Goal: Task Accomplishment & Management: Manage account settings

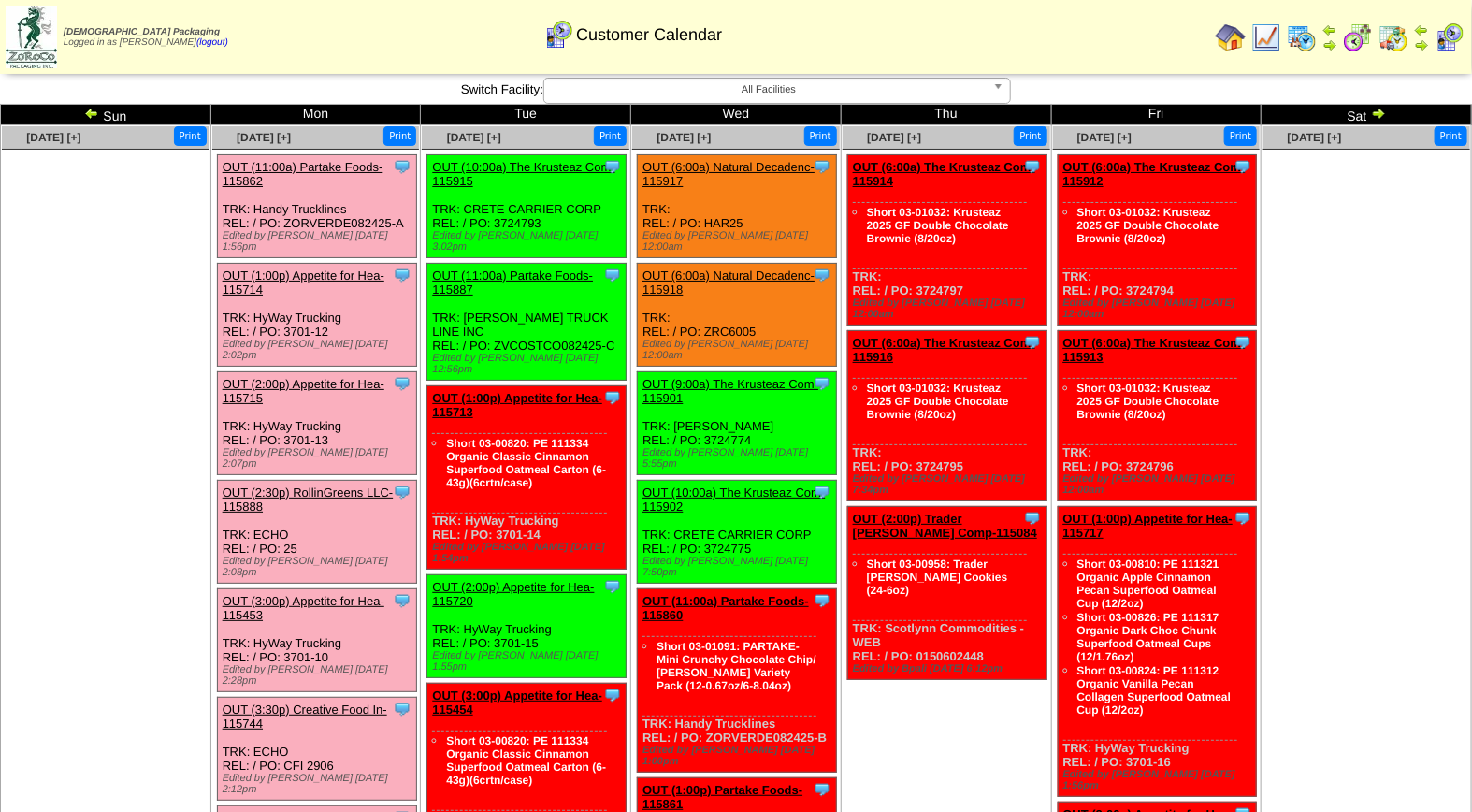
click at [87, 112] on img at bounding box center [91, 112] width 15 height 15
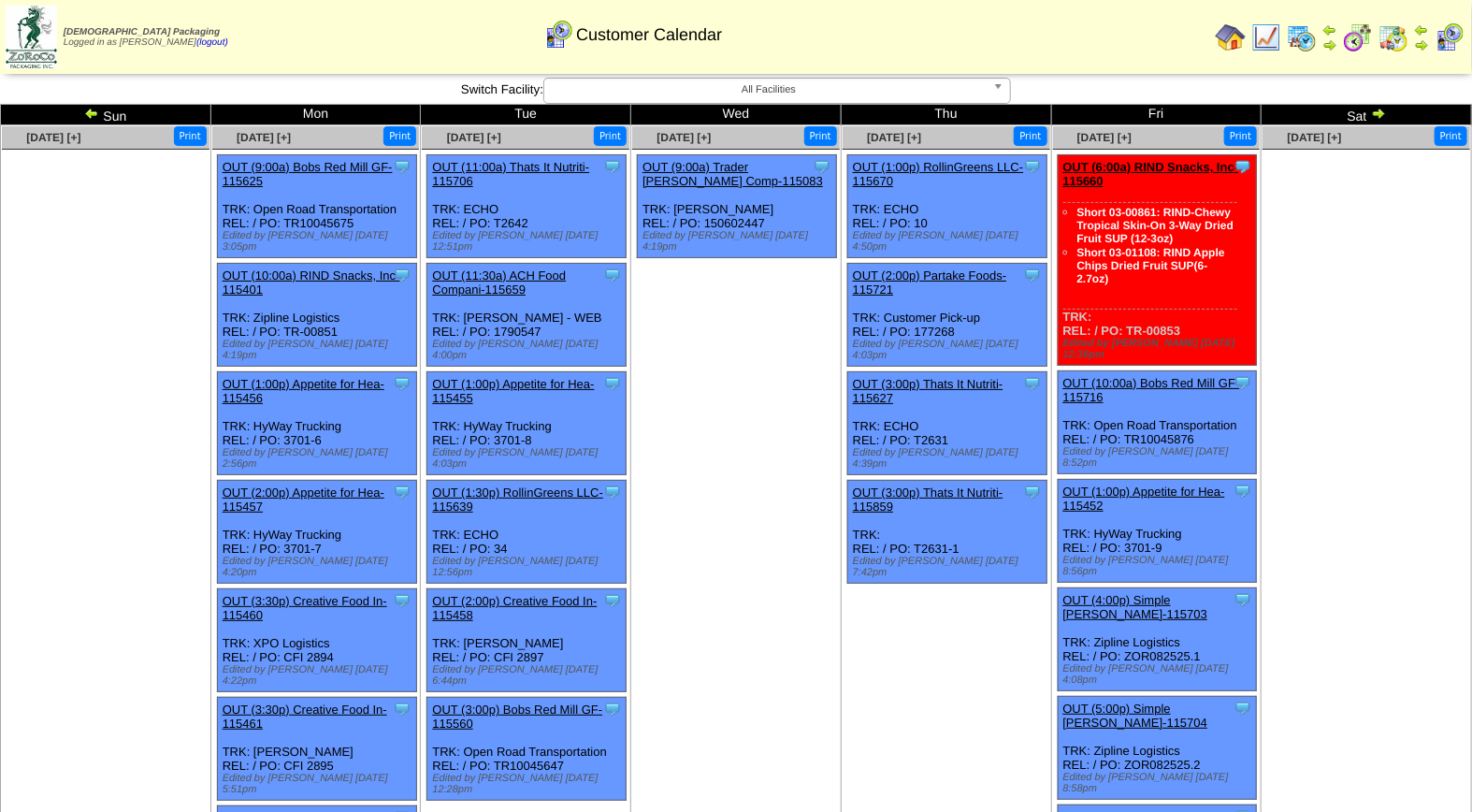
click at [1376, 108] on img at bounding box center [1379, 112] width 15 height 15
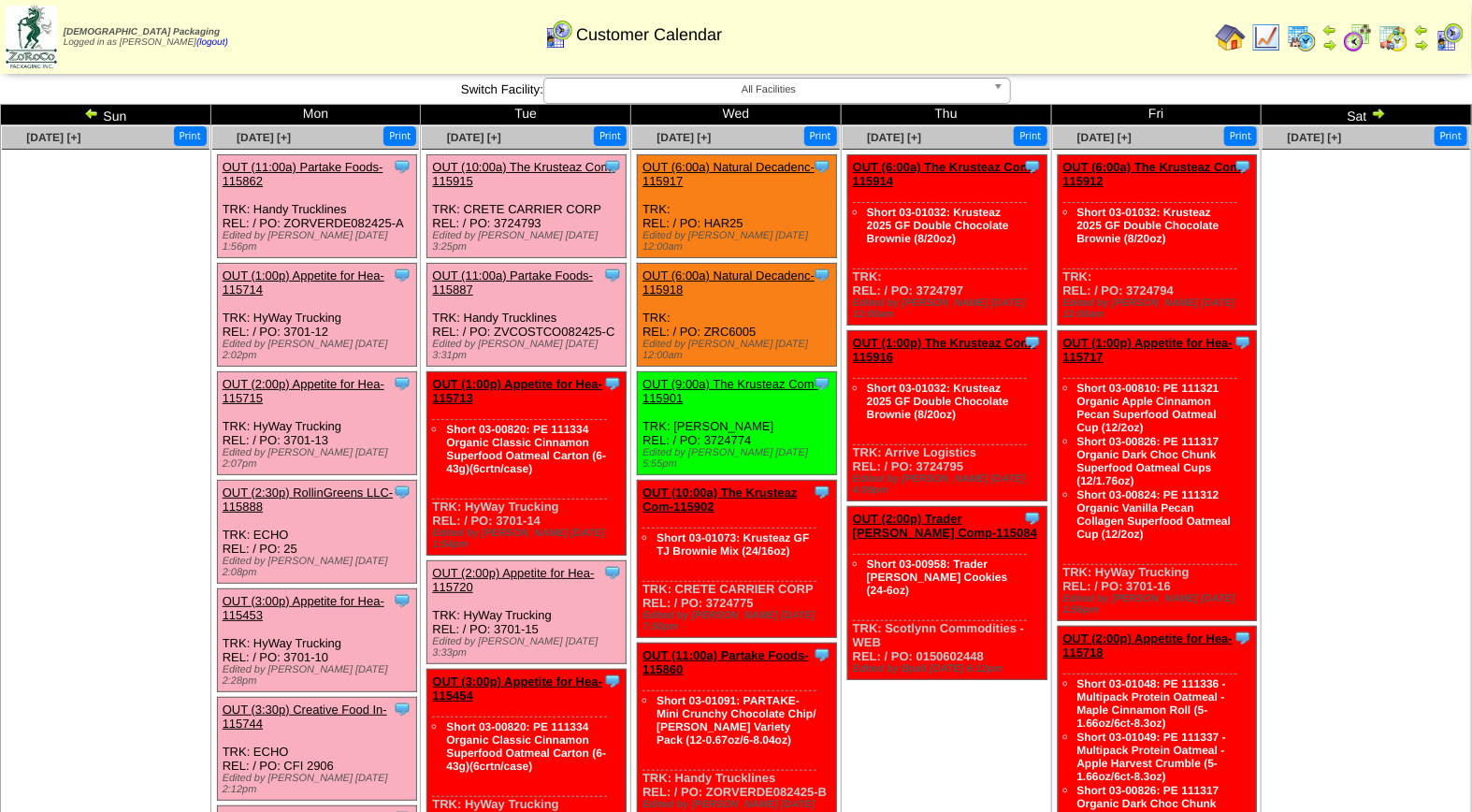
click at [1459, 275] on ul at bounding box center [1367, 290] width 208 height 281
click at [84, 107] on img at bounding box center [91, 112] width 15 height 15
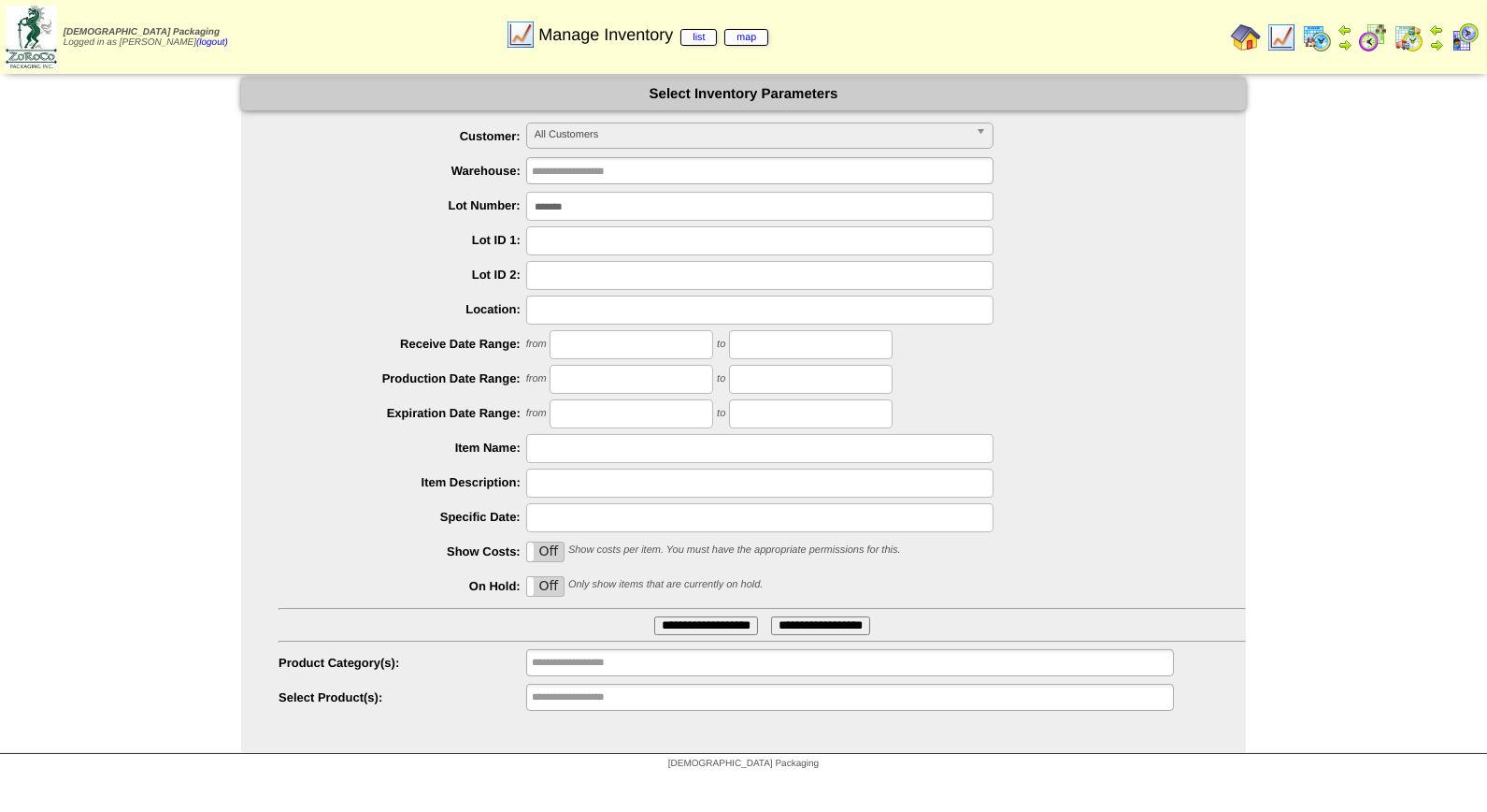
drag, startPoint x: 604, startPoint y: 215, endPoint x: 412, endPoint y: 205, distance: 192.3
click at [412, 205] on li "Lot Number: *******" at bounding box center [762, 205] width 968 height 29
type input "*******"
click at [654, 616] on input "**********" at bounding box center [706, 625] width 104 height 19
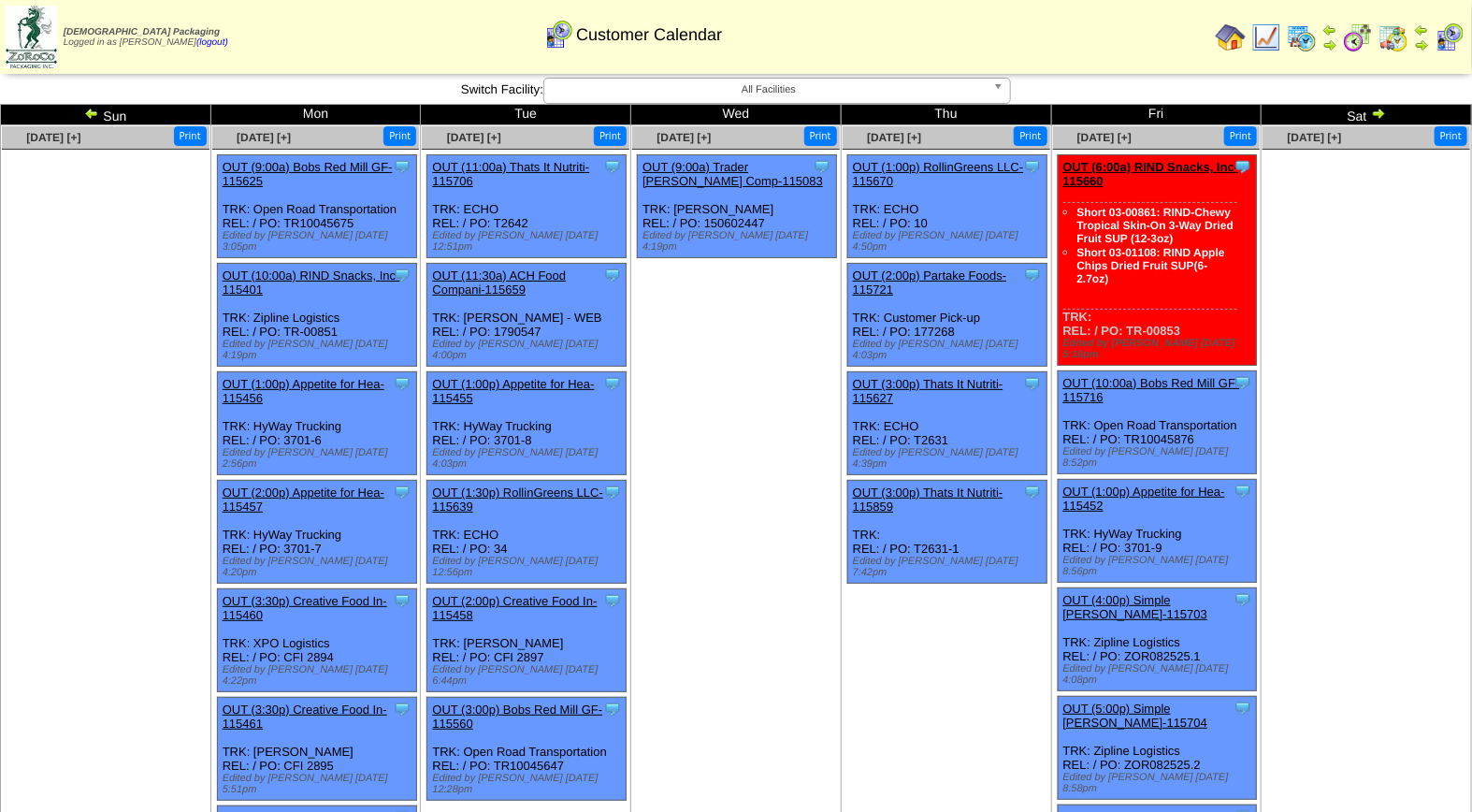
click at [1378, 108] on img at bounding box center [1379, 112] width 15 height 15
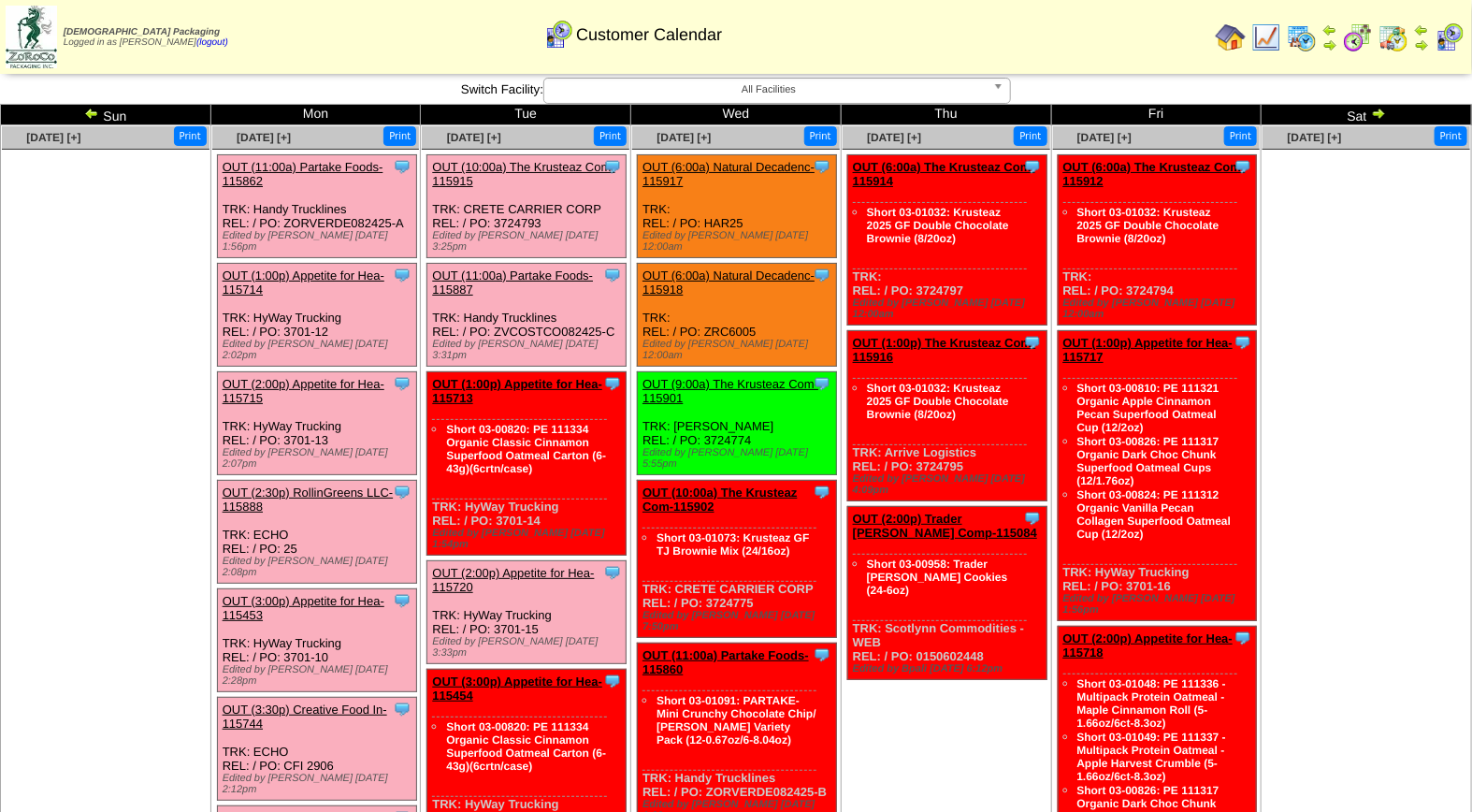
click at [313, 163] on link "OUT (11:00a) Partake Foods-115862" at bounding box center [303, 174] width 161 height 28
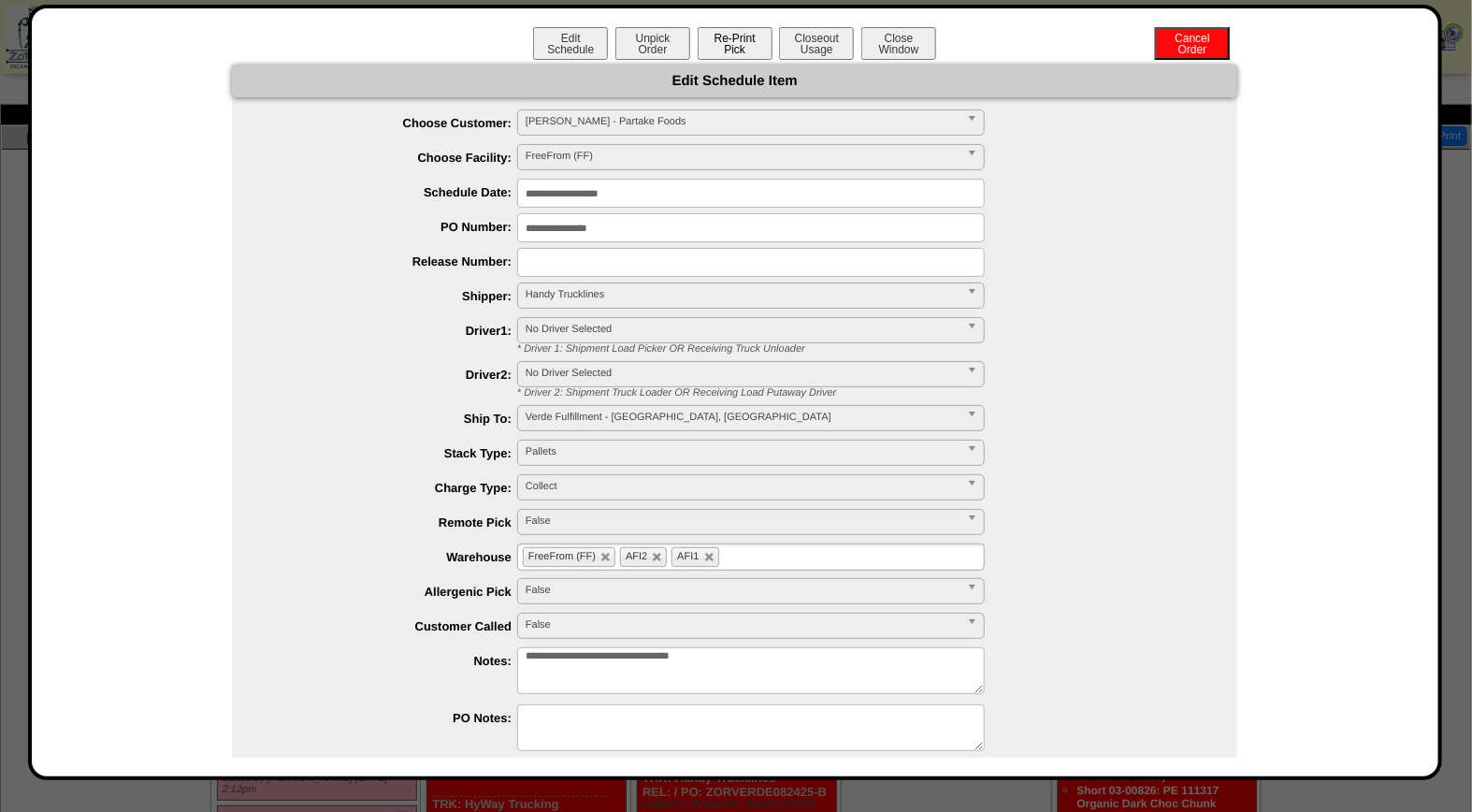
click at [744, 41] on button "Re-Print Pick" at bounding box center [735, 43] width 74 height 33
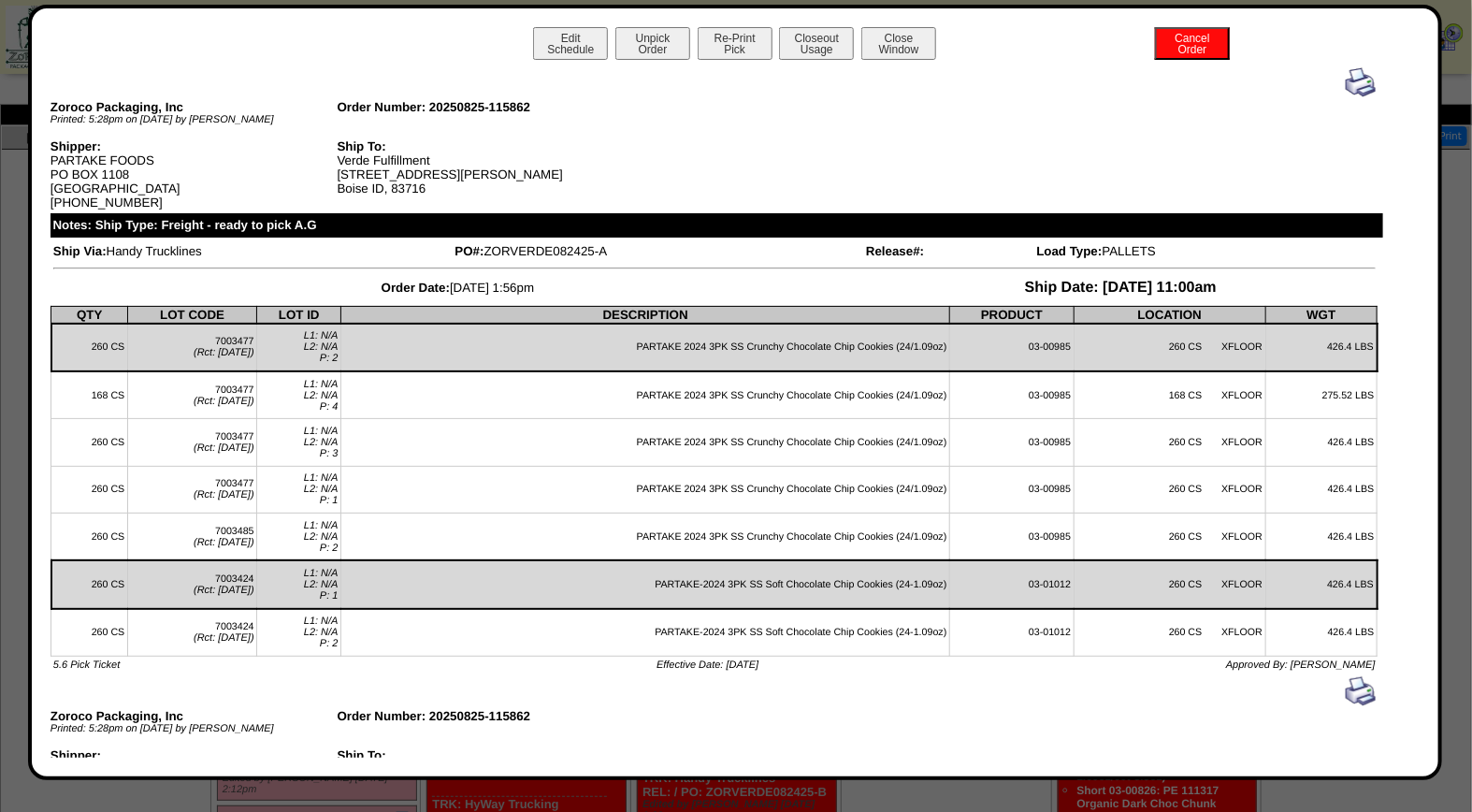
click at [1346, 80] on img at bounding box center [1361, 82] width 30 height 30
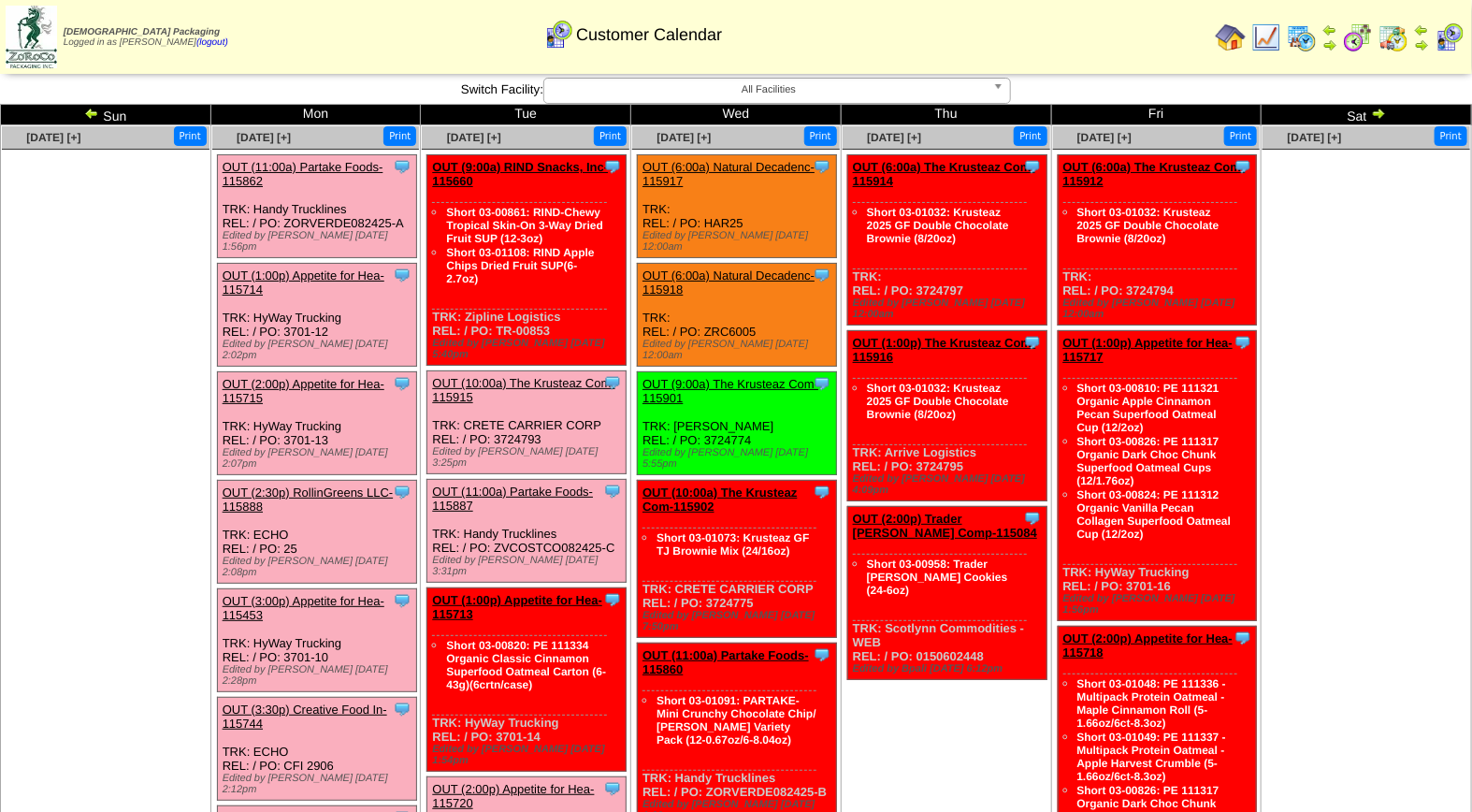
click at [295, 165] on link "OUT (11:00a) Partake Foods-115862" at bounding box center [303, 174] width 161 height 28
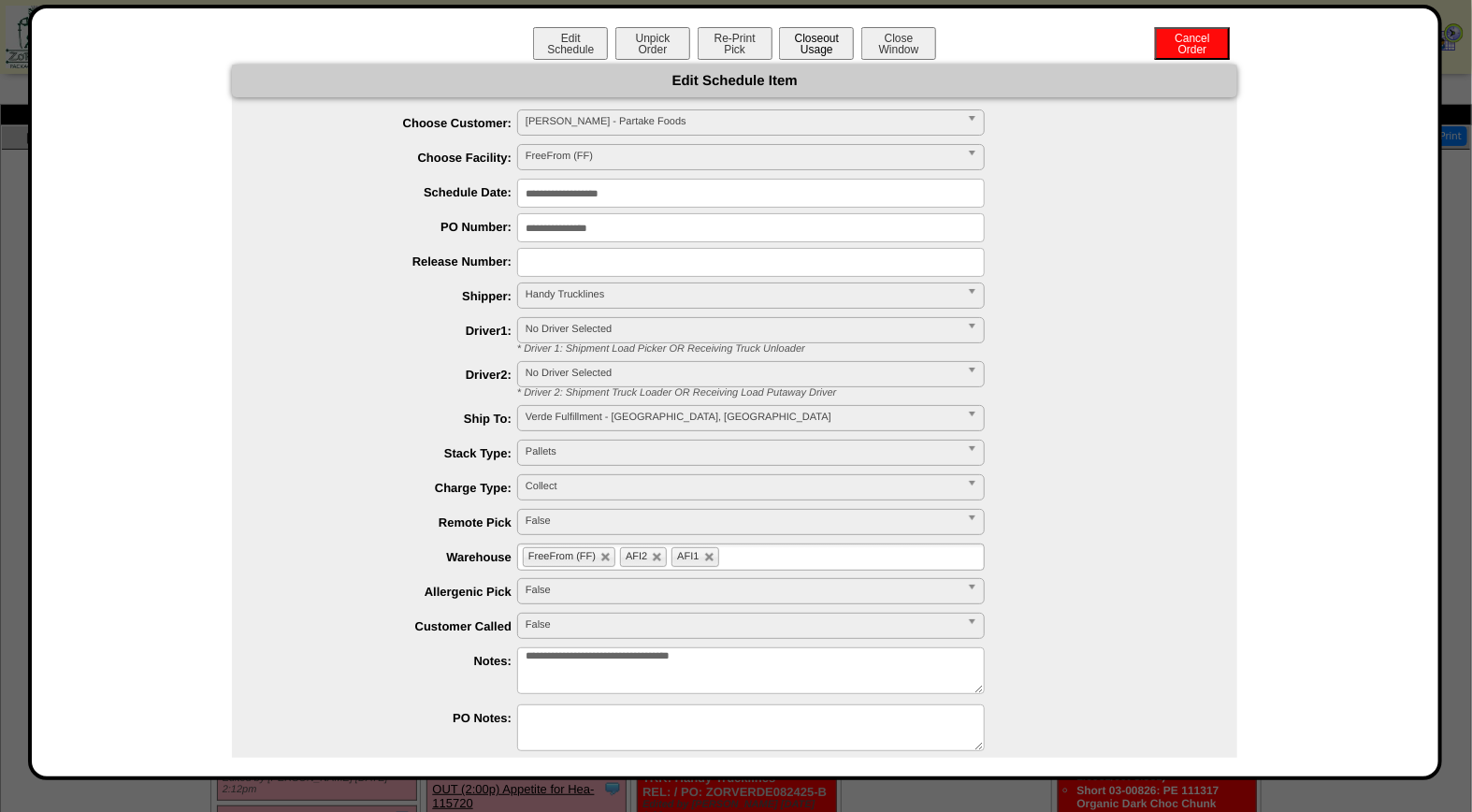
click at [811, 36] on button "Closeout Usage" at bounding box center [816, 43] width 74 height 33
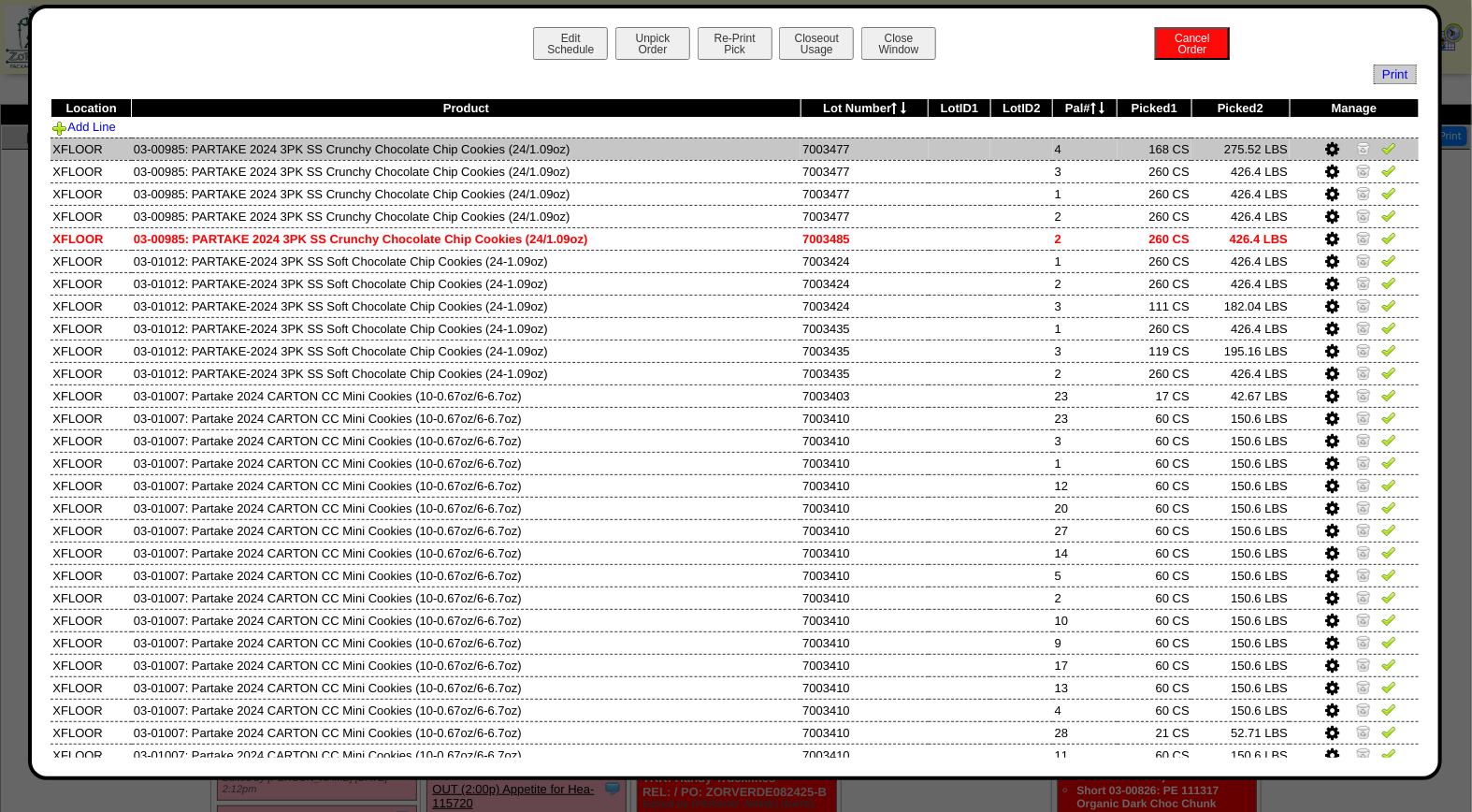
click at [1382, 146] on img at bounding box center [1389, 147] width 15 height 15
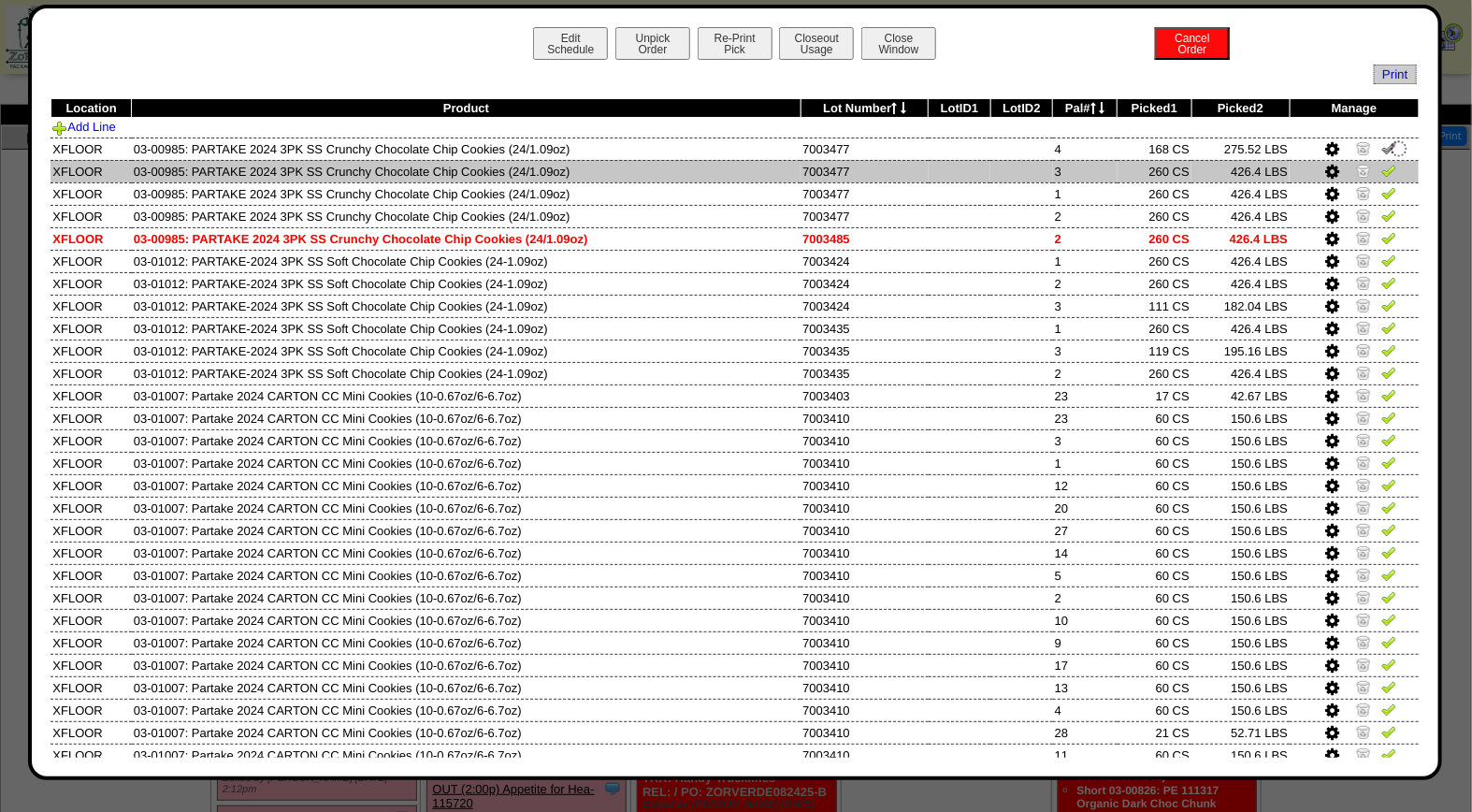
click at [1382, 173] on img at bounding box center [1389, 170] width 15 height 15
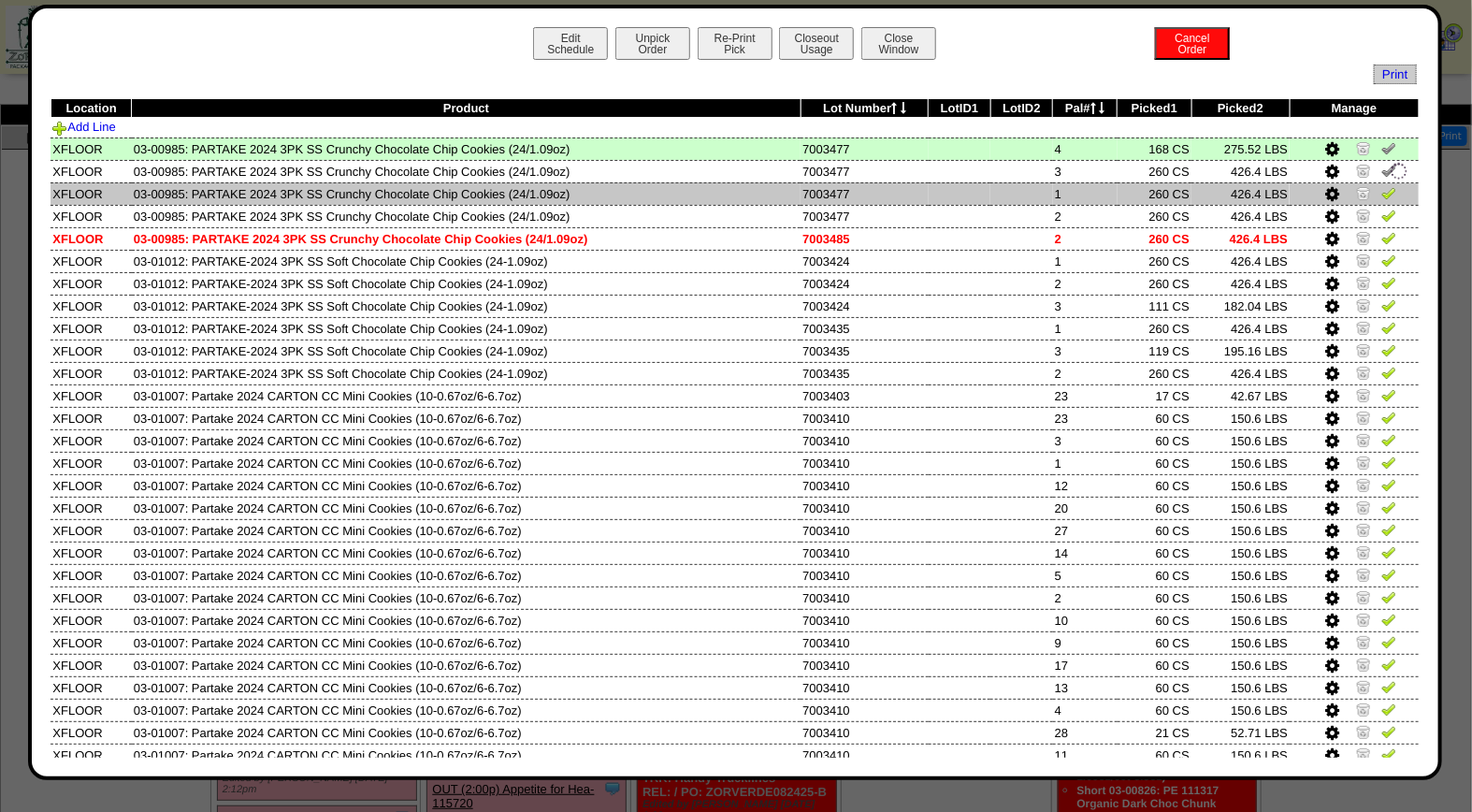
click at [1382, 190] on img at bounding box center [1389, 192] width 15 height 15
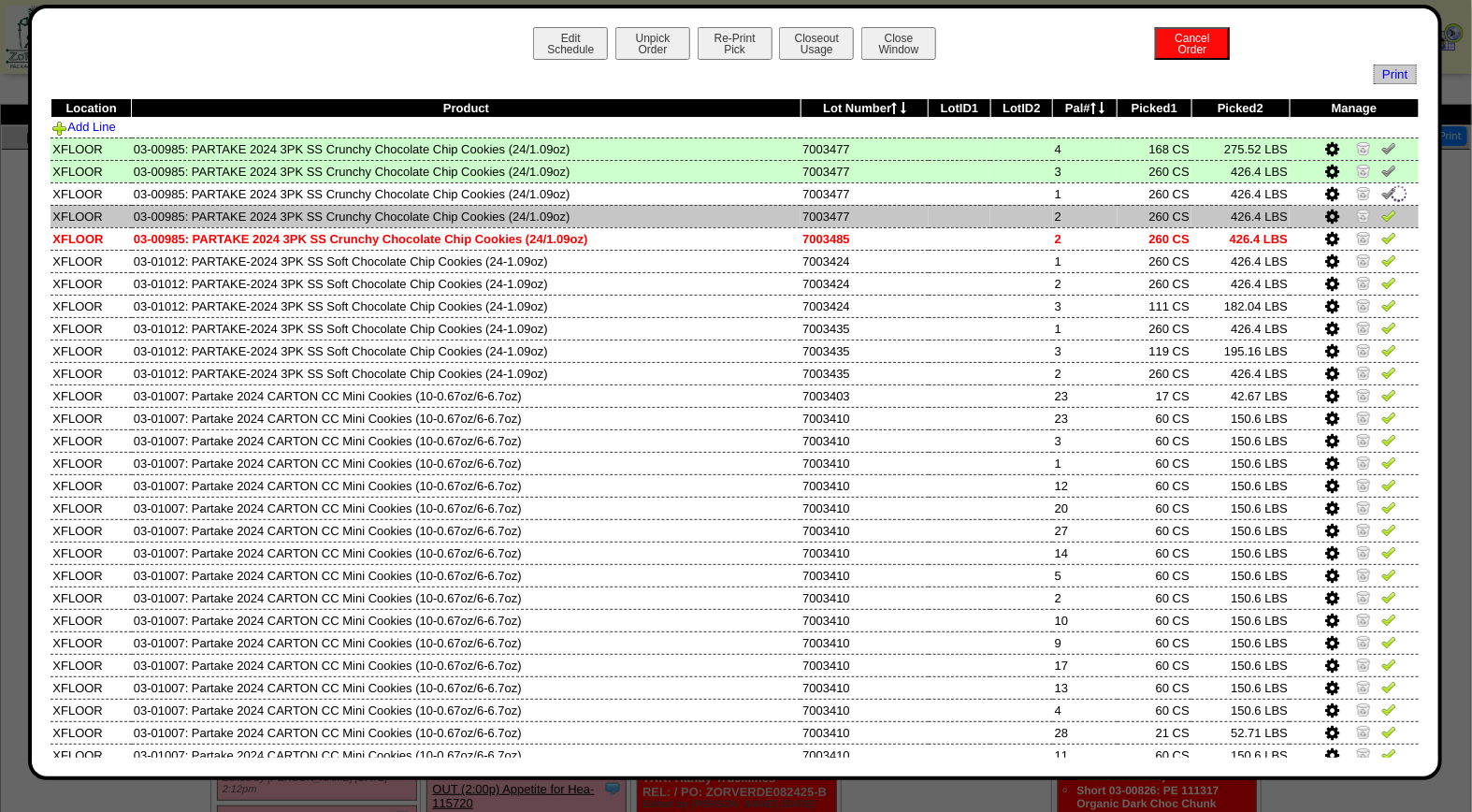
click at [1382, 217] on img at bounding box center [1389, 214] width 15 height 15
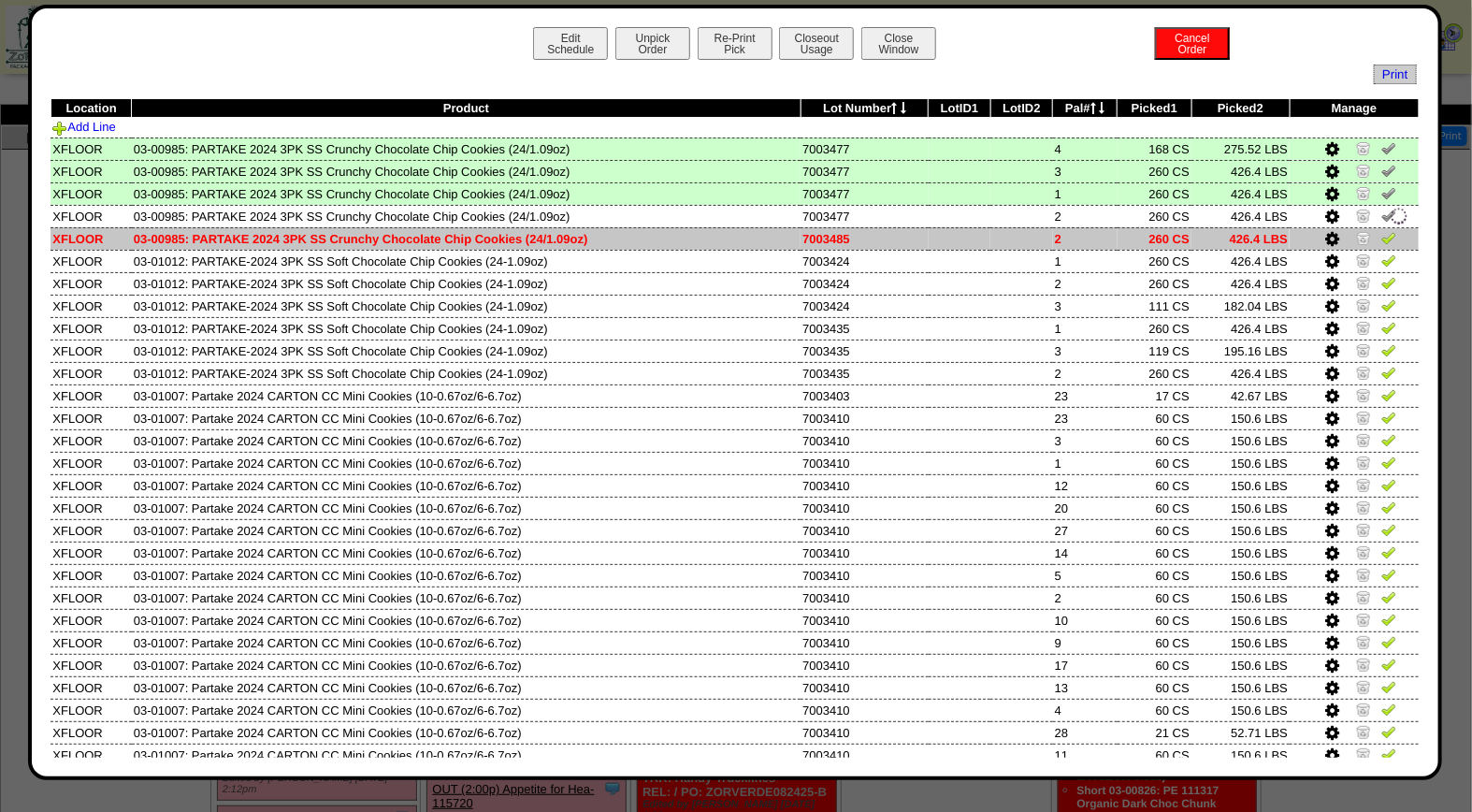
click at [1382, 235] on img at bounding box center [1389, 237] width 15 height 15
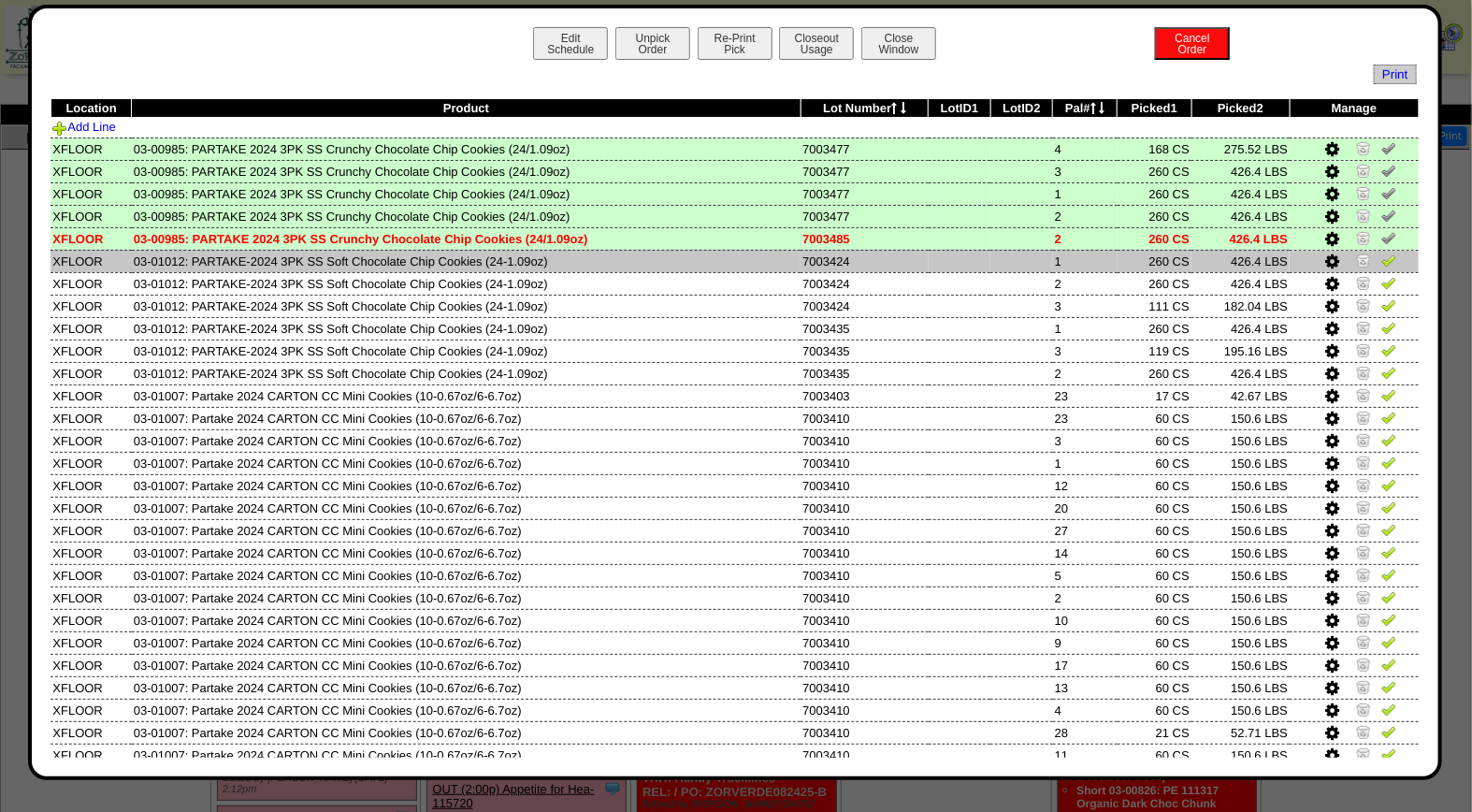
click at [1382, 259] on img at bounding box center [1389, 259] width 15 height 15
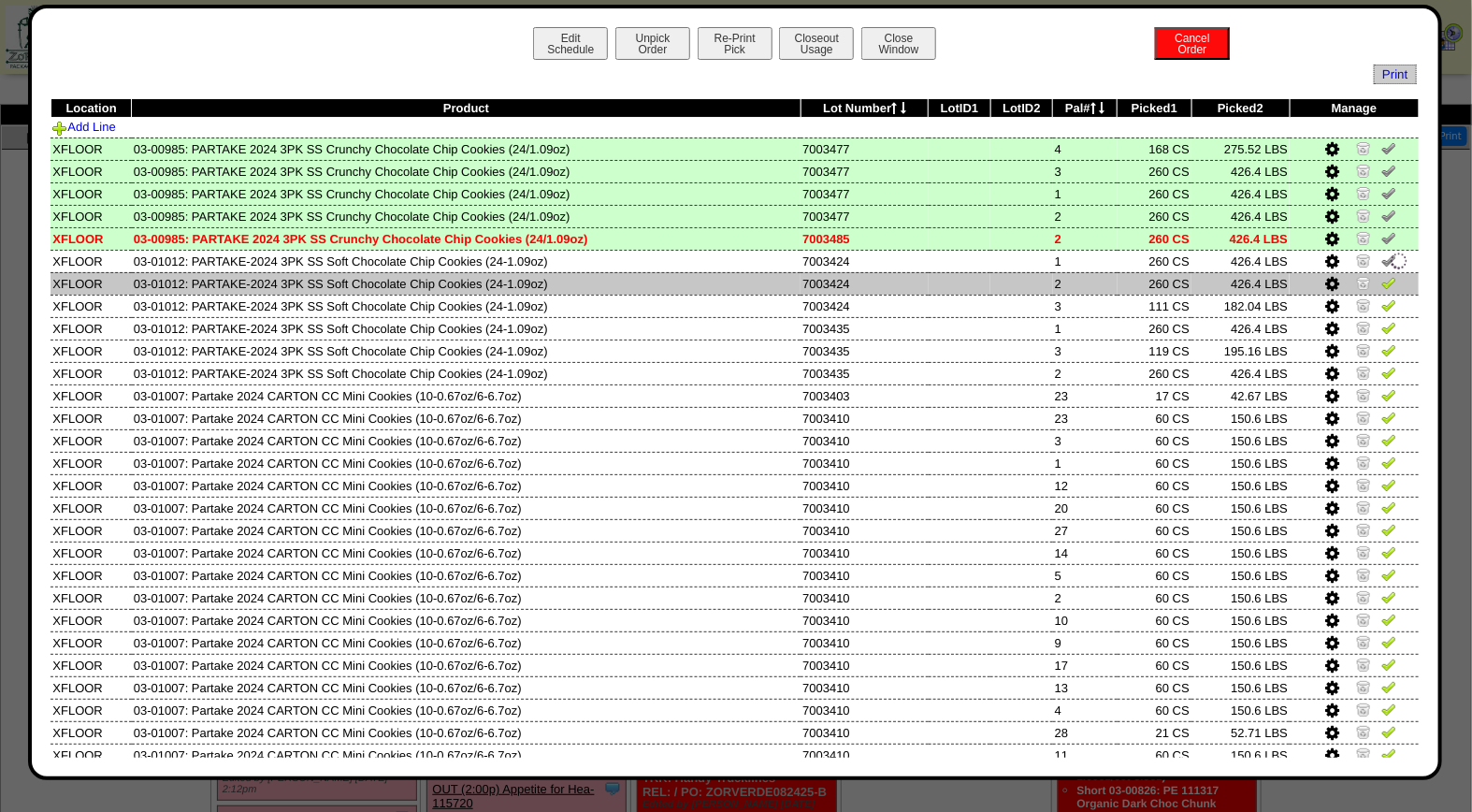
click at [1382, 285] on img at bounding box center [1389, 282] width 15 height 15
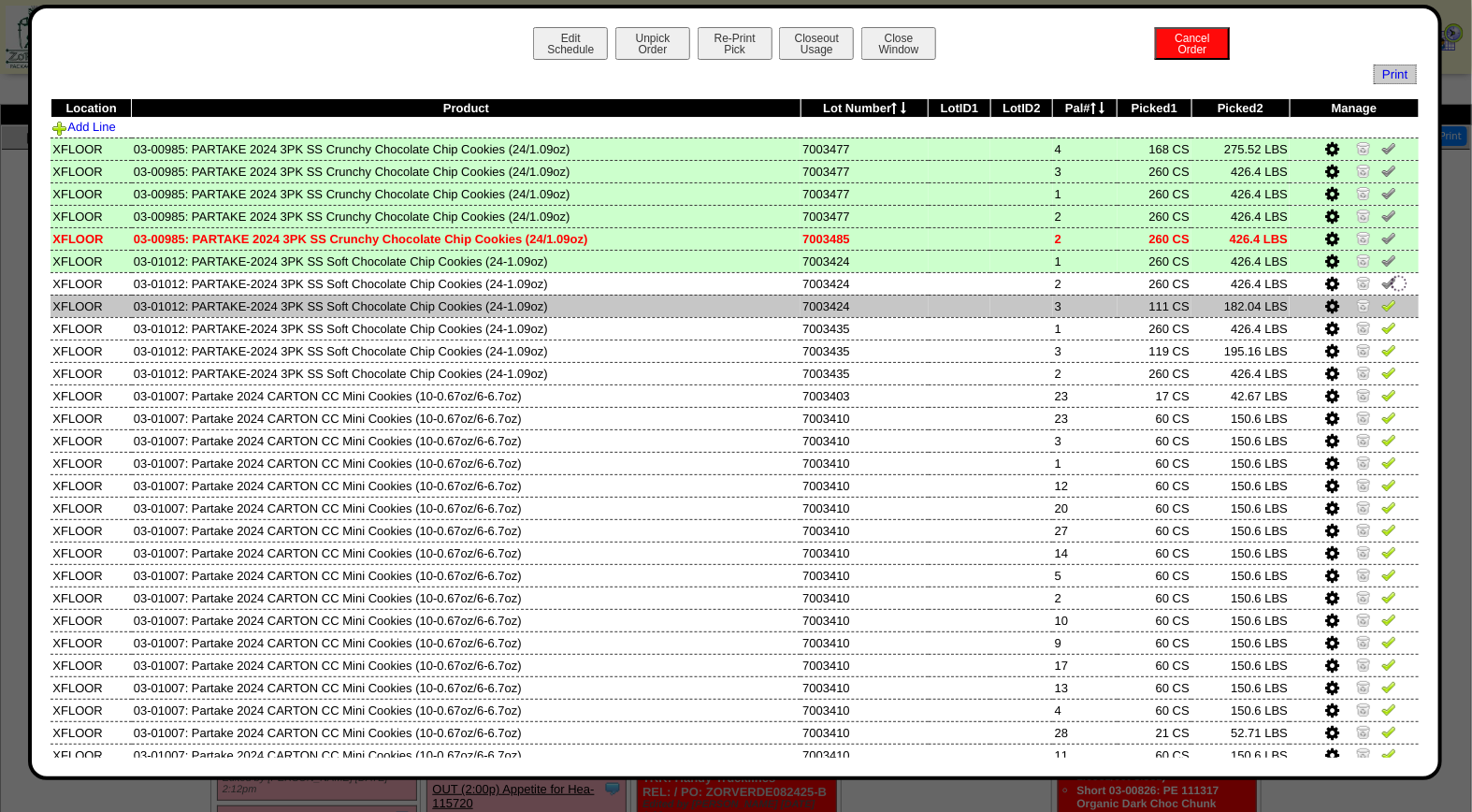
click at [1382, 307] on img at bounding box center [1389, 305] width 15 height 15
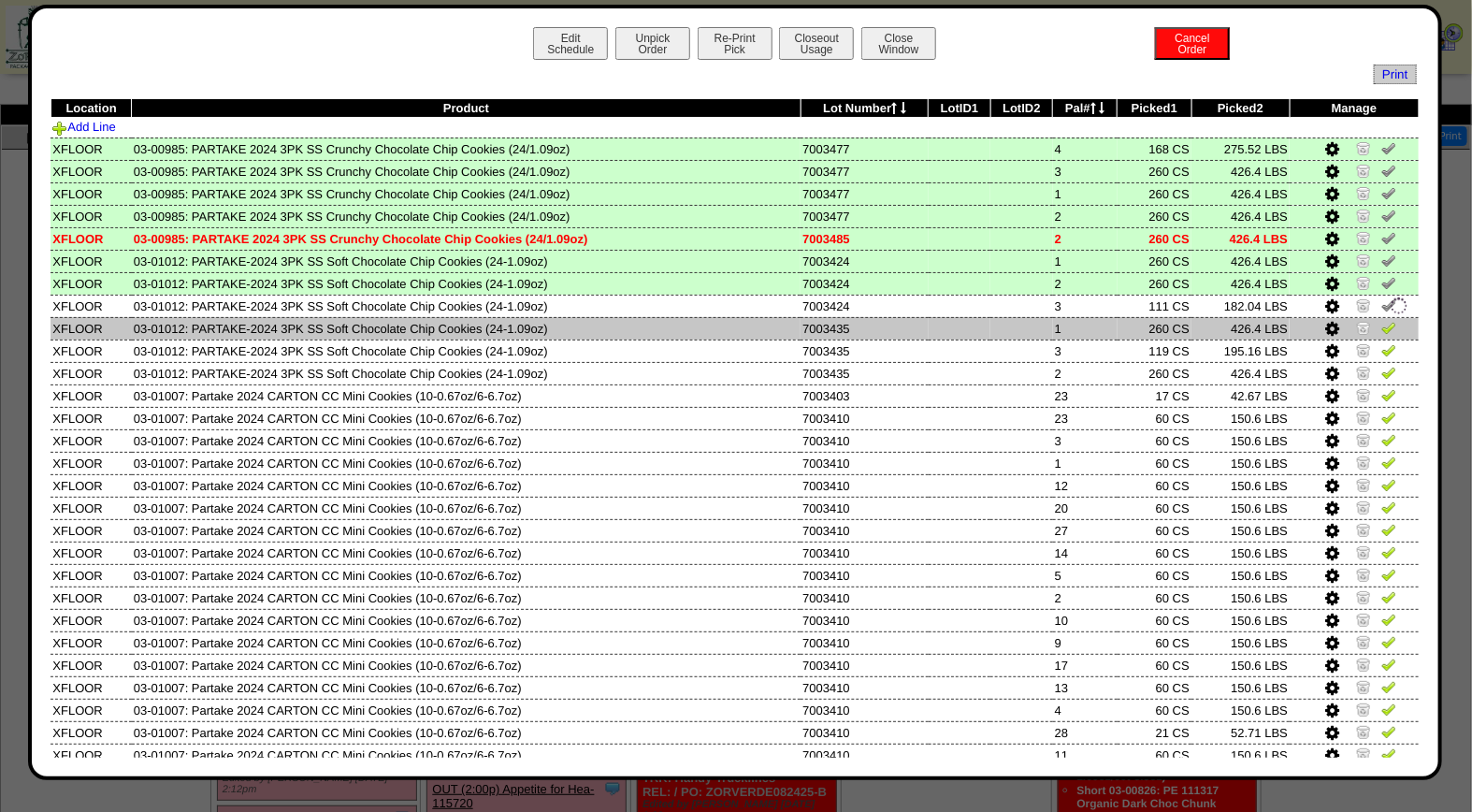
click at [1382, 321] on img at bounding box center [1389, 327] width 15 height 15
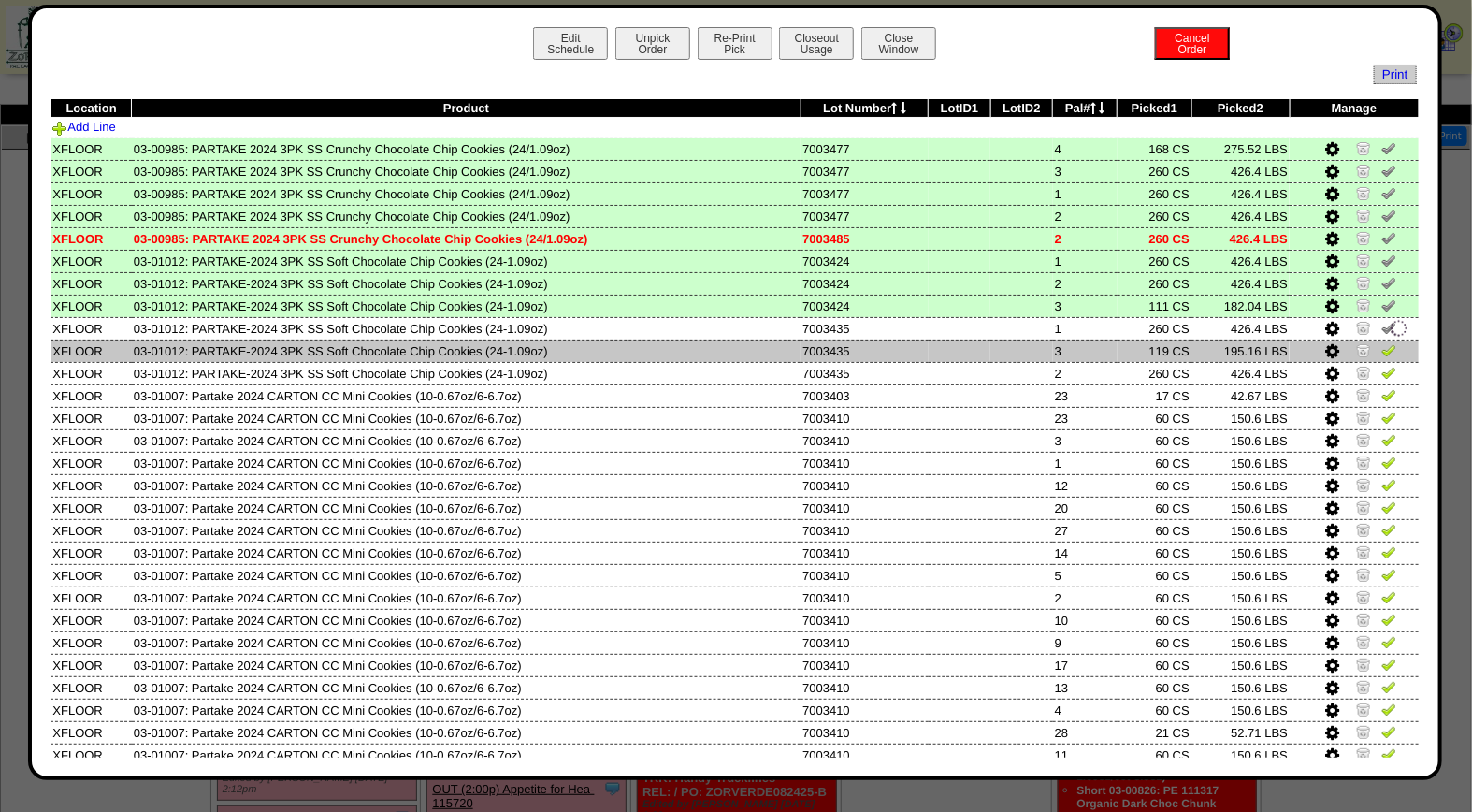
click at [1382, 350] on img at bounding box center [1389, 349] width 15 height 15
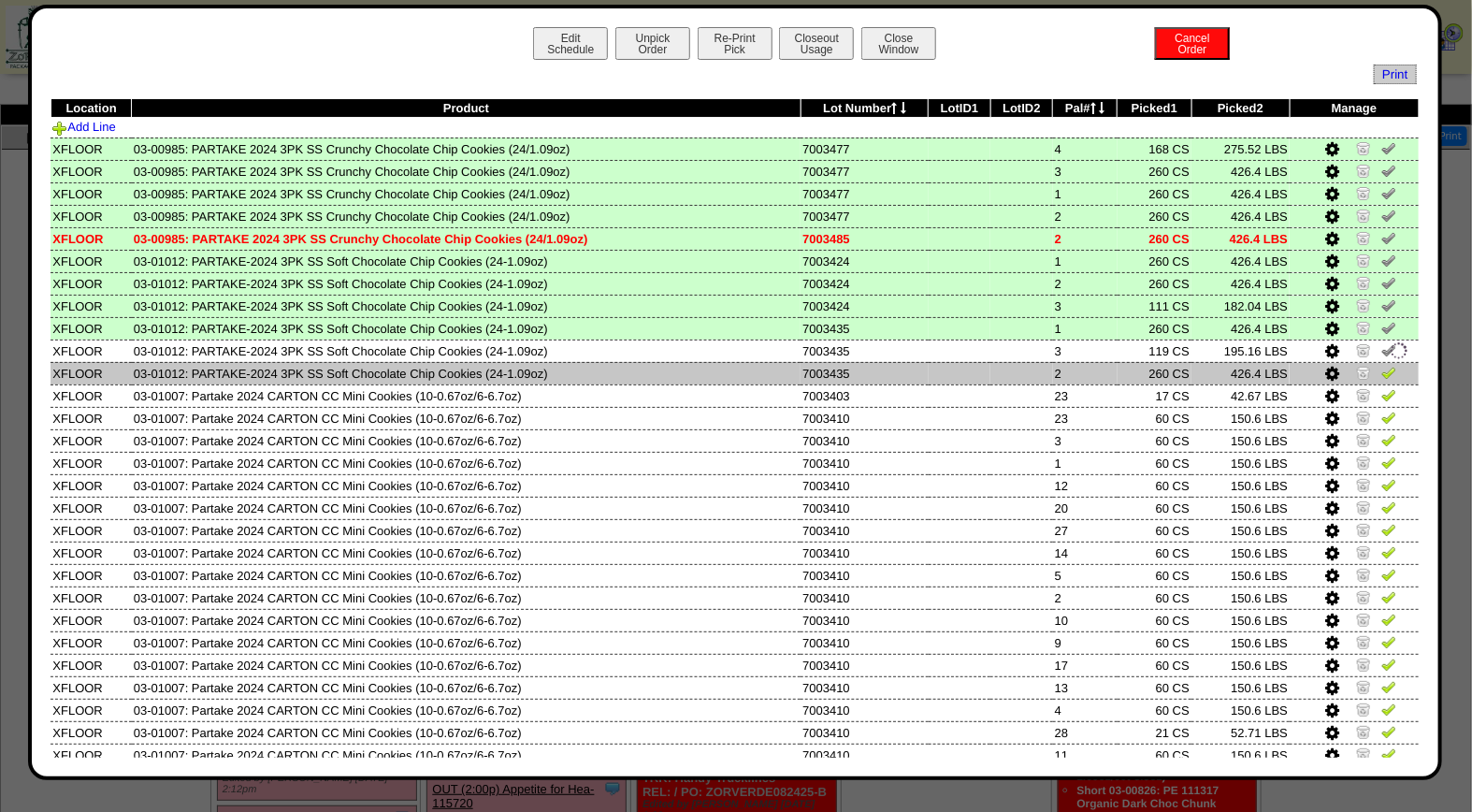
click at [1382, 364] on img at bounding box center [1389, 371] width 15 height 15
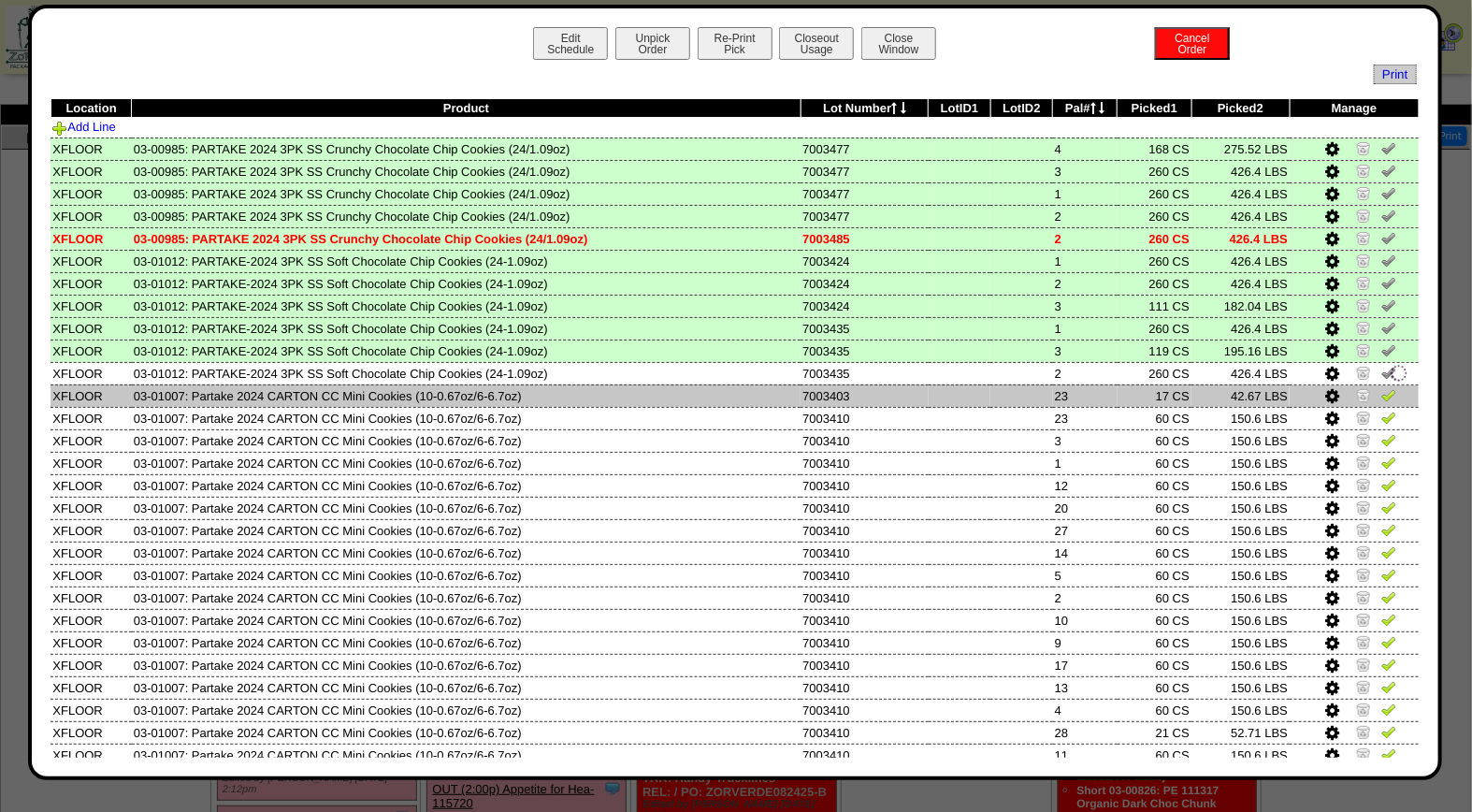
click at [1382, 391] on img at bounding box center [1389, 394] width 15 height 15
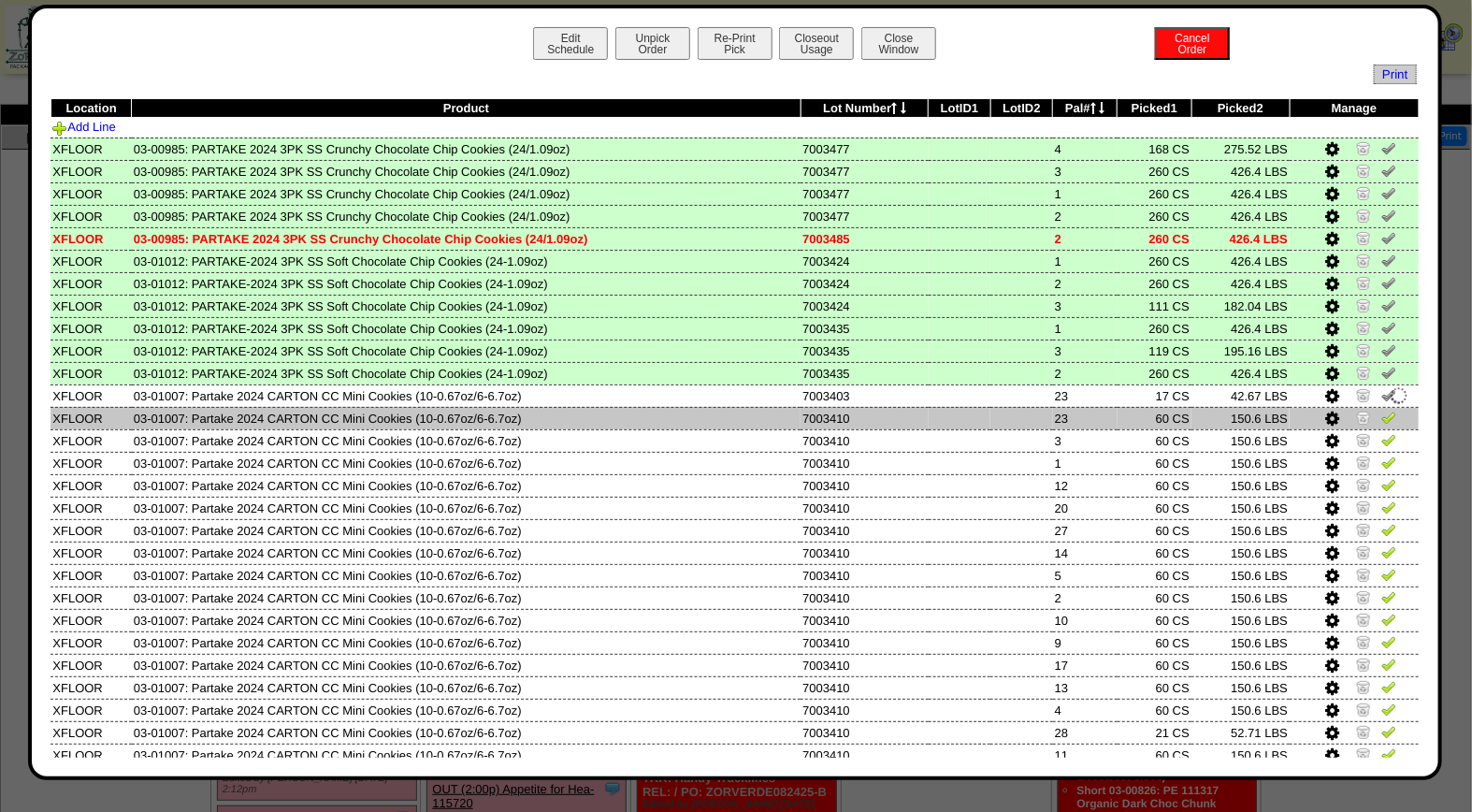
click at [1382, 410] on img at bounding box center [1389, 417] width 15 height 15
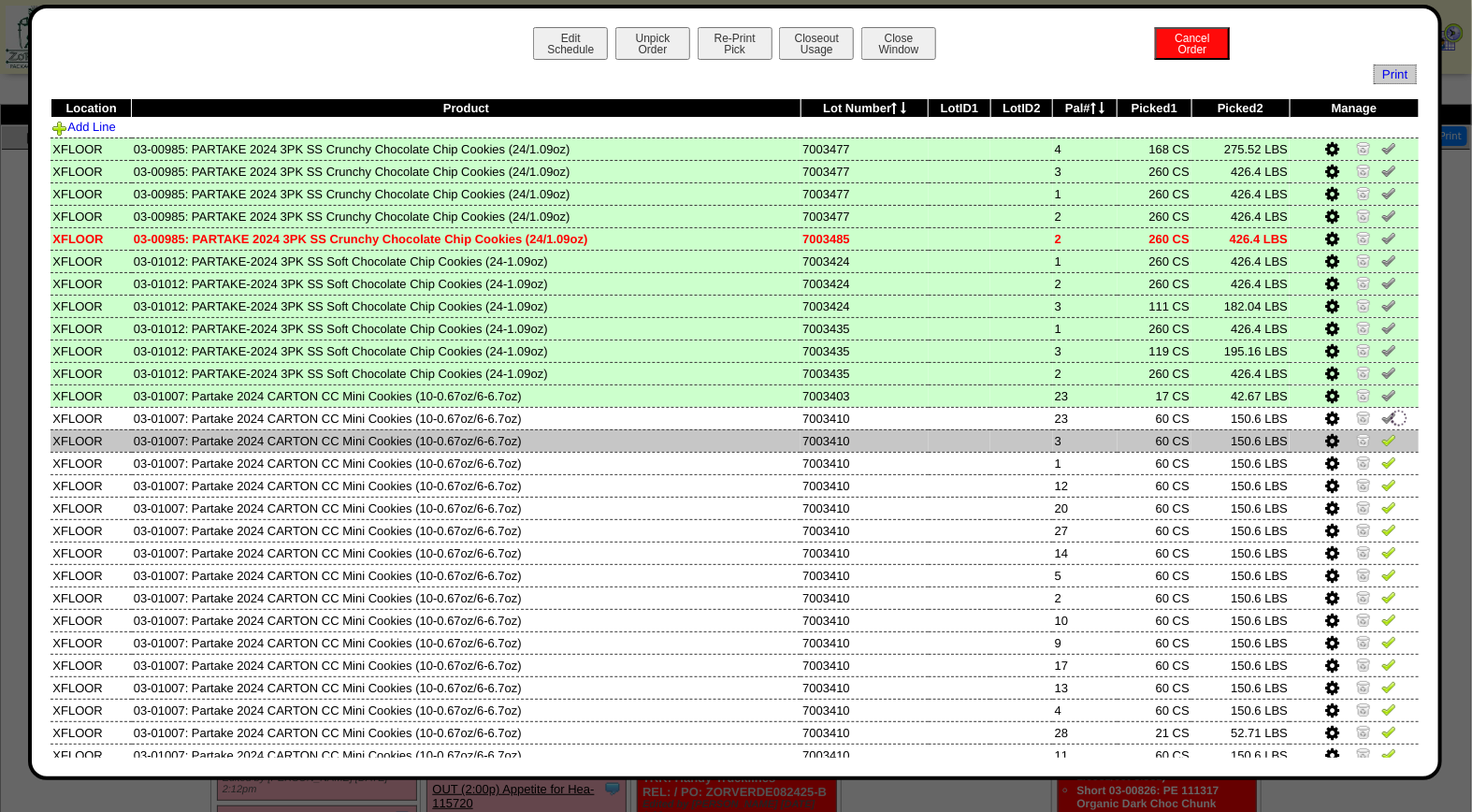
click at [1382, 433] on img at bounding box center [1389, 439] width 15 height 15
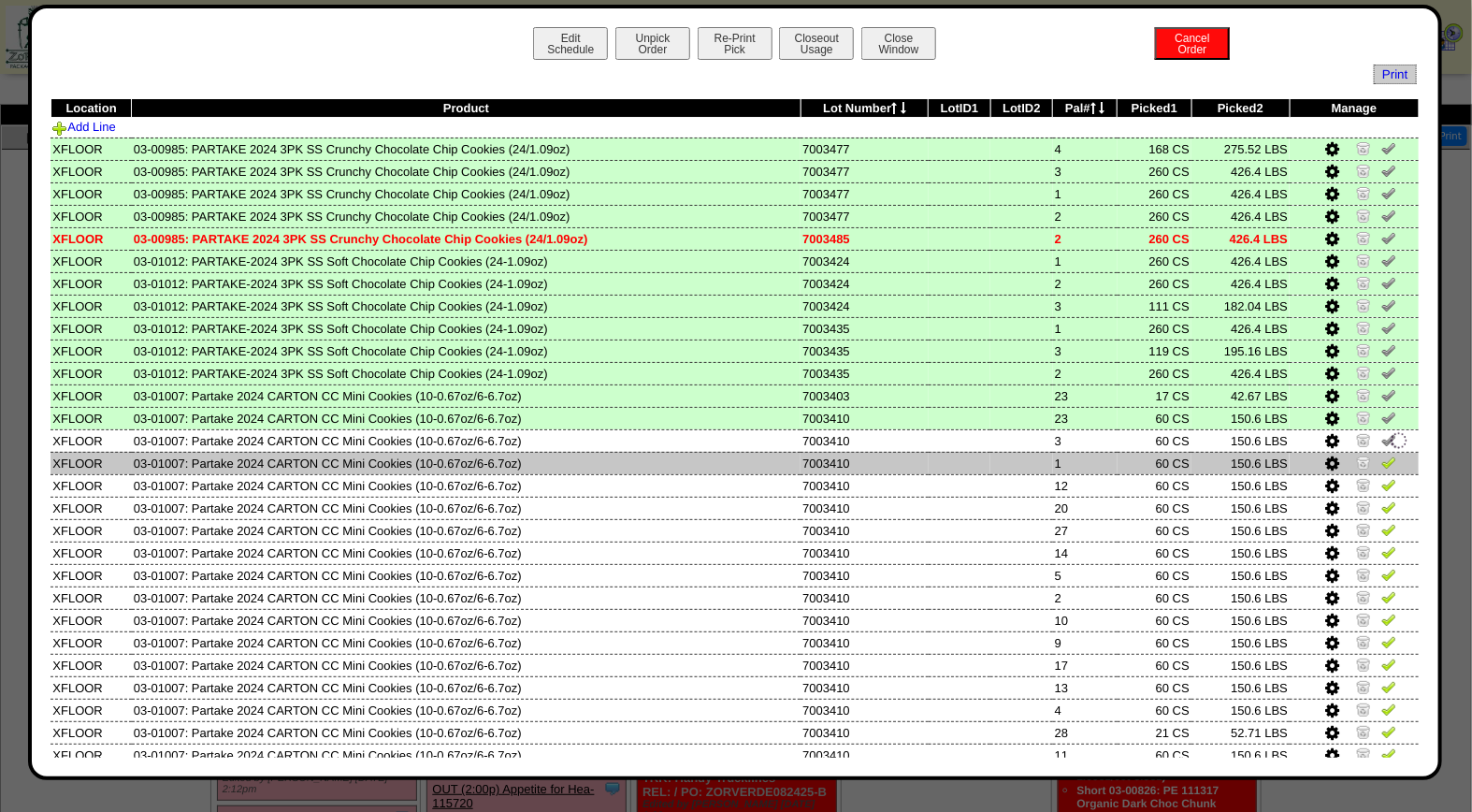
click at [1382, 459] on img at bounding box center [1389, 462] width 15 height 15
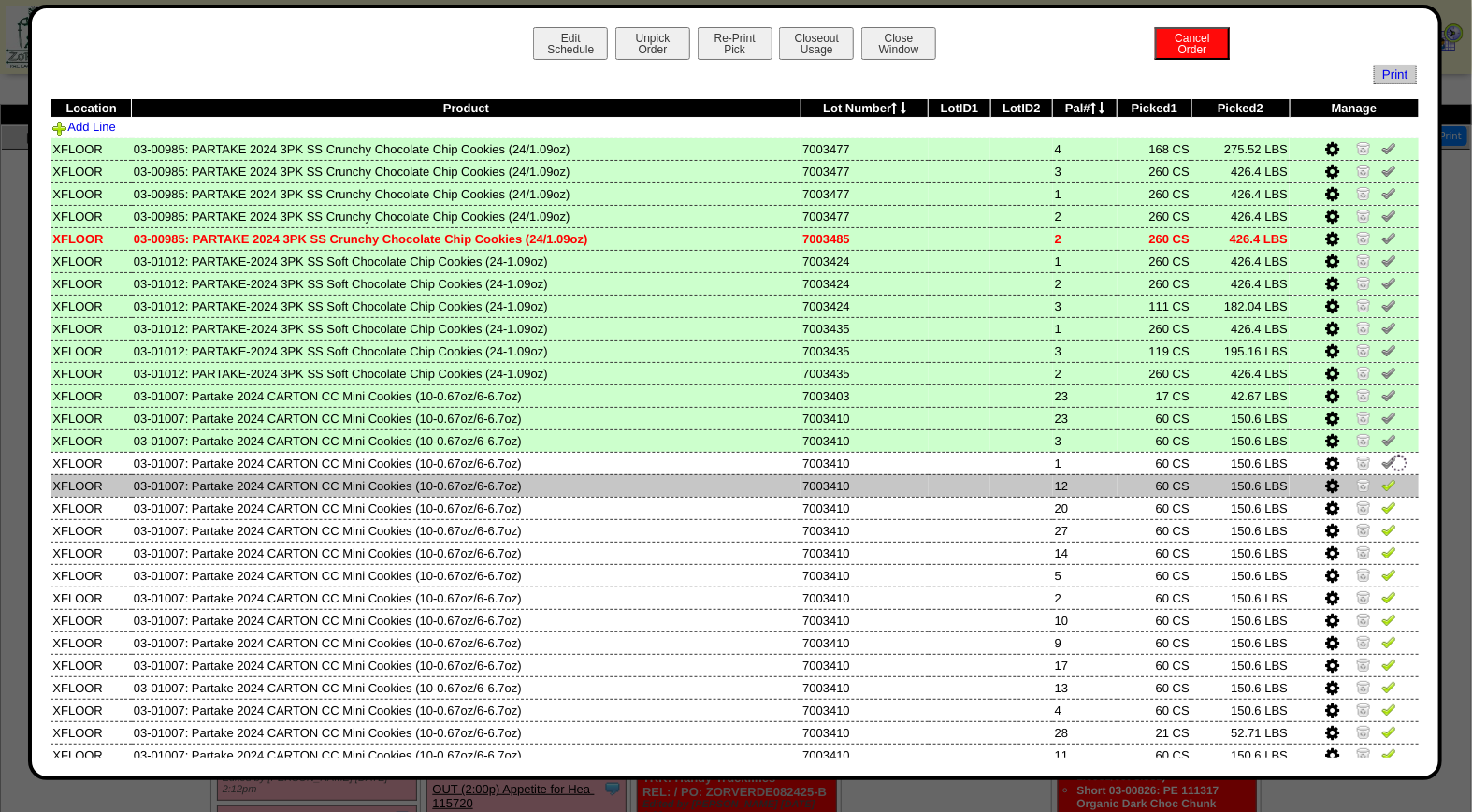
click at [1382, 476] on img at bounding box center [1389, 483] width 15 height 15
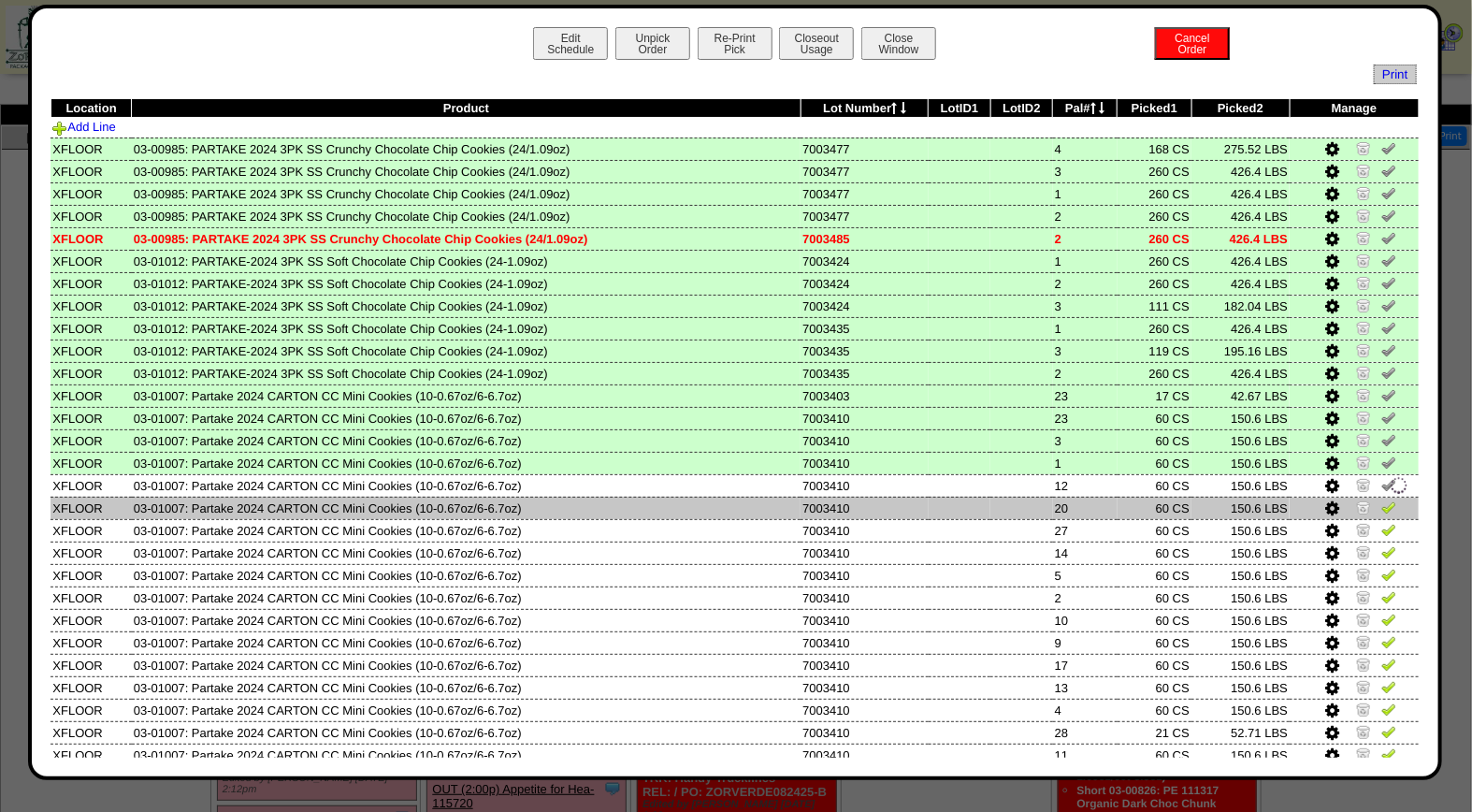
click at [1382, 506] on img at bounding box center [1389, 506] width 15 height 15
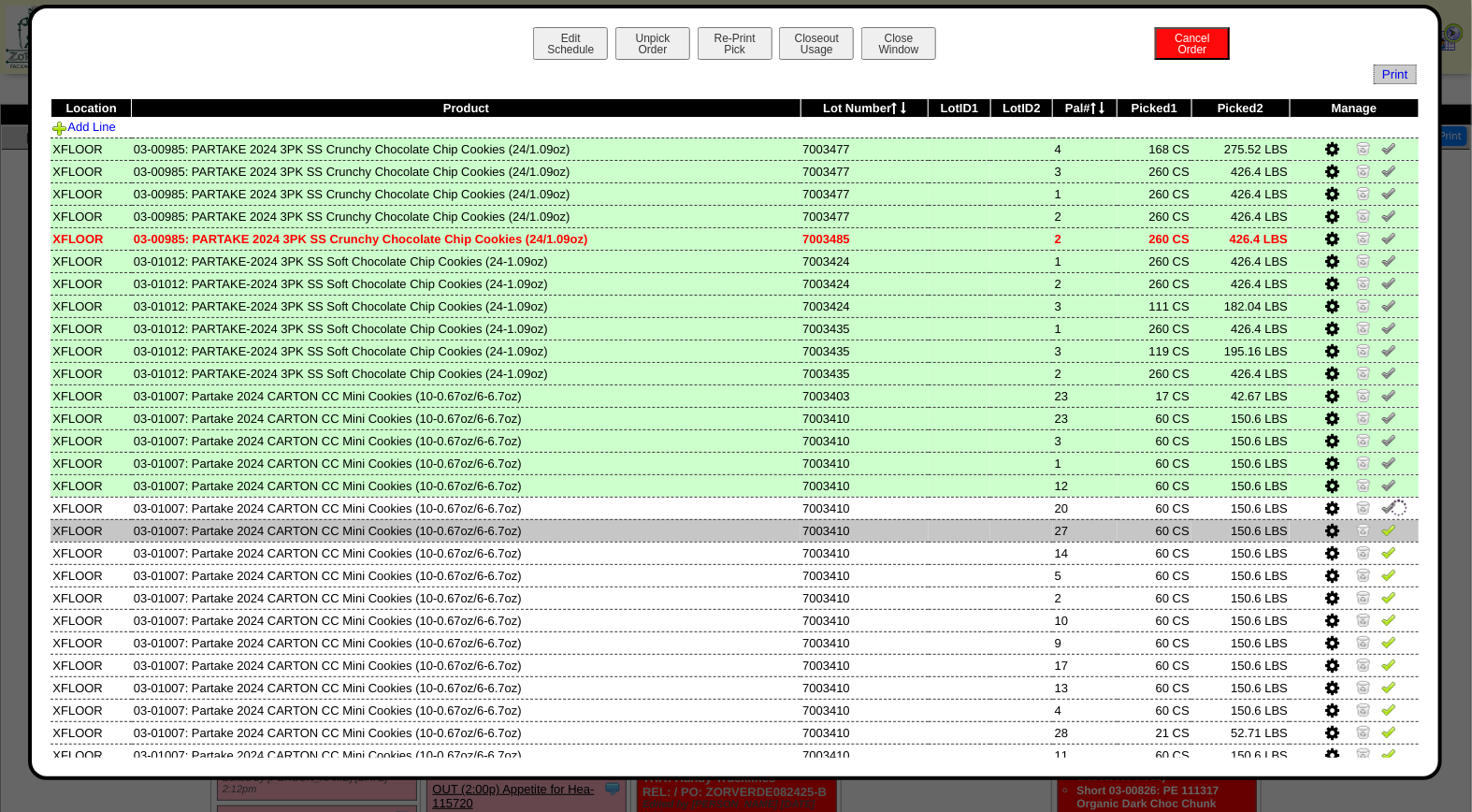
click at [1382, 522] on img at bounding box center [1389, 529] width 15 height 15
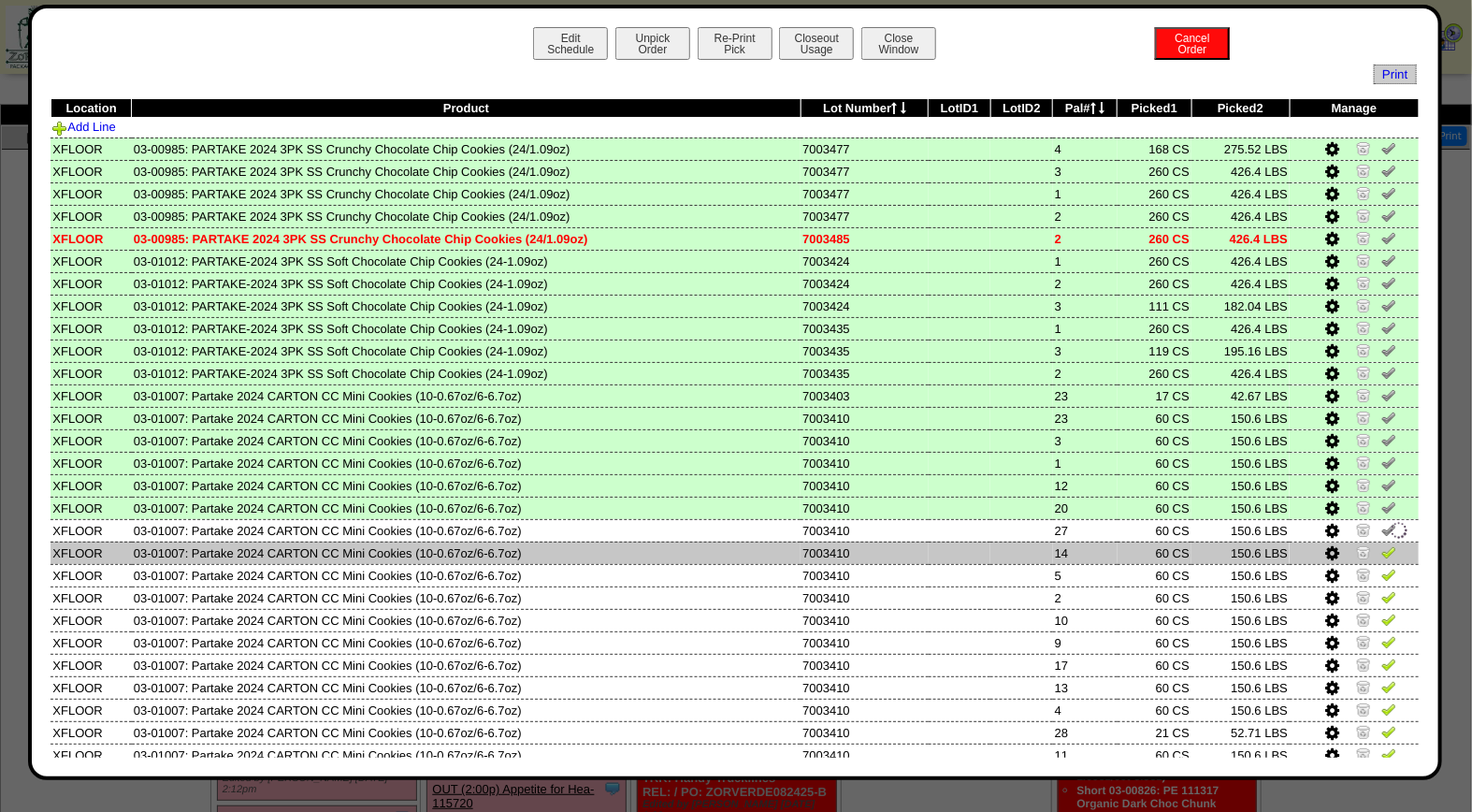
click at [1382, 544] on img at bounding box center [1389, 551] width 15 height 15
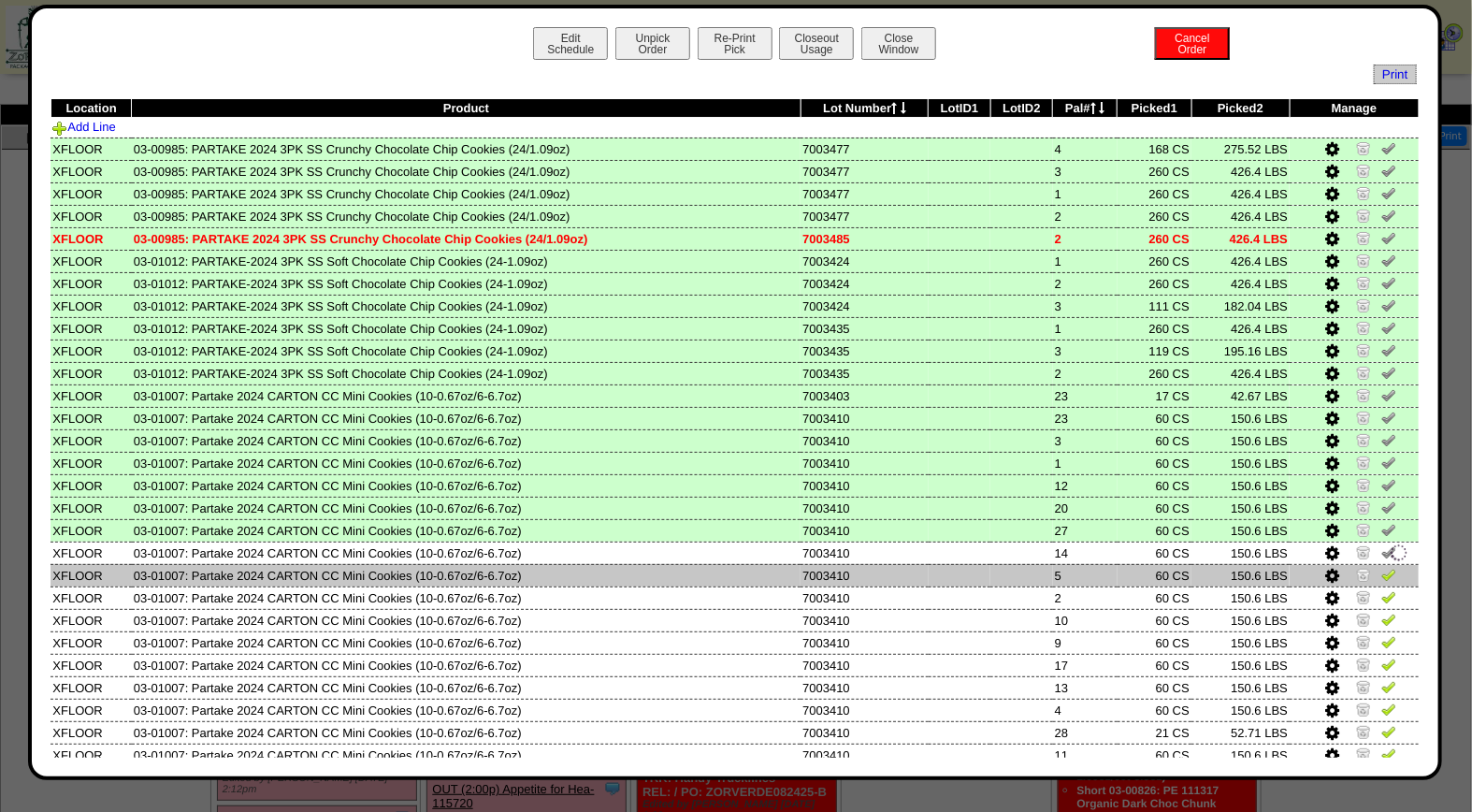
click at [1382, 567] on img at bounding box center [1389, 574] width 15 height 15
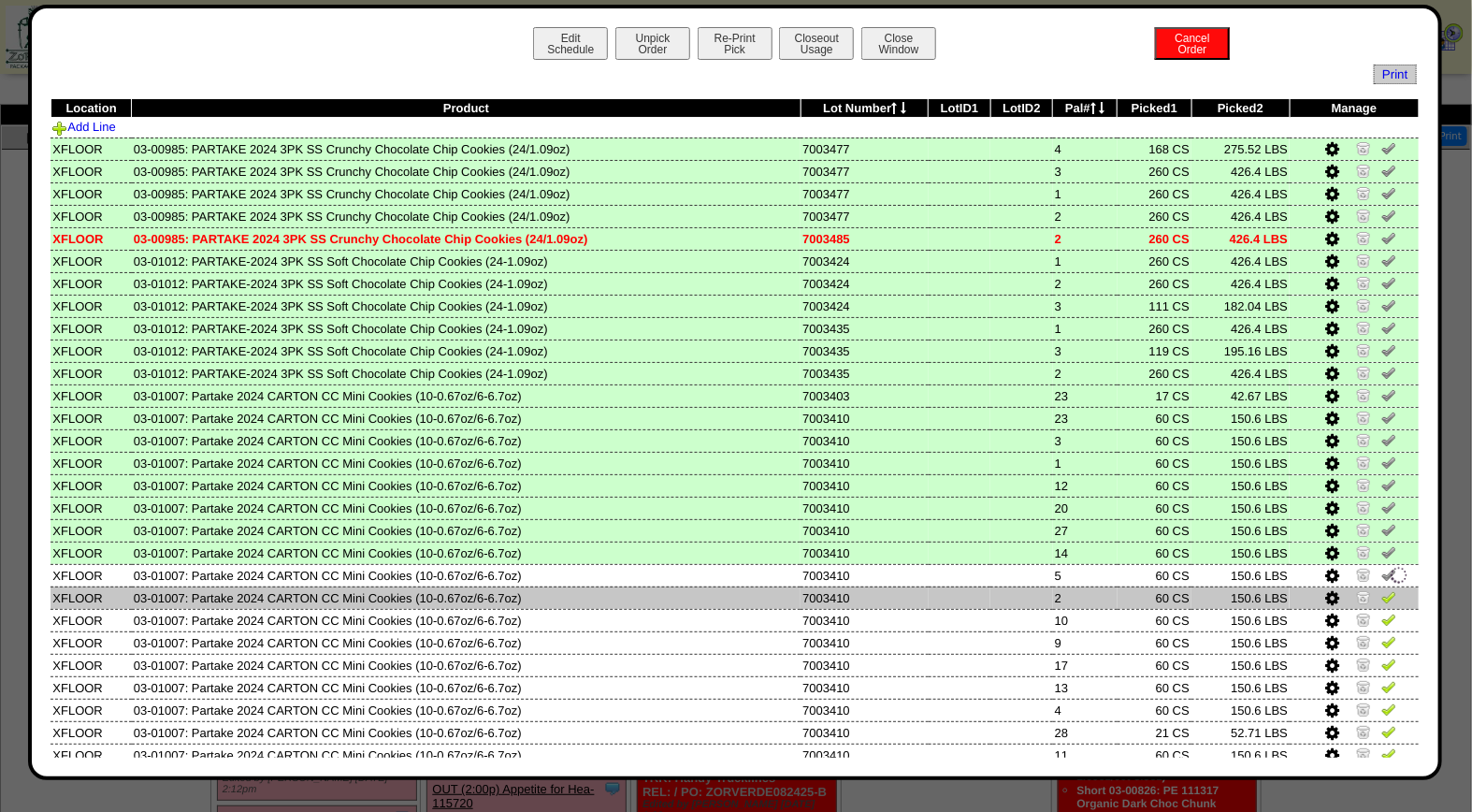
click at [1382, 589] on img at bounding box center [1389, 596] width 15 height 15
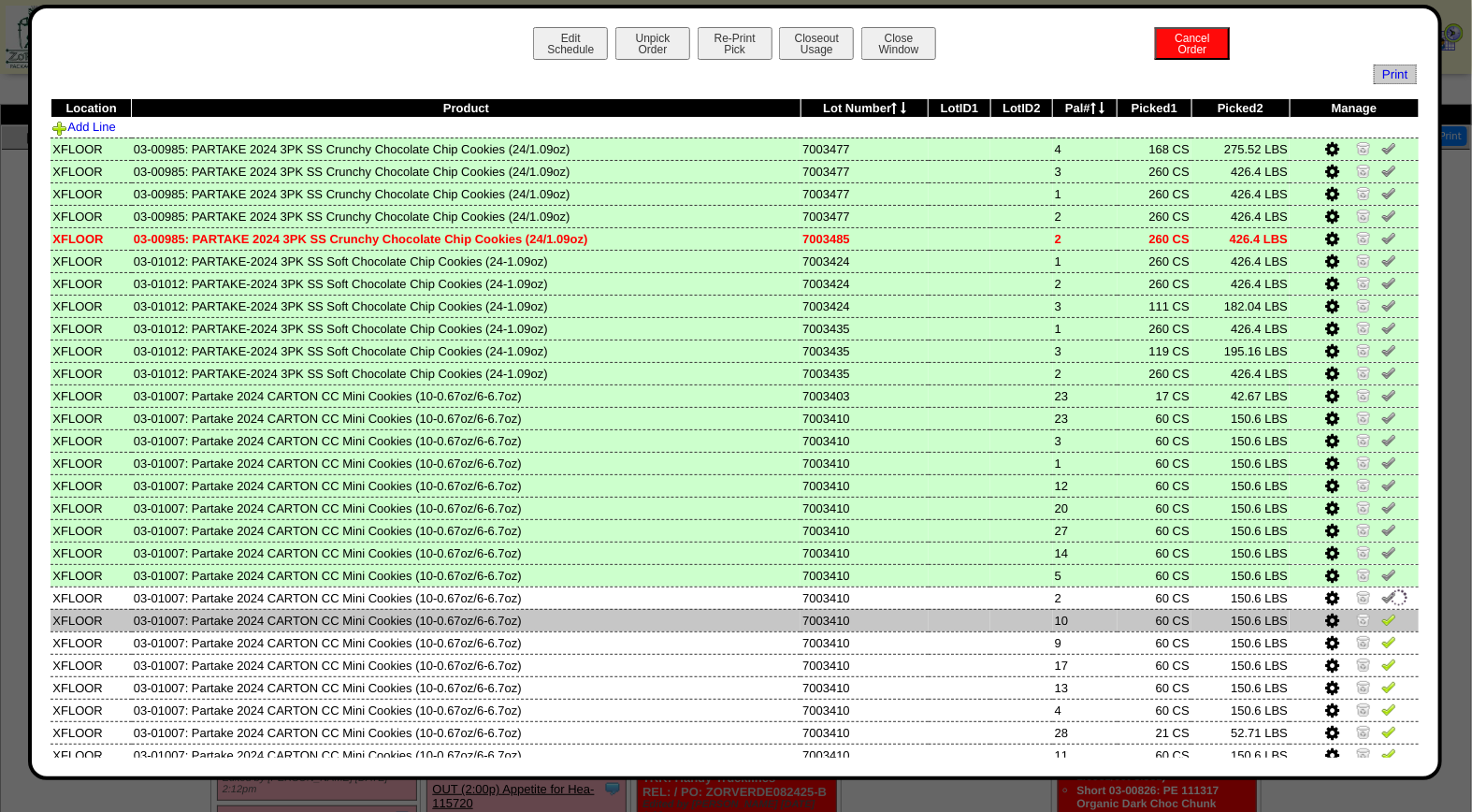
click at [1382, 611] on img at bounding box center [1389, 618] width 15 height 15
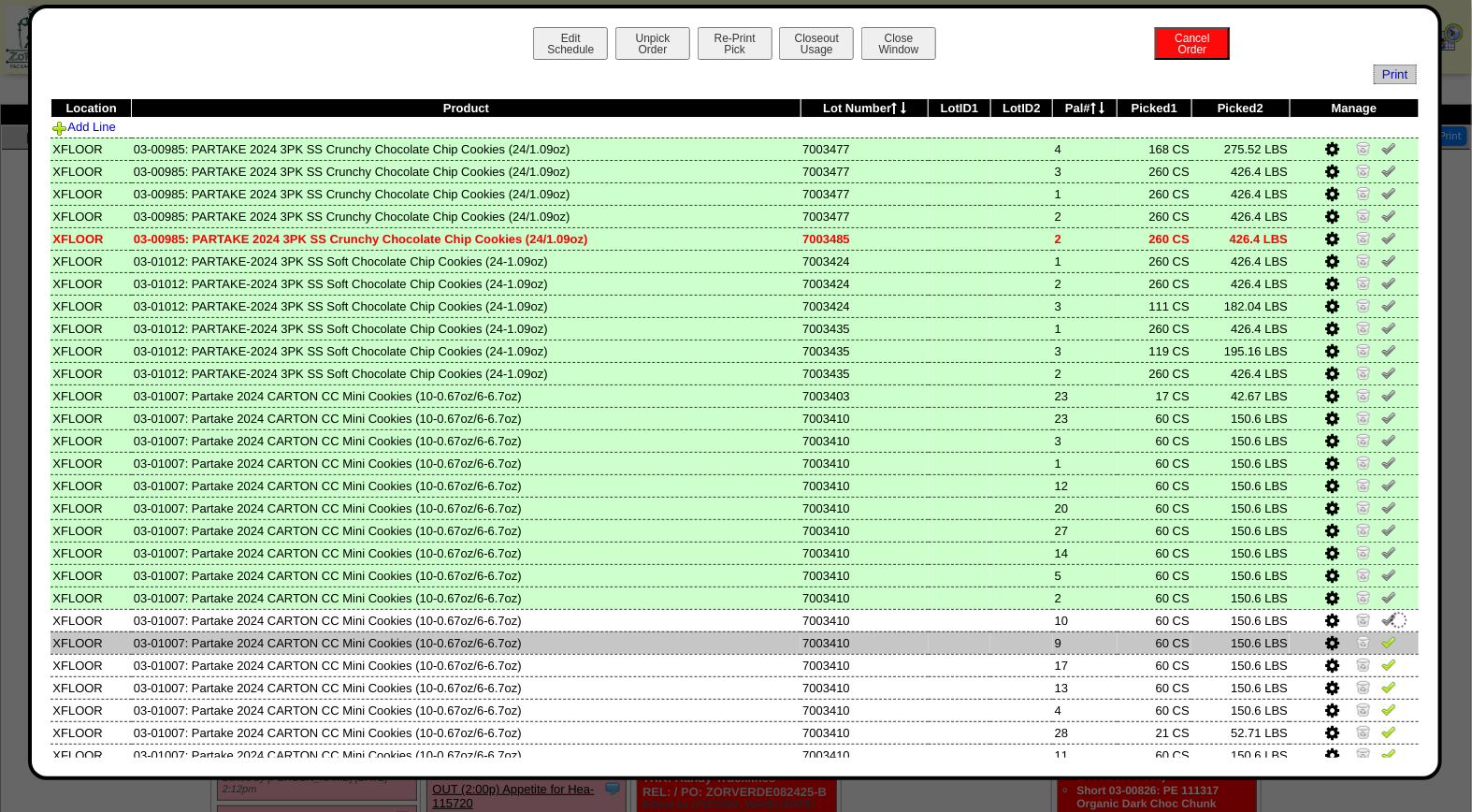
click at [1382, 634] on img at bounding box center [1389, 641] width 15 height 15
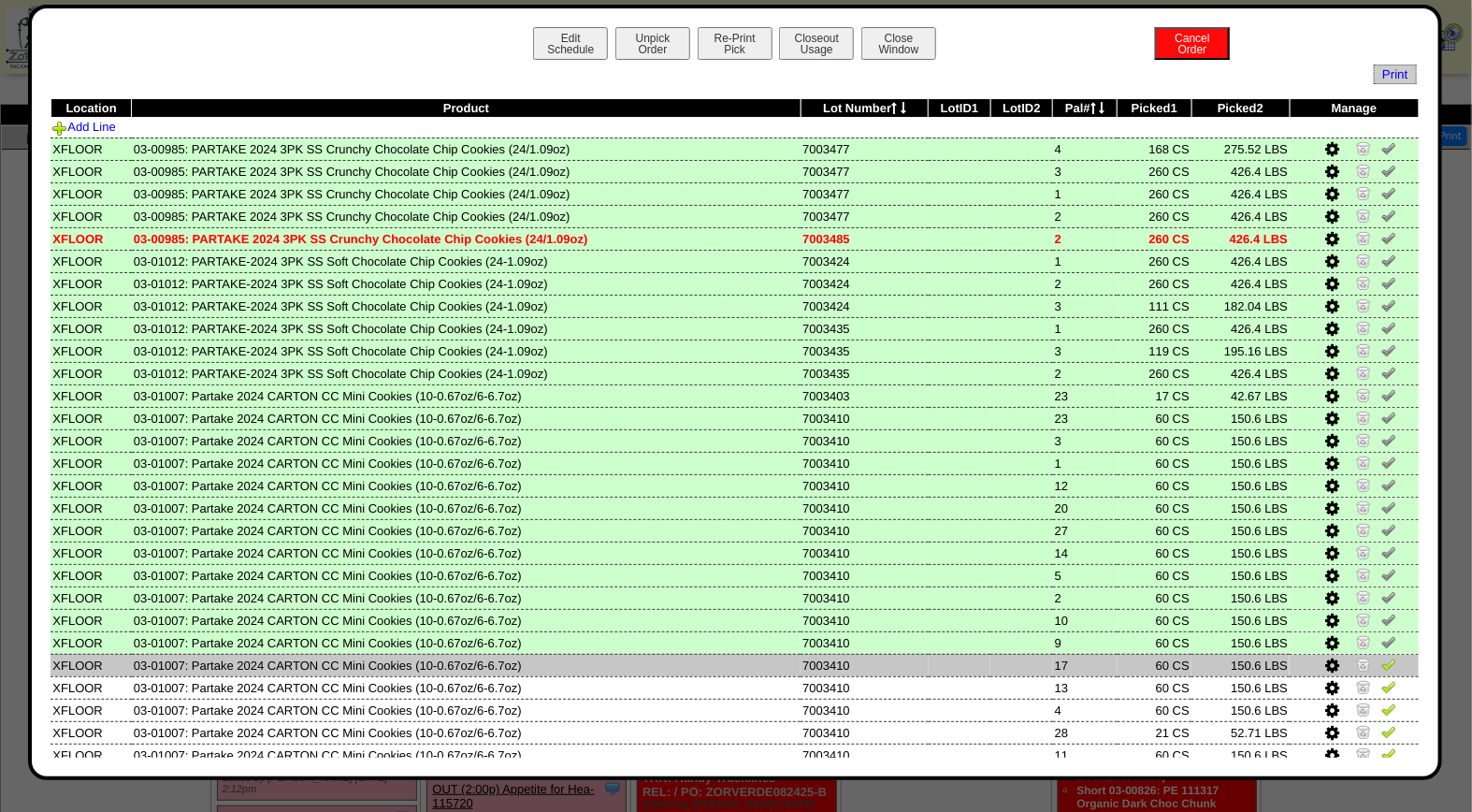
click at [1382, 660] on img at bounding box center [1389, 663] width 15 height 15
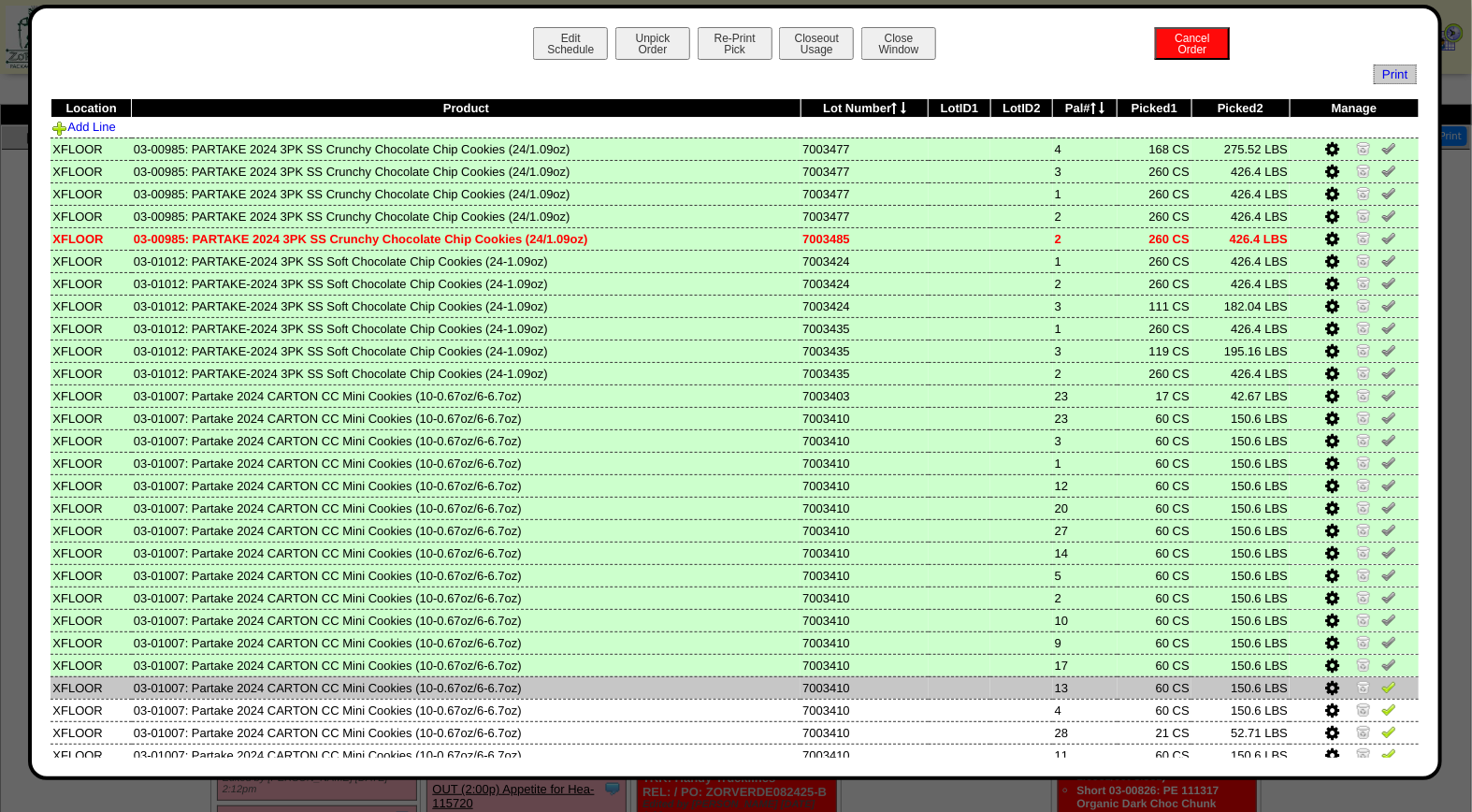
click at [1382, 679] on img at bounding box center [1389, 686] width 15 height 15
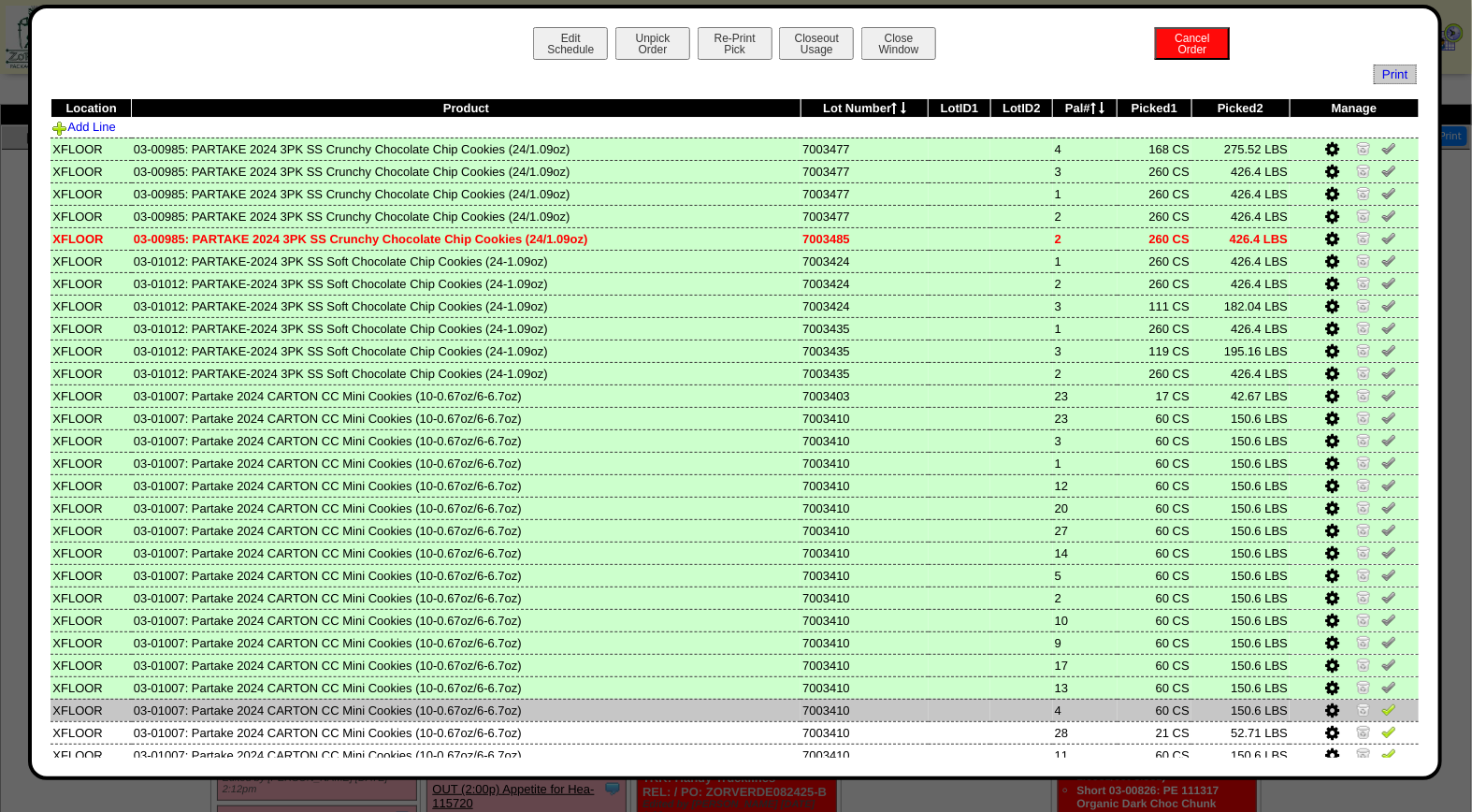
click at [1382, 701] on img at bounding box center [1389, 708] width 15 height 15
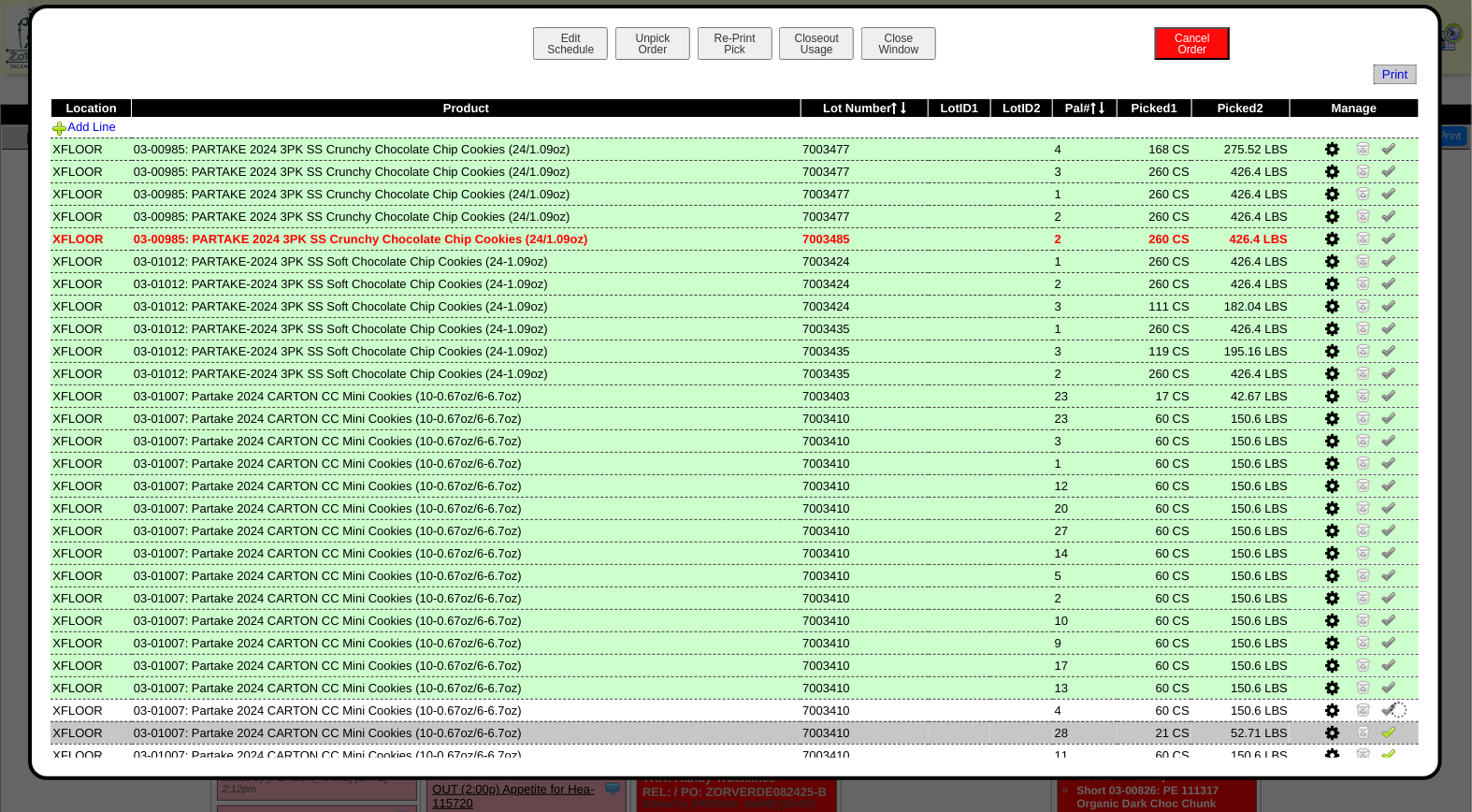
click at [1382, 725] on img at bounding box center [1389, 731] width 15 height 15
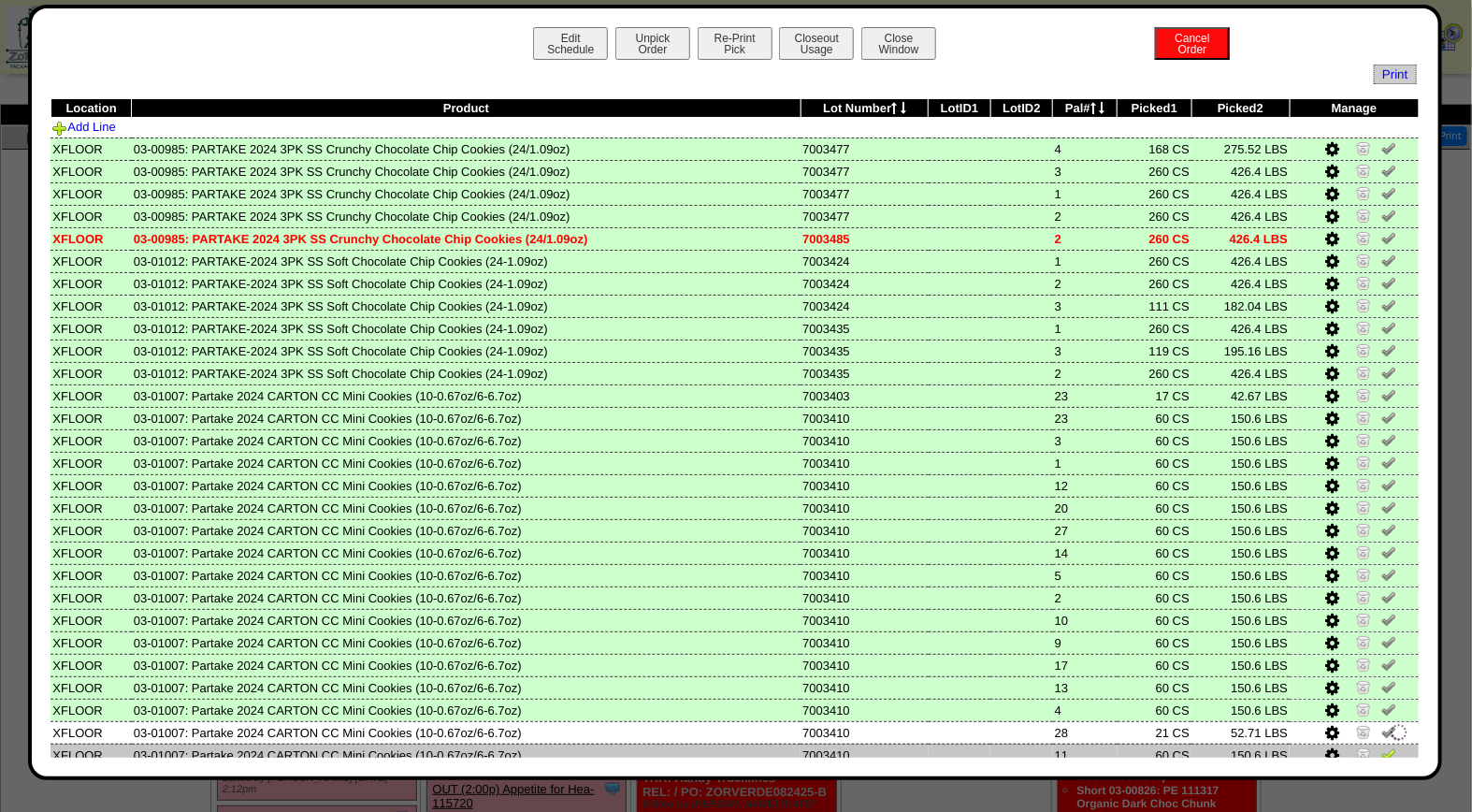
click at [1382, 746] on img at bounding box center [1389, 753] width 15 height 15
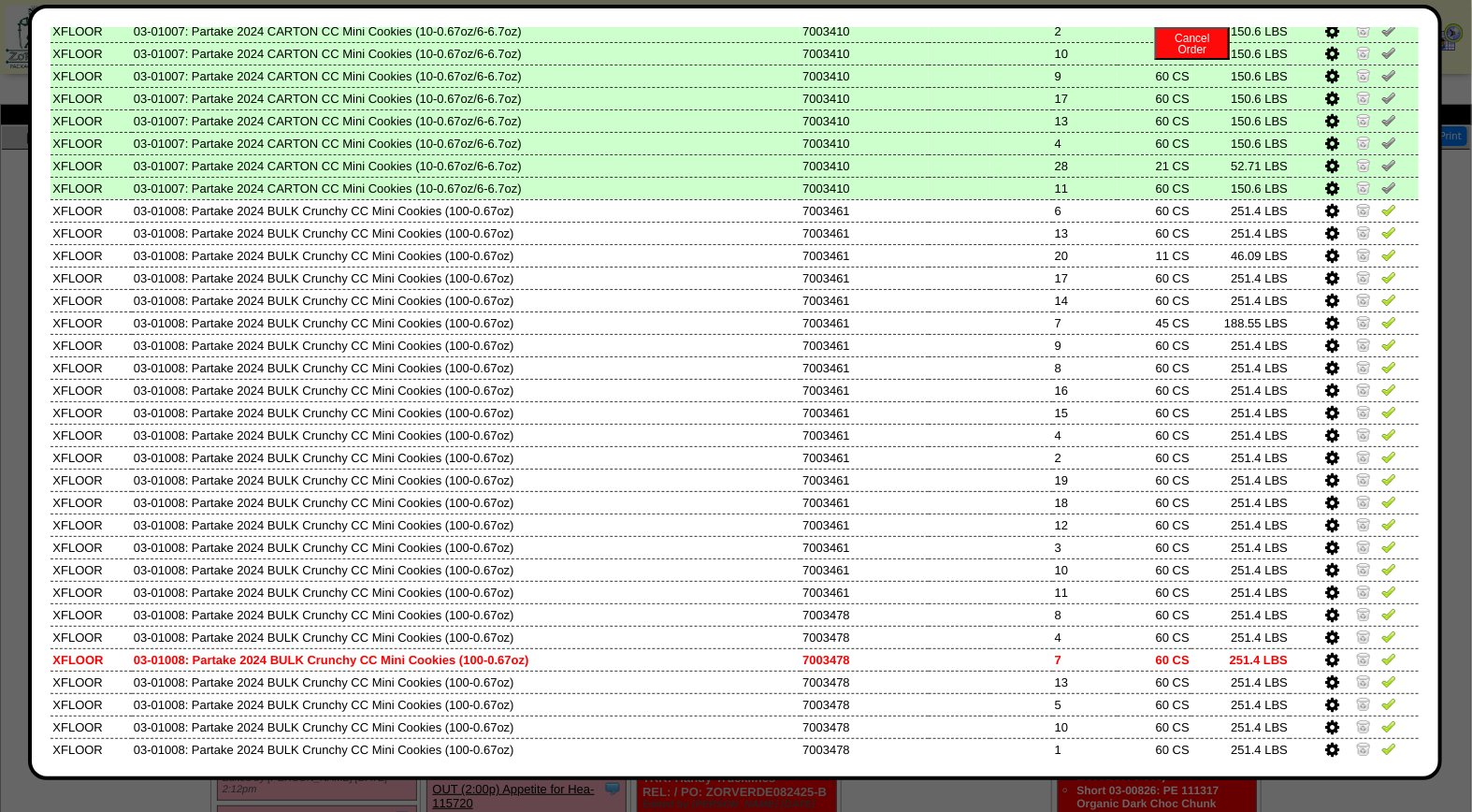
scroll to position [578, 0]
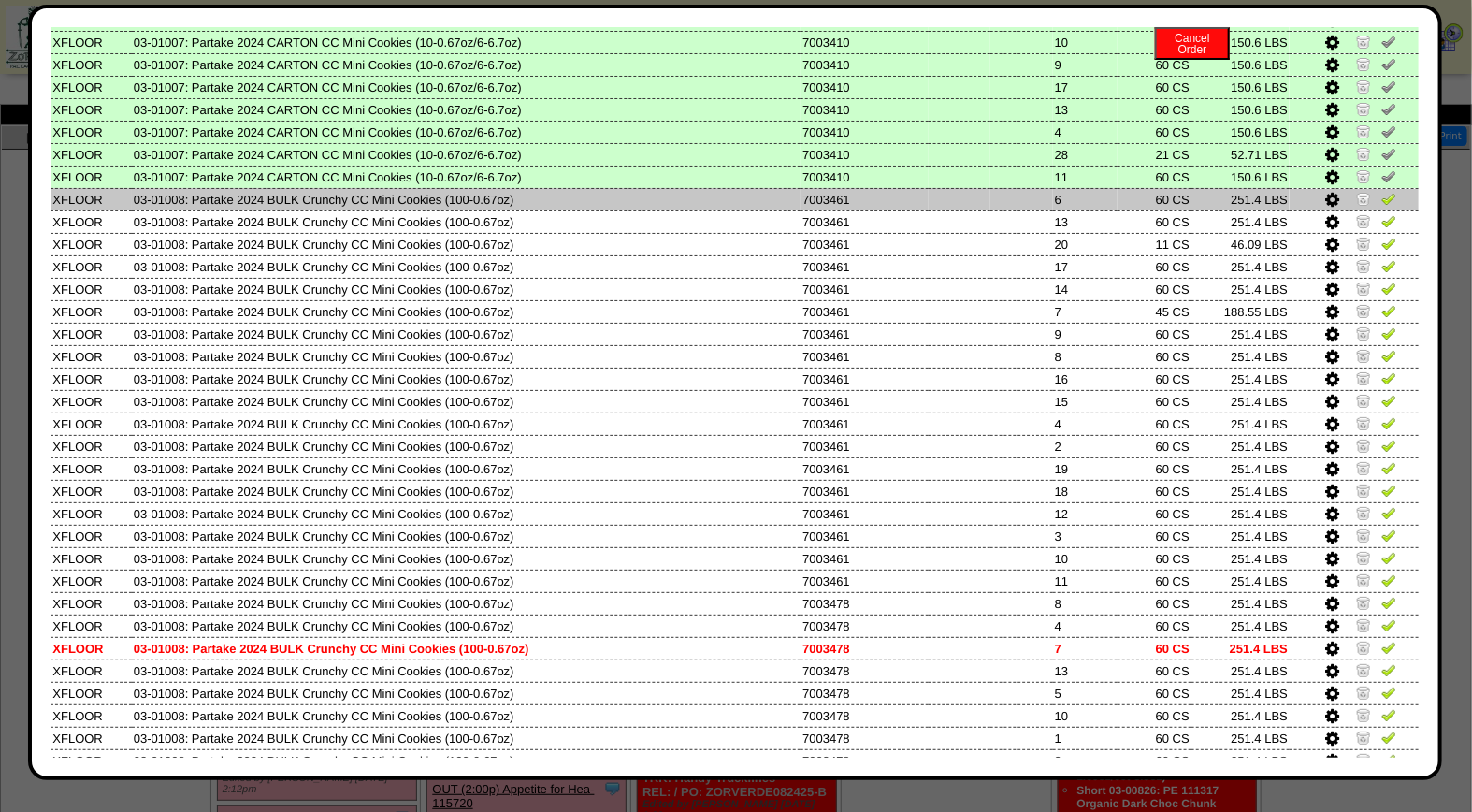
click at [1382, 191] on img at bounding box center [1389, 198] width 15 height 15
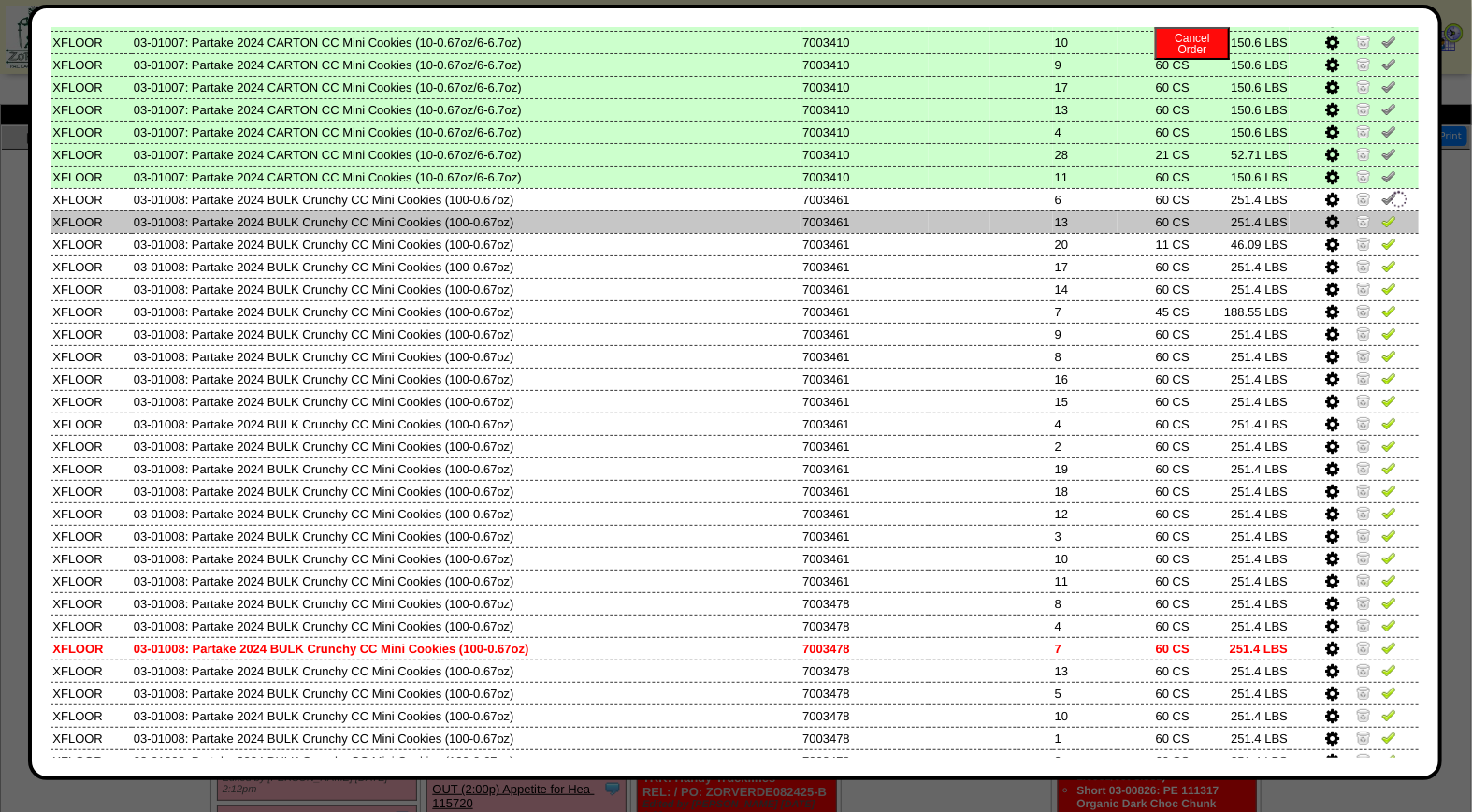
click at [1382, 213] on img at bounding box center [1389, 220] width 15 height 15
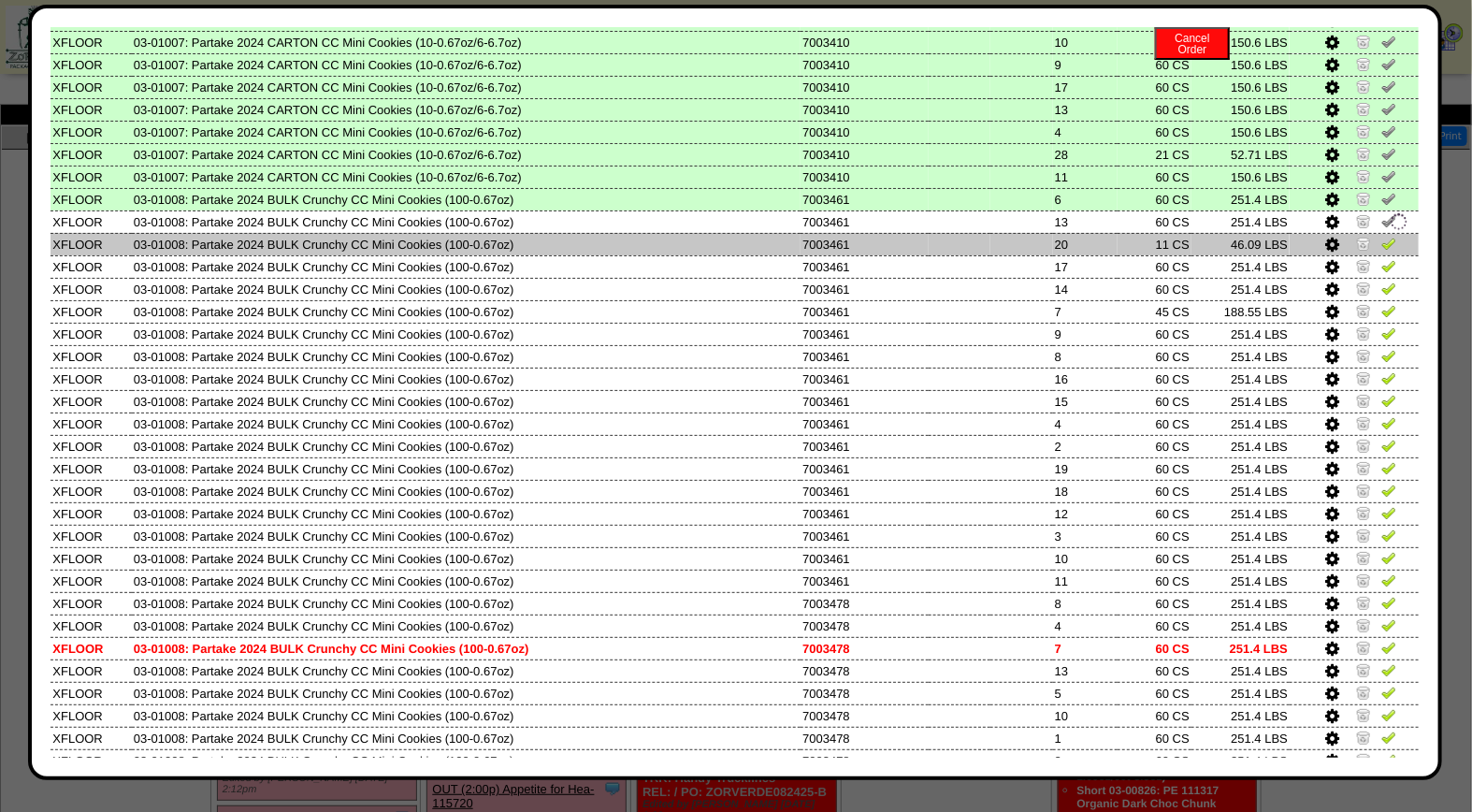
click at [1382, 235] on img at bounding box center [1389, 242] width 15 height 15
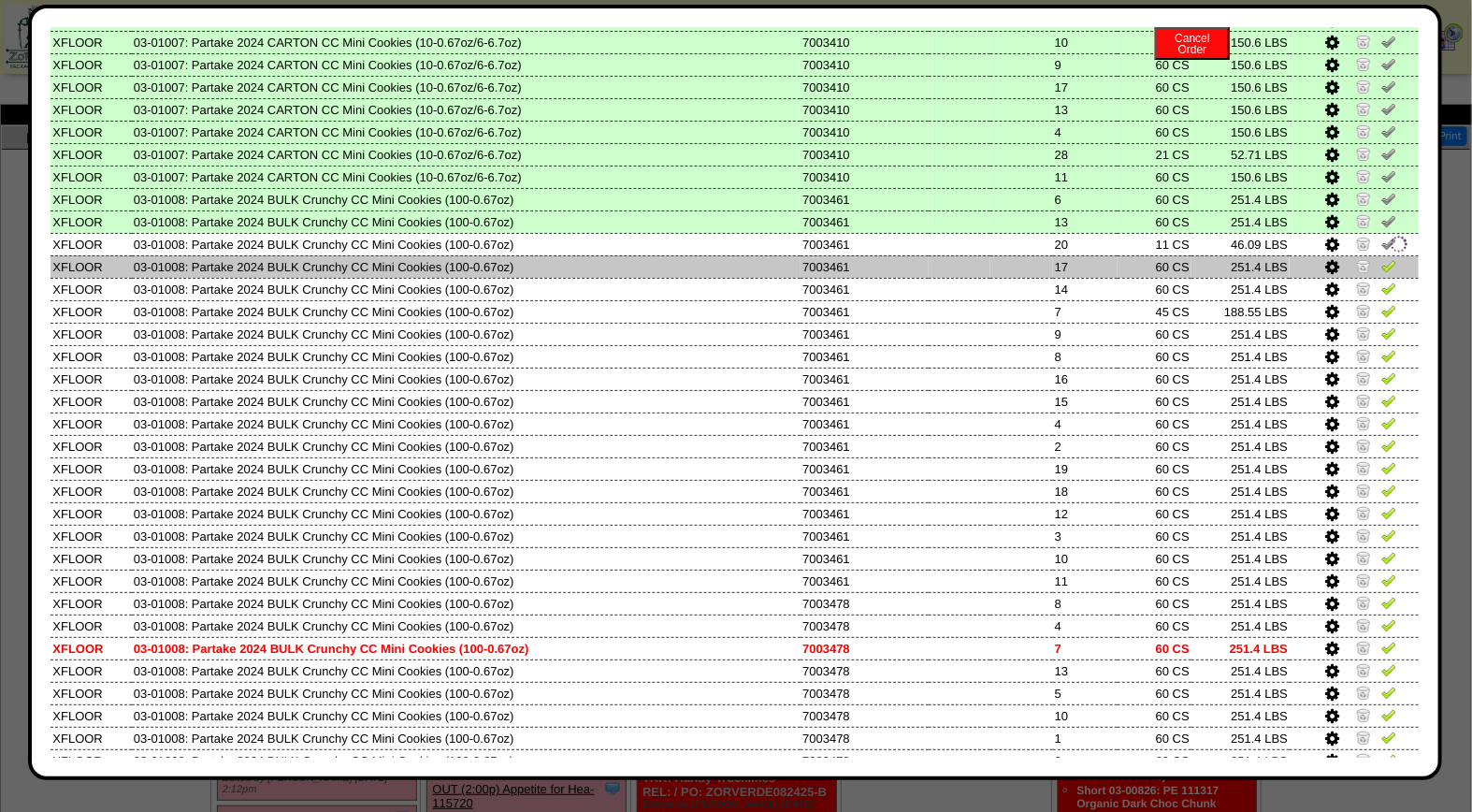
click at [1382, 258] on img at bounding box center [1389, 265] width 15 height 15
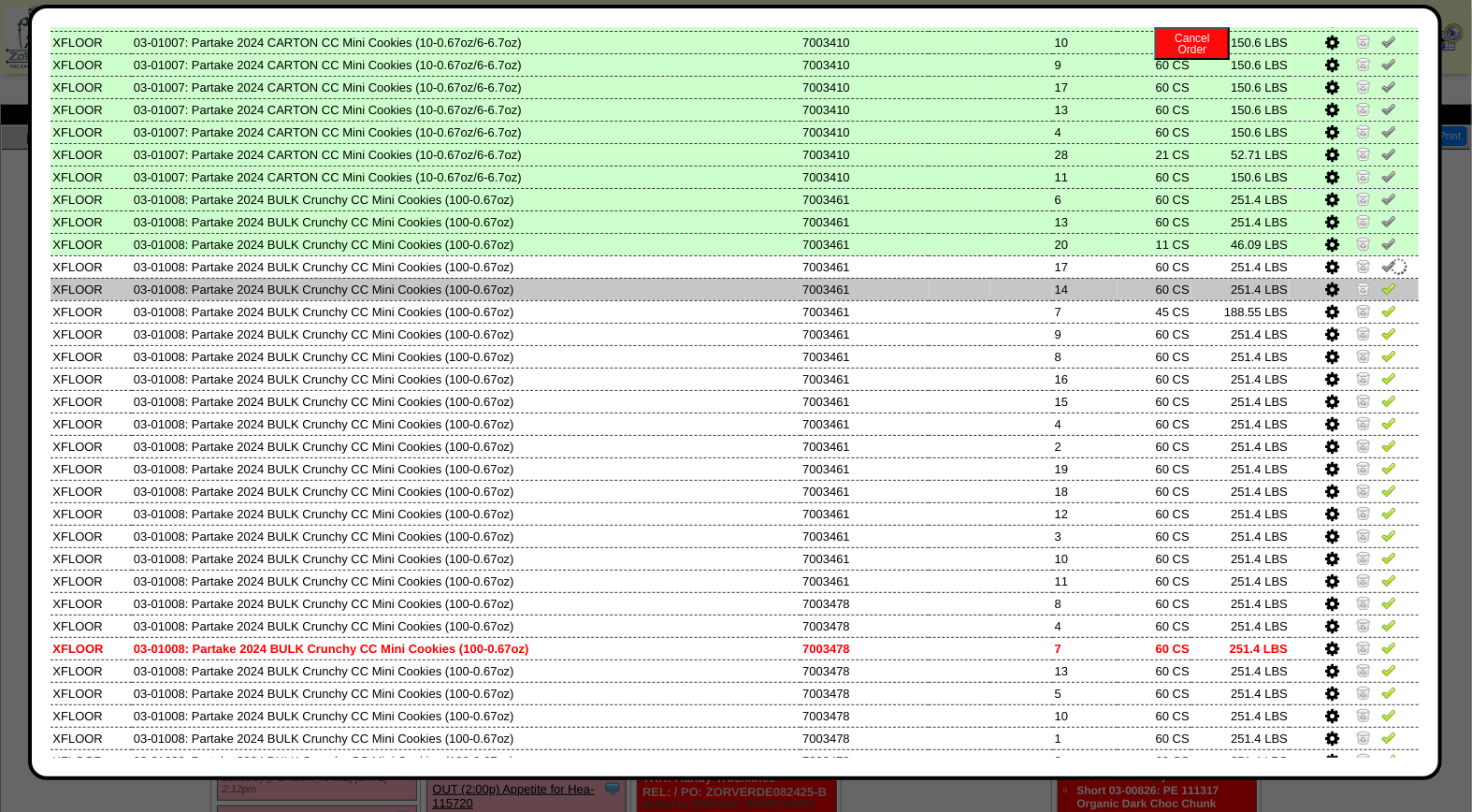
click at [1382, 281] on img at bounding box center [1389, 288] width 15 height 15
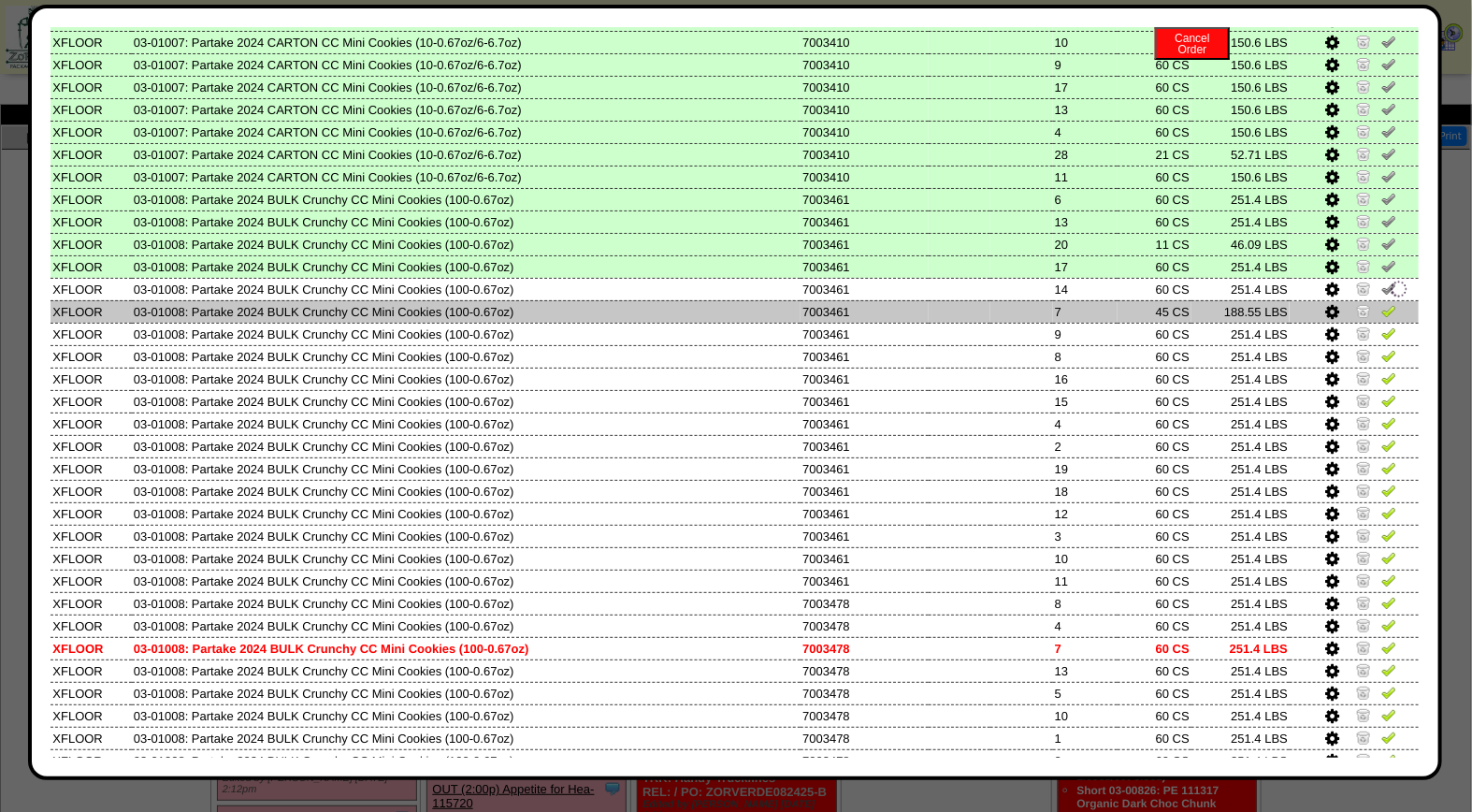
click at [1382, 303] on img at bounding box center [1389, 310] width 15 height 15
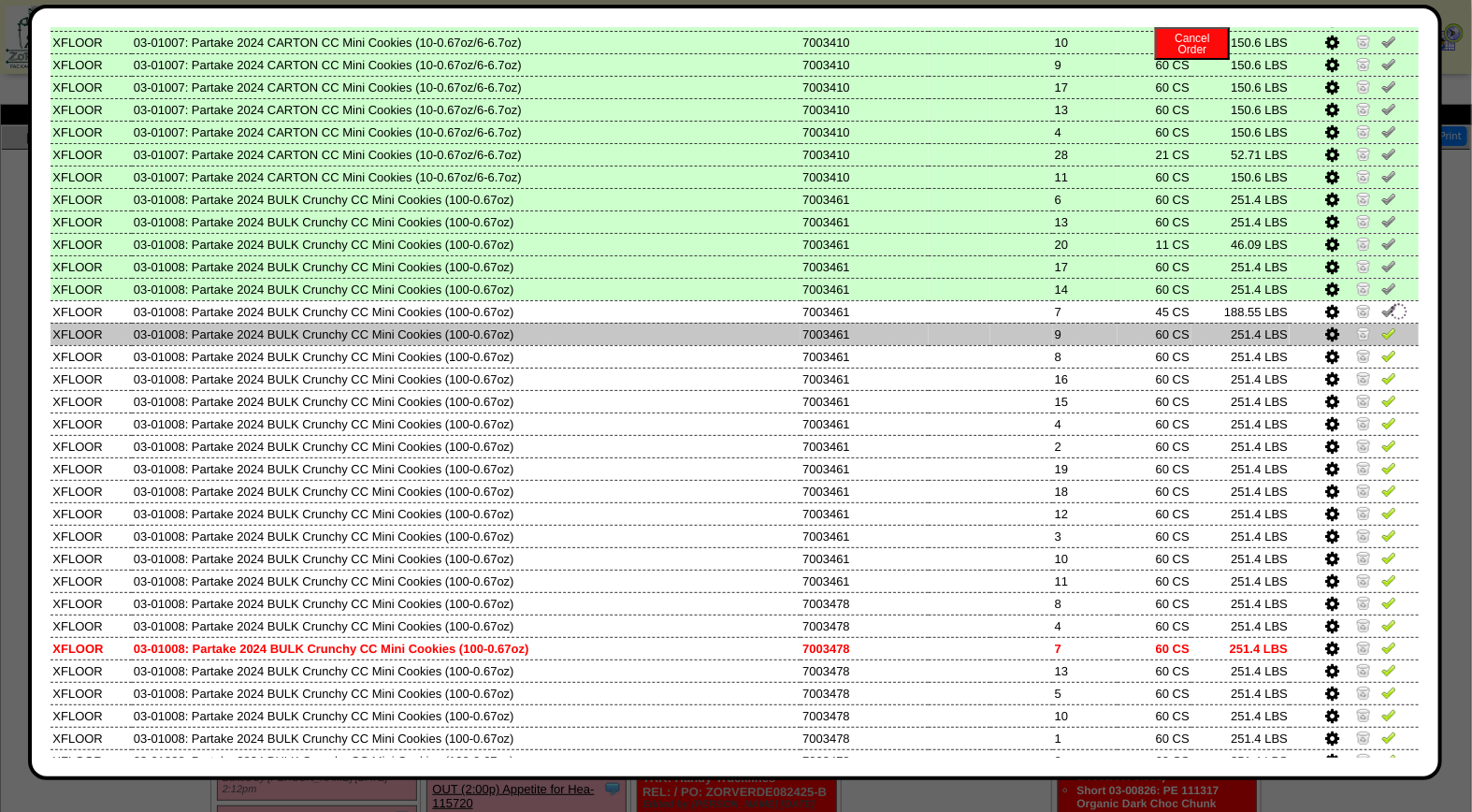
click at [1382, 326] on img at bounding box center [1389, 333] width 15 height 15
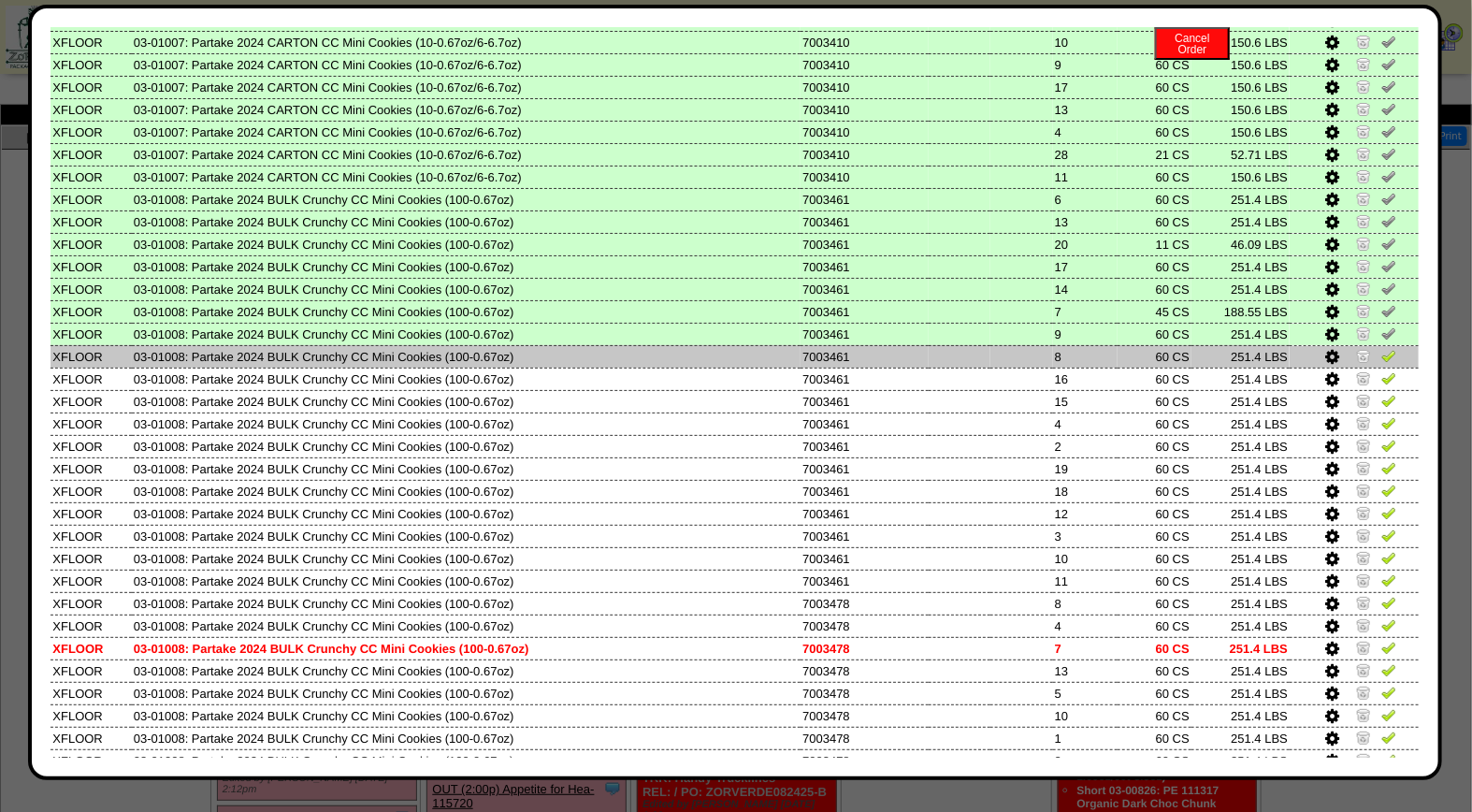
click at [1382, 347] on img at bounding box center [1389, 354] width 15 height 15
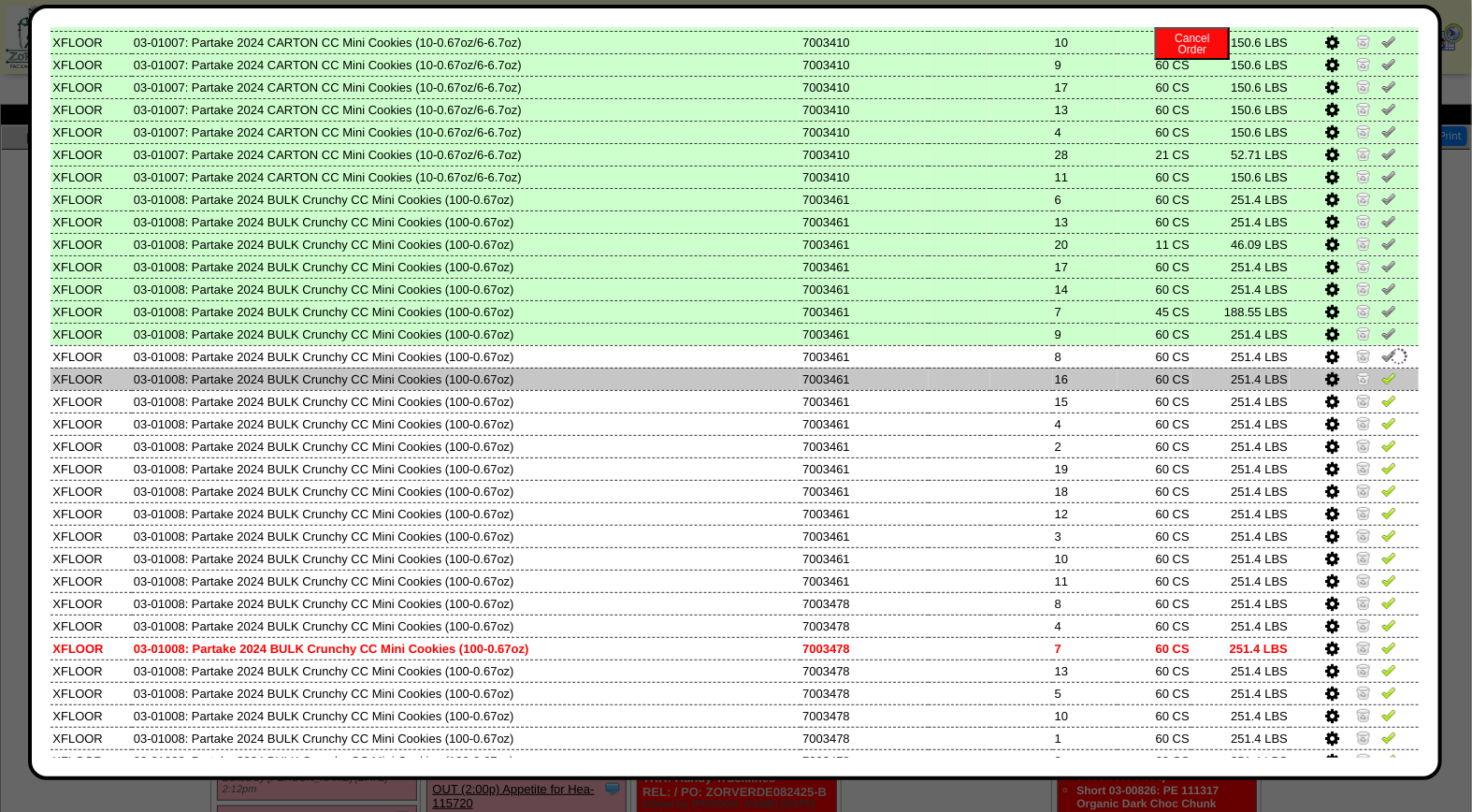
click at [1382, 370] on img at bounding box center [1389, 377] width 15 height 15
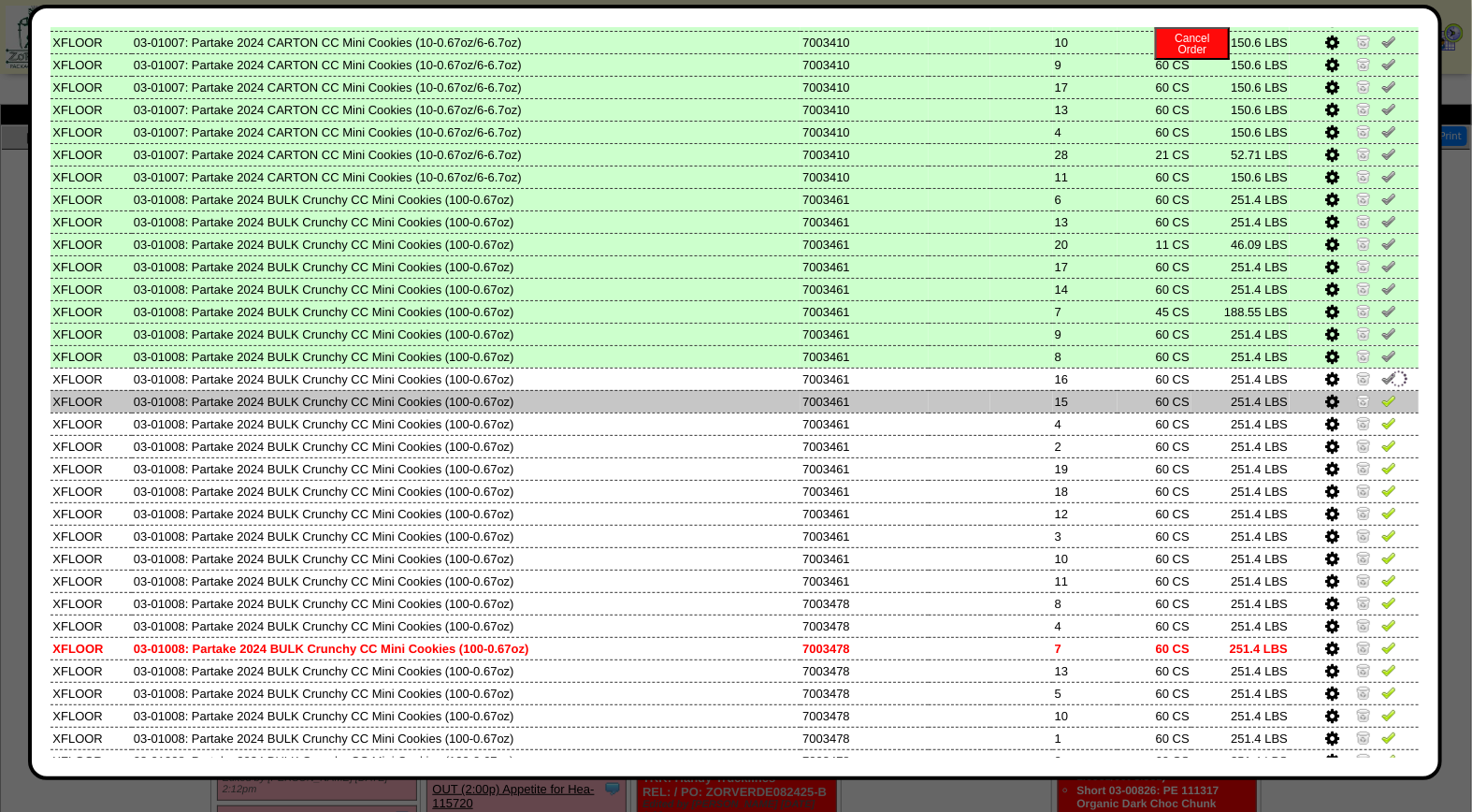
click at [1382, 393] on img at bounding box center [1389, 400] width 15 height 15
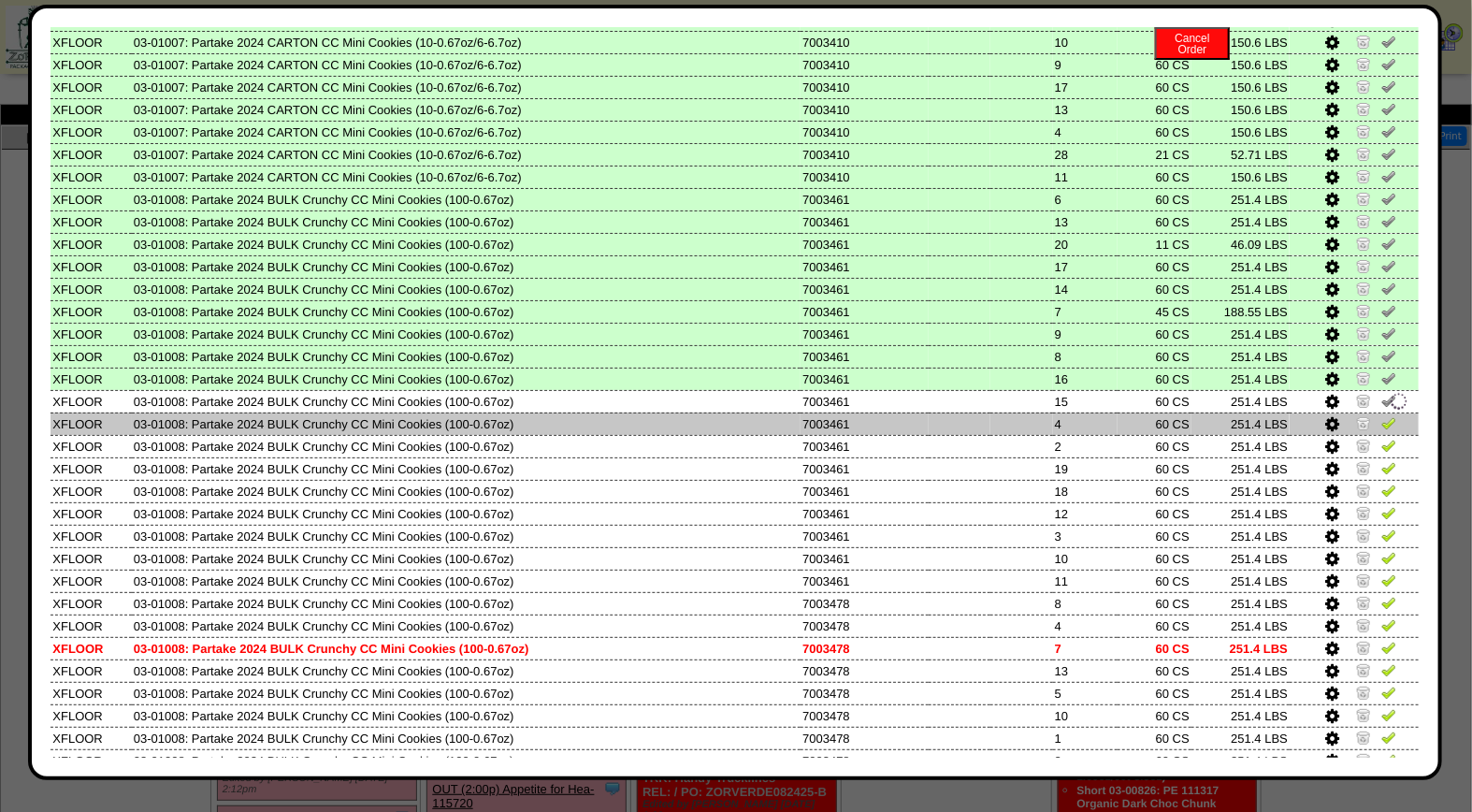
click at [1382, 415] on img at bounding box center [1389, 422] width 15 height 15
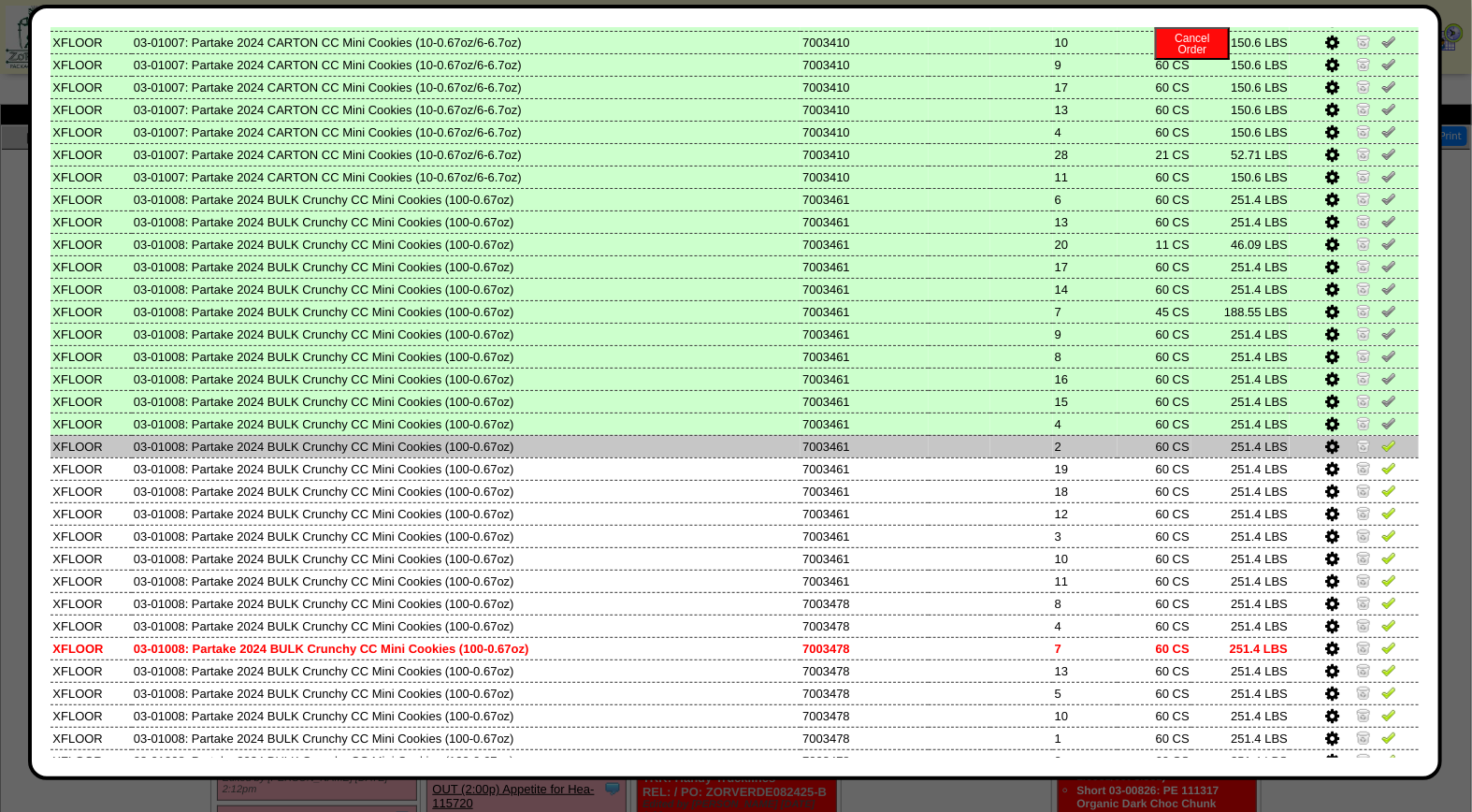
click at [1382, 438] on img at bounding box center [1389, 445] width 15 height 15
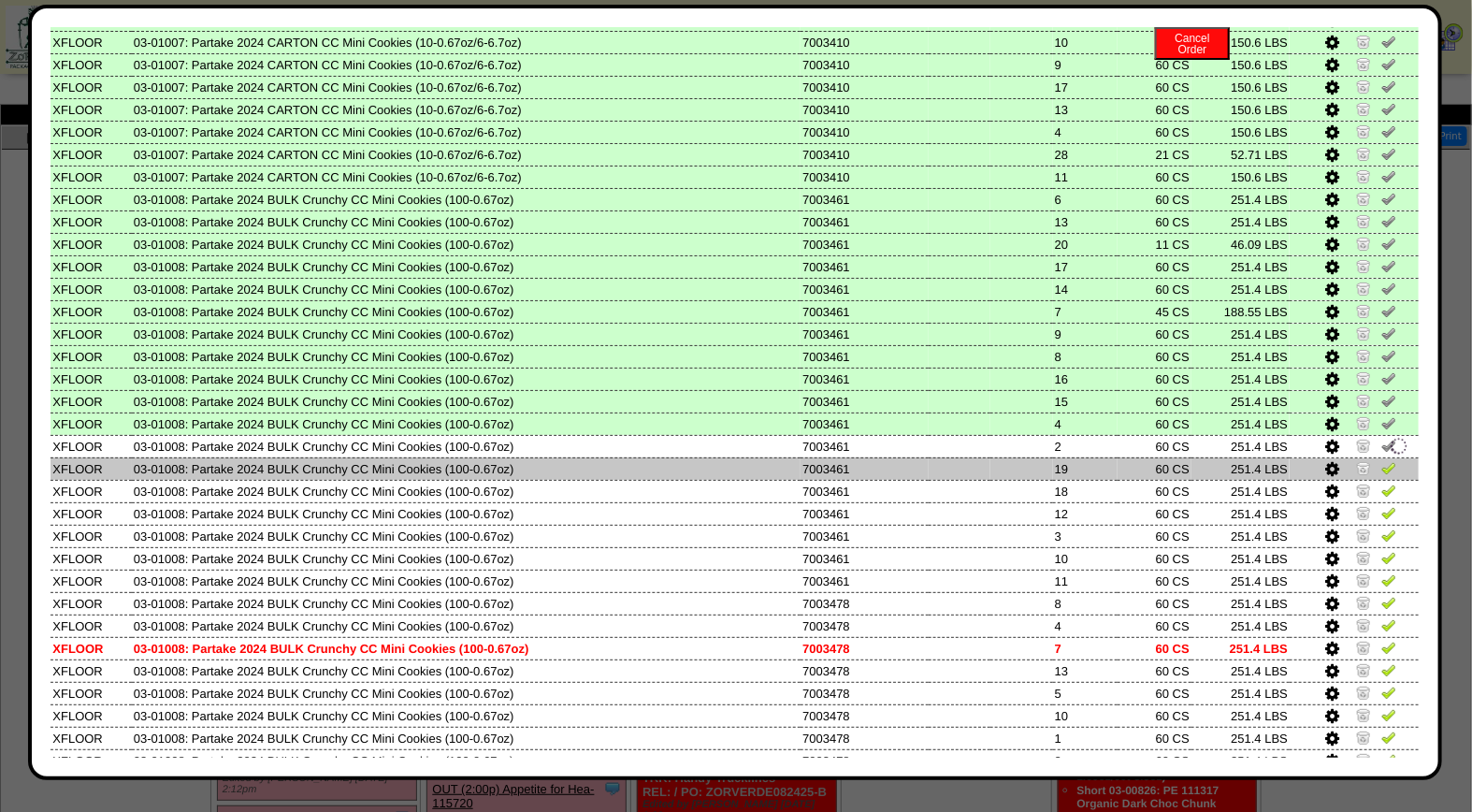
click at [1382, 460] on img at bounding box center [1389, 467] width 15 height 15
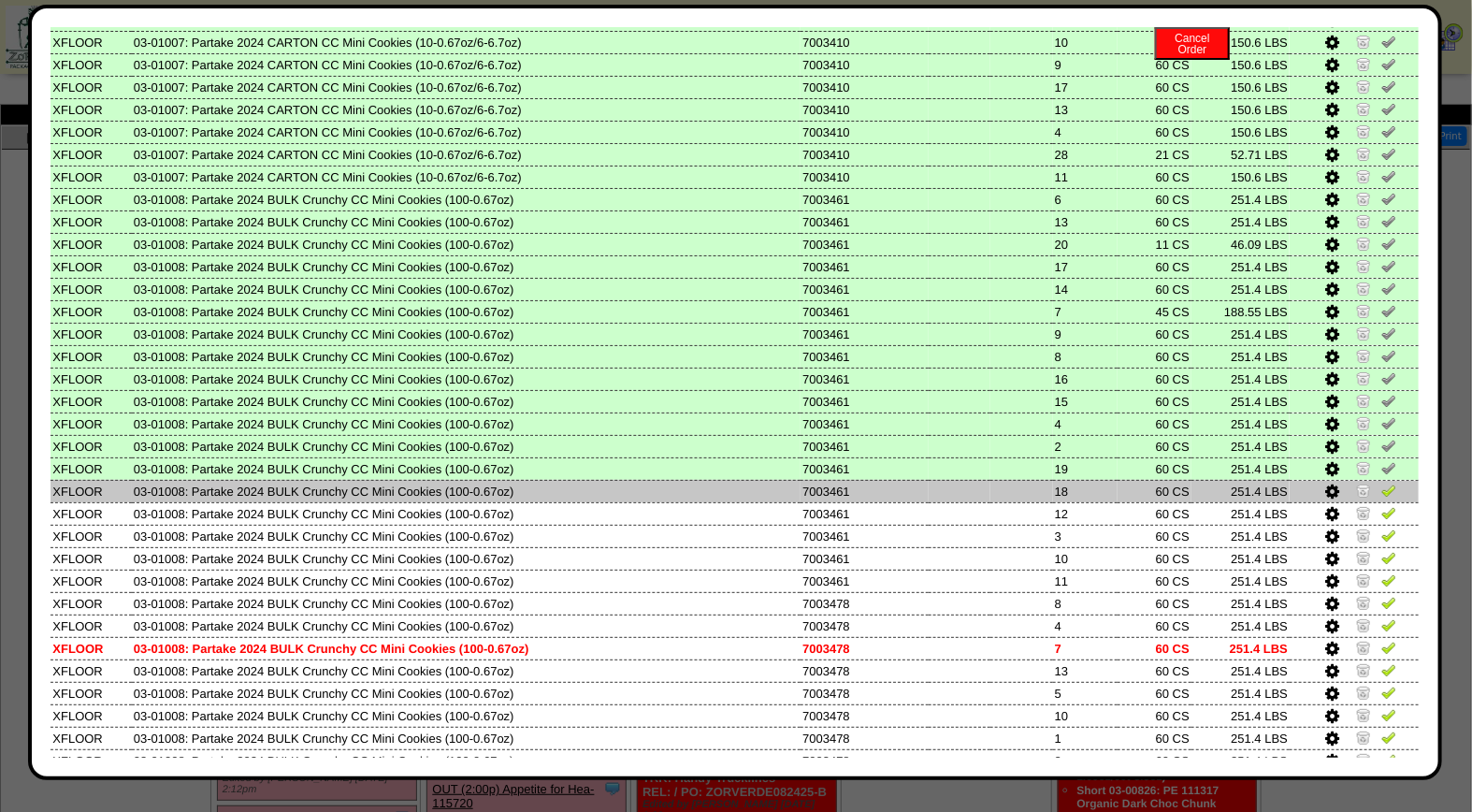
click at [1382, 482] on img at bounding box center [1389, 489] width 15 height 15
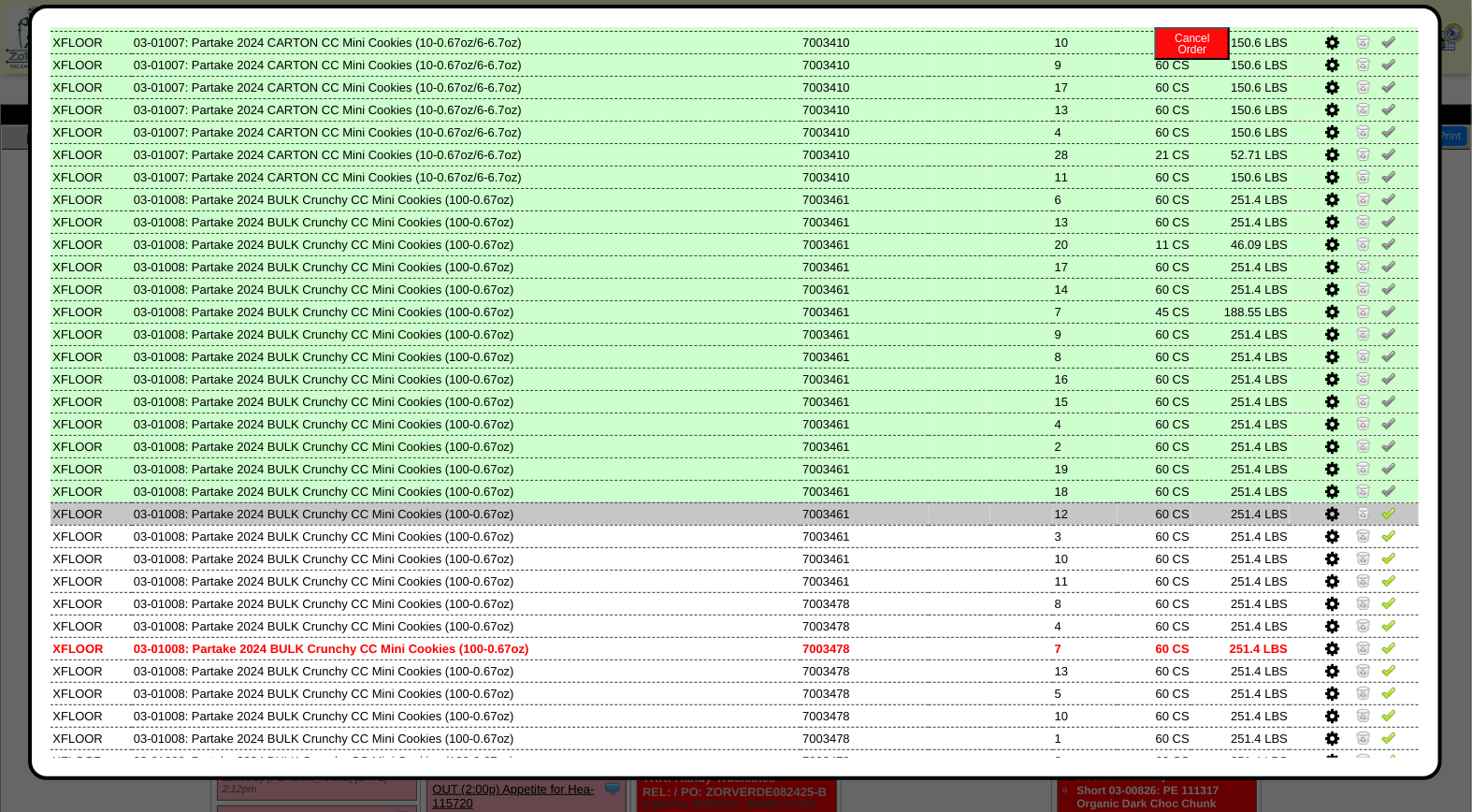
click at [1382, 505] on img at bounding box center [1389, 512] width 15 height 15
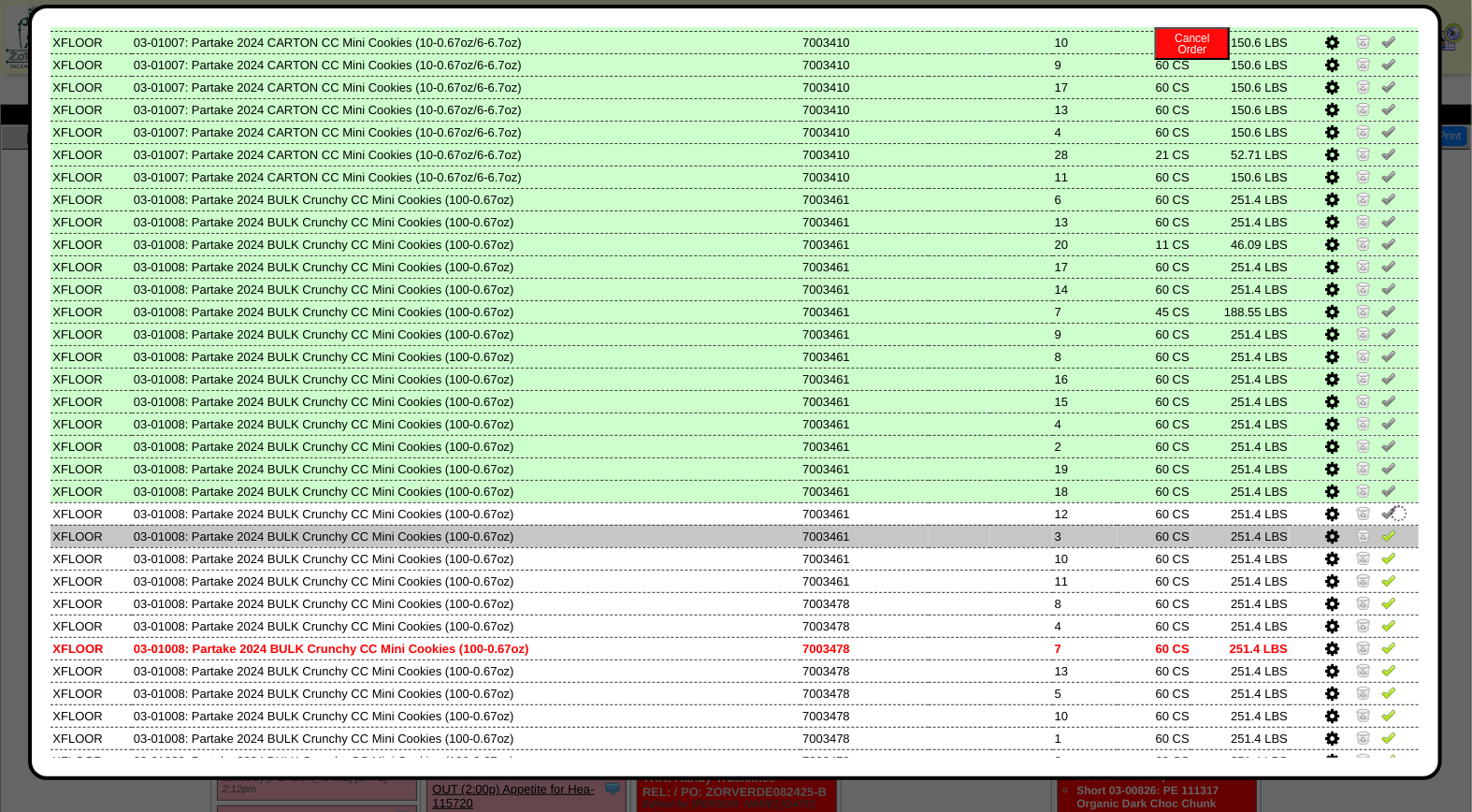
click at [1382, 527] on img at bounding box center [1389, 534] width 15 height 15
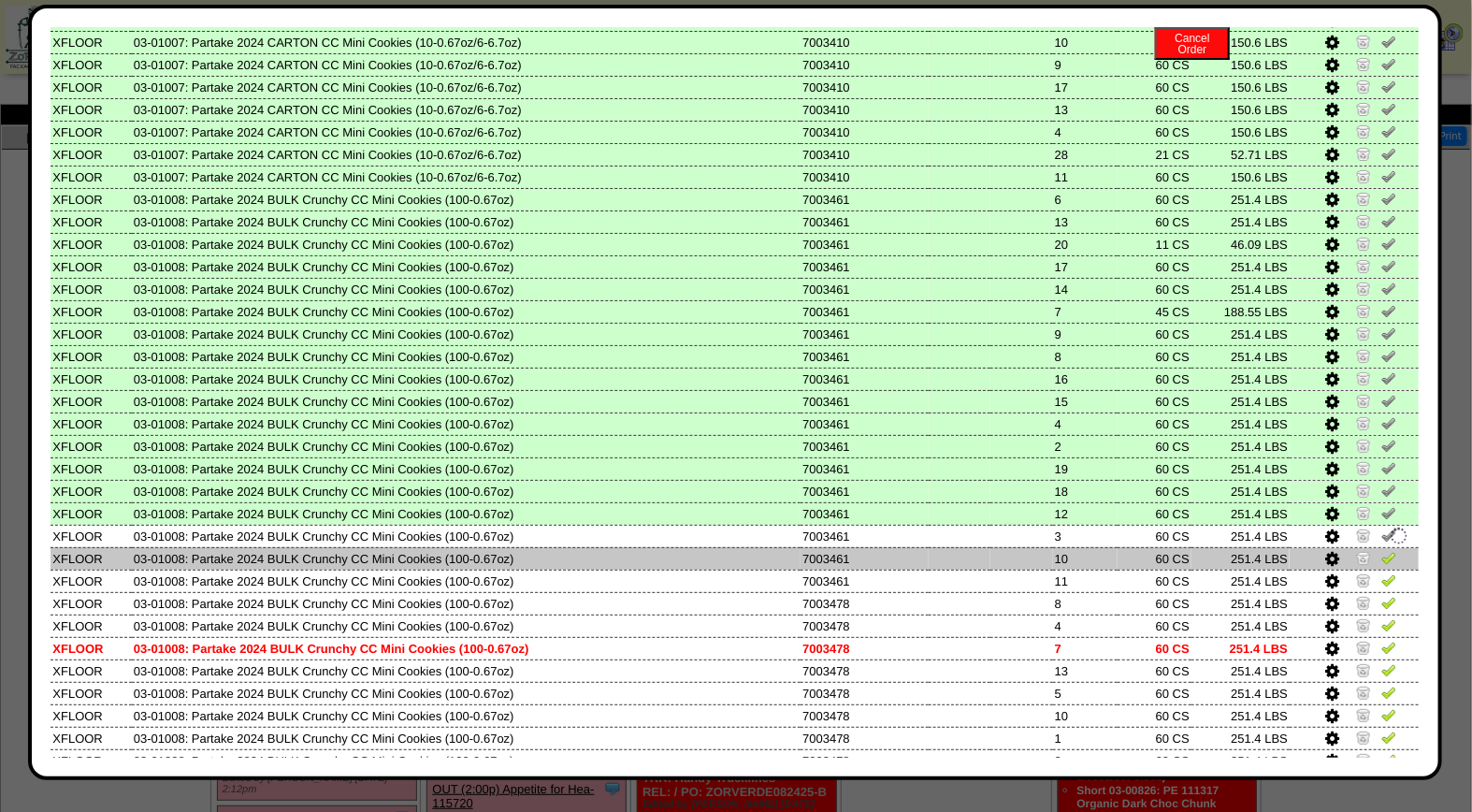
click at [1382, 550] on img at bounding box center [1389, 557] width 15 height 15
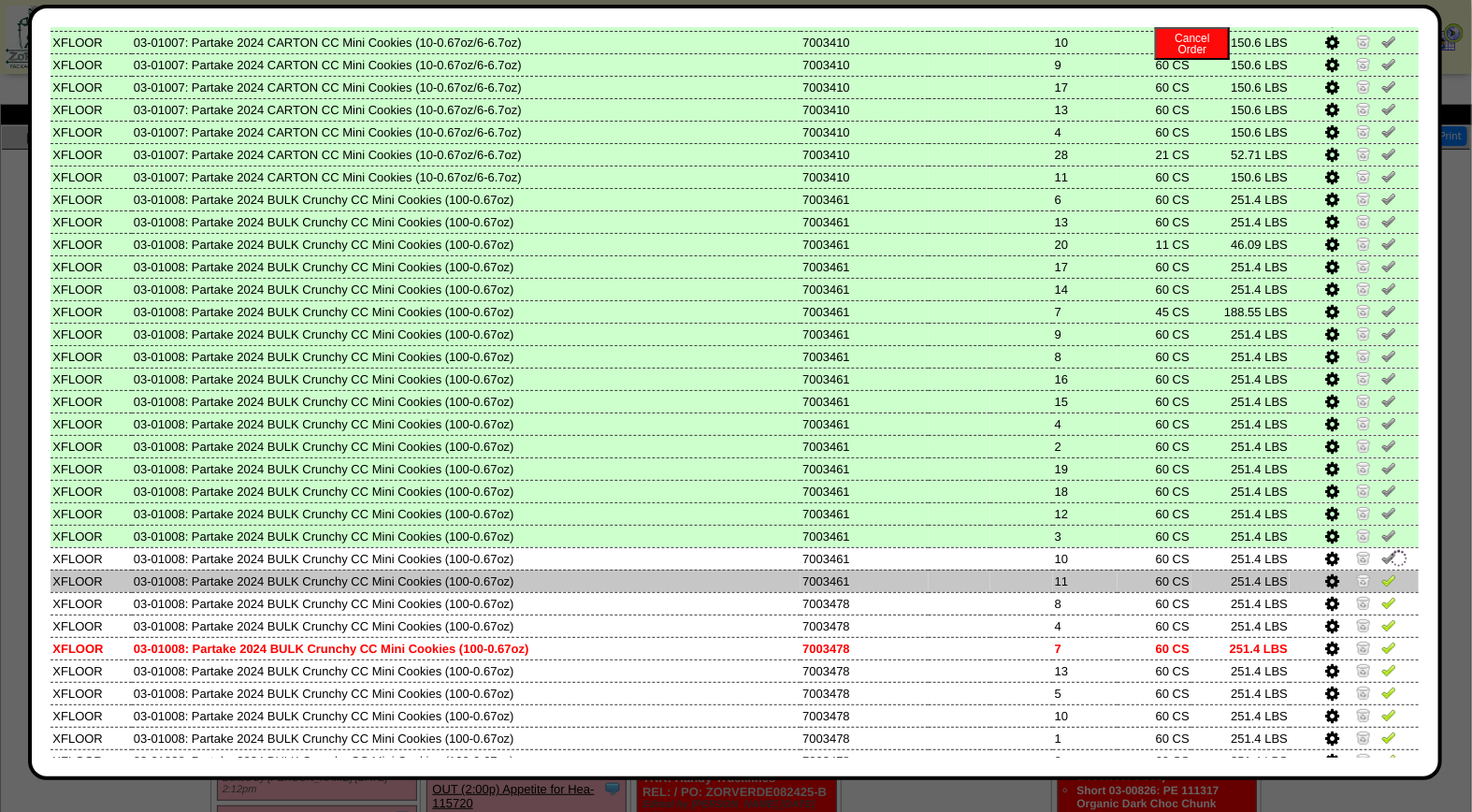
click at [1382, 572] on img at bounding box center [1389, 579] width 15 height 15
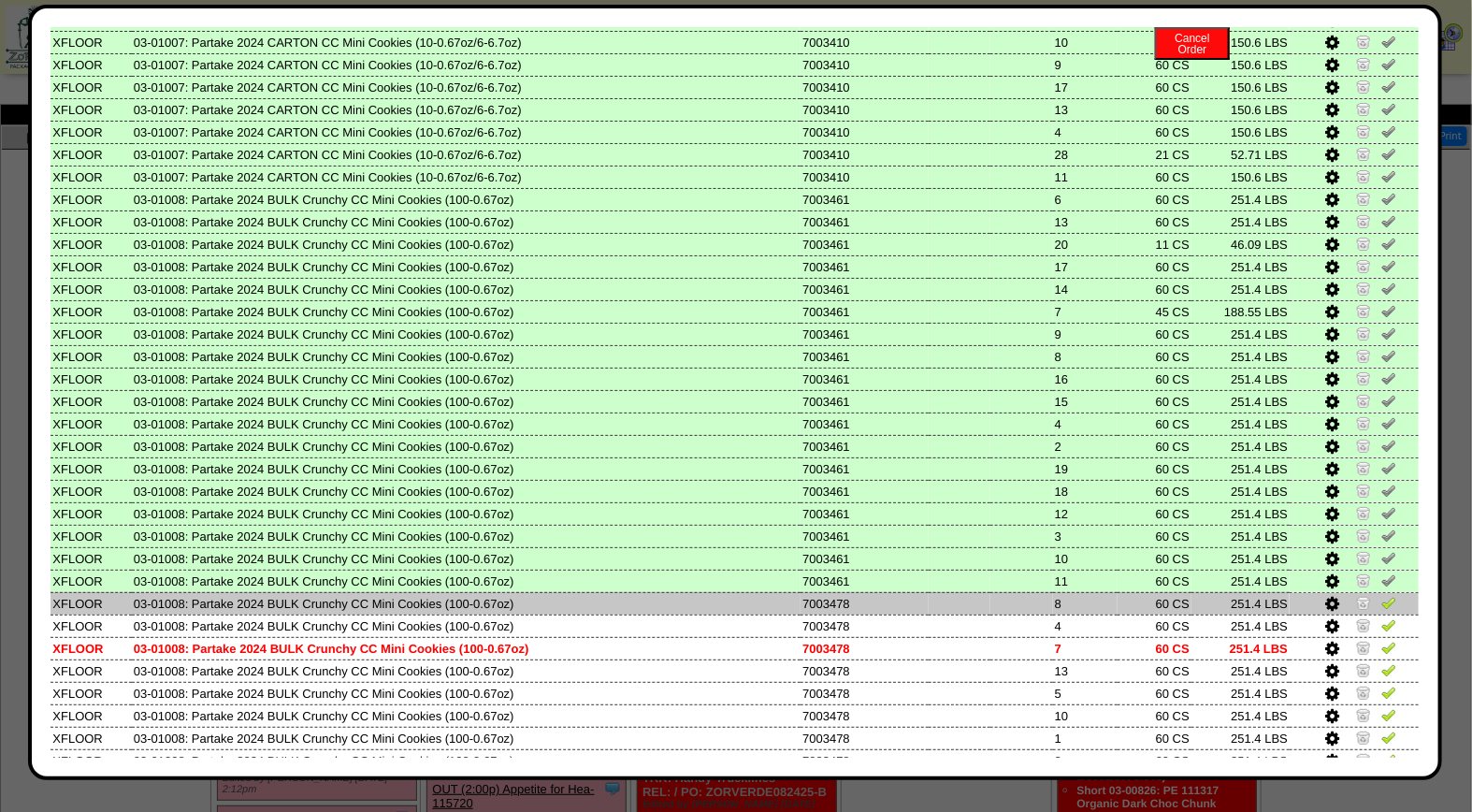
click at [1382, 595] on img at bounding box center [1389, 602] width 15 height 15
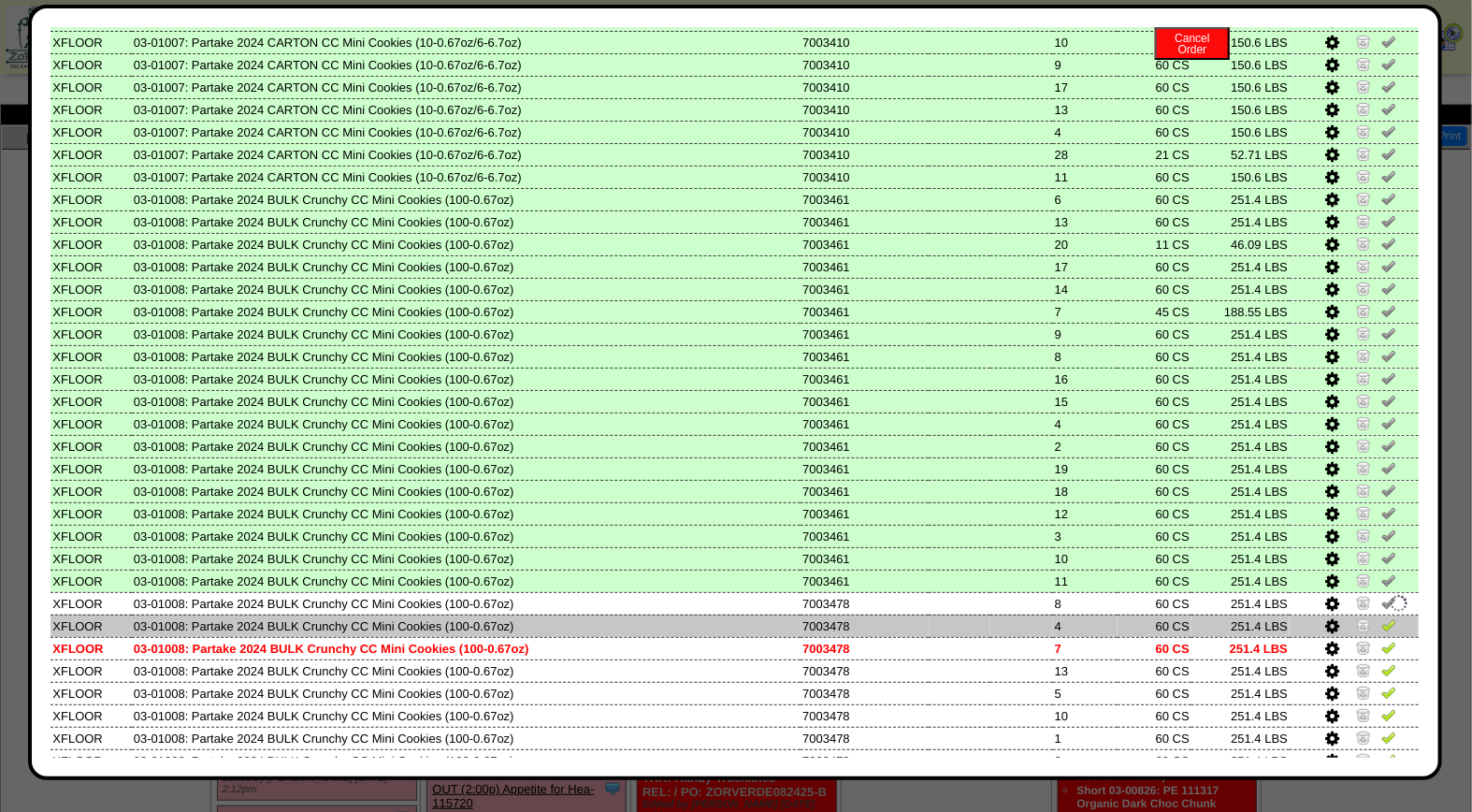
click at [1382, 617] on img at bounding box center [1389, 624] width 15 height 15
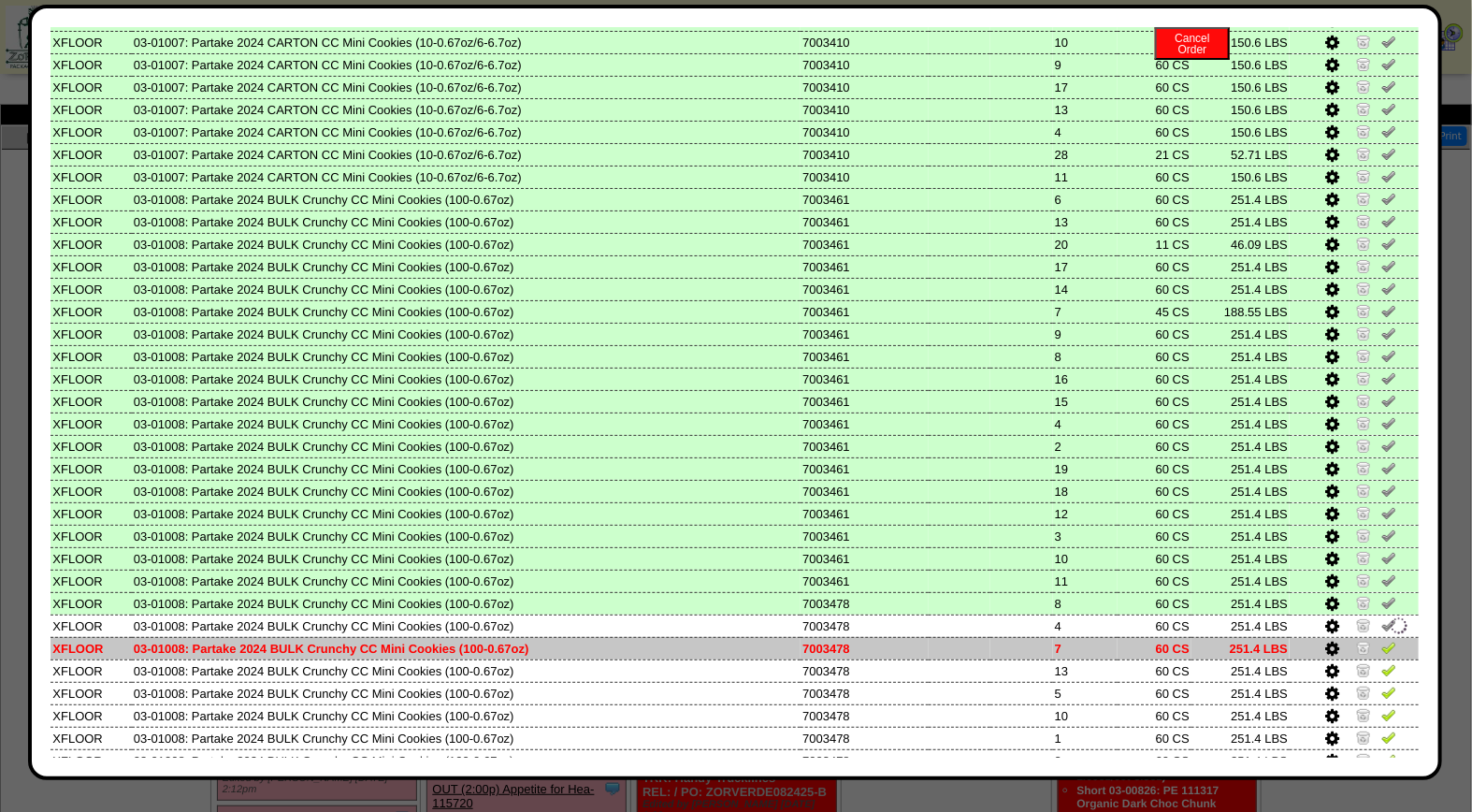
click at [1382, 639] on img at bounding box center [1389, 646] width 15 height 15
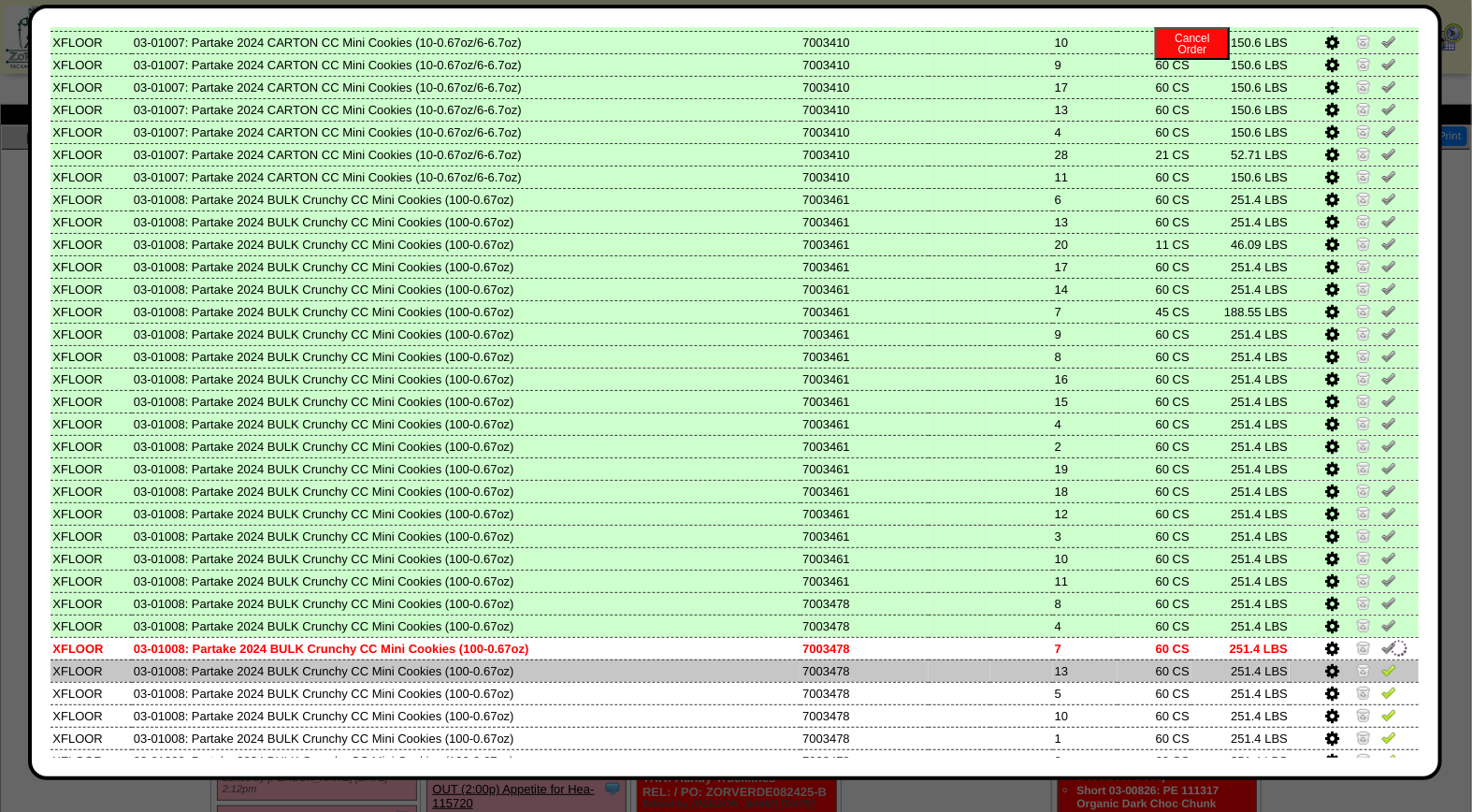
click at [1382, 662] on img at bounding box center [1389, 669] width 15 height 15
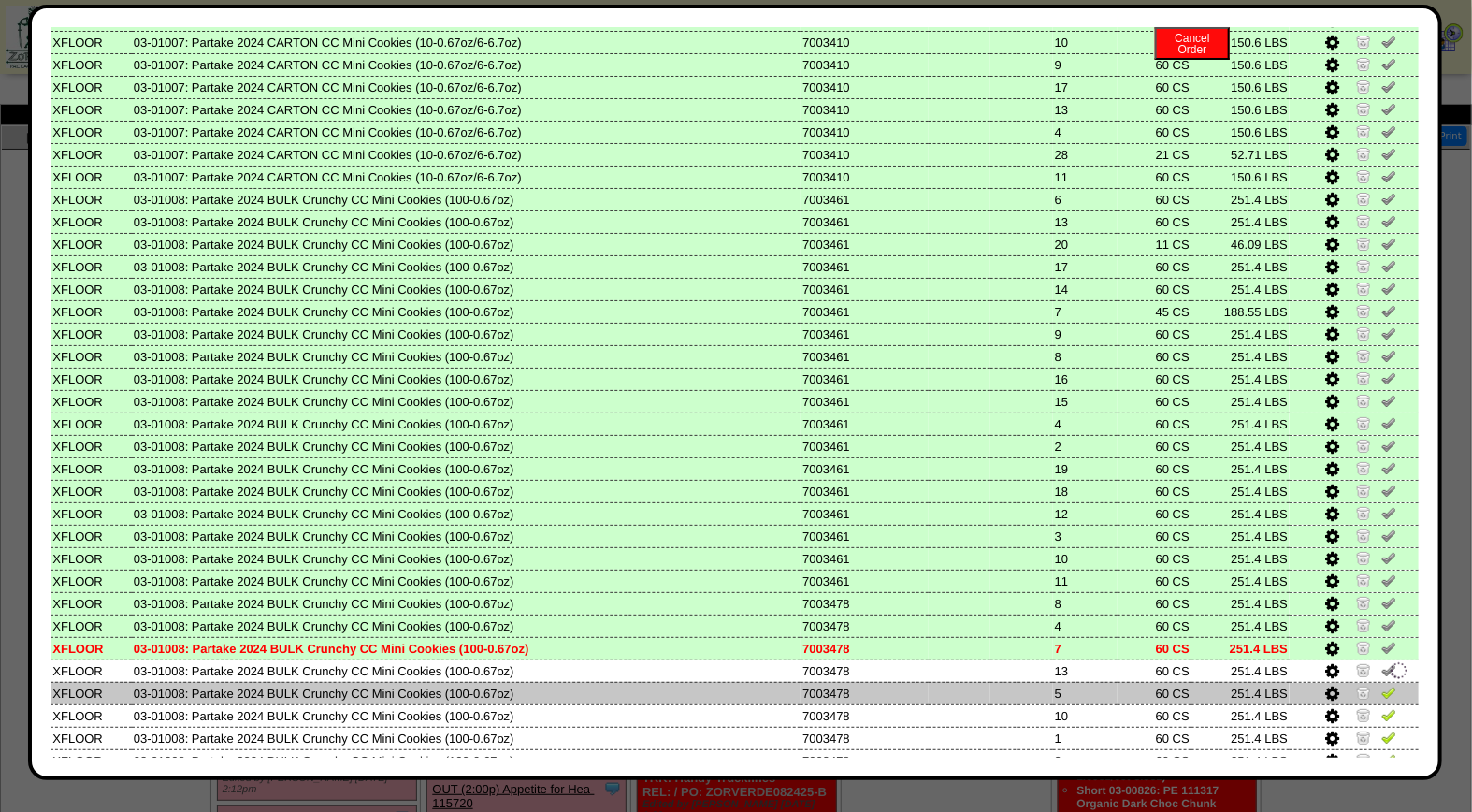
click at [1382, 684] on img at bounding box center [1389, 691] width 15 height 15
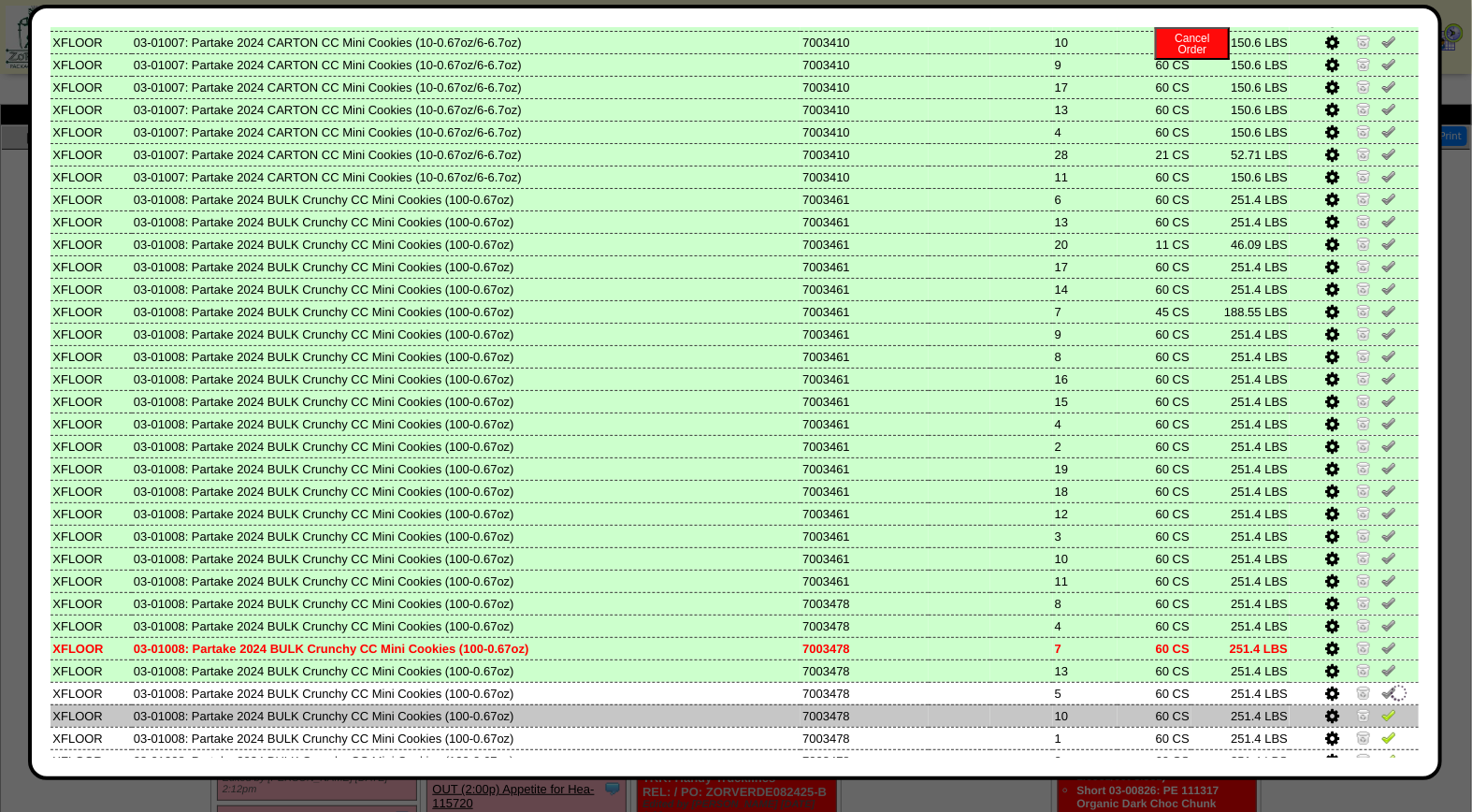
click at [1382, 707] on img at bounding box center [1389, 714] width 15 height 15
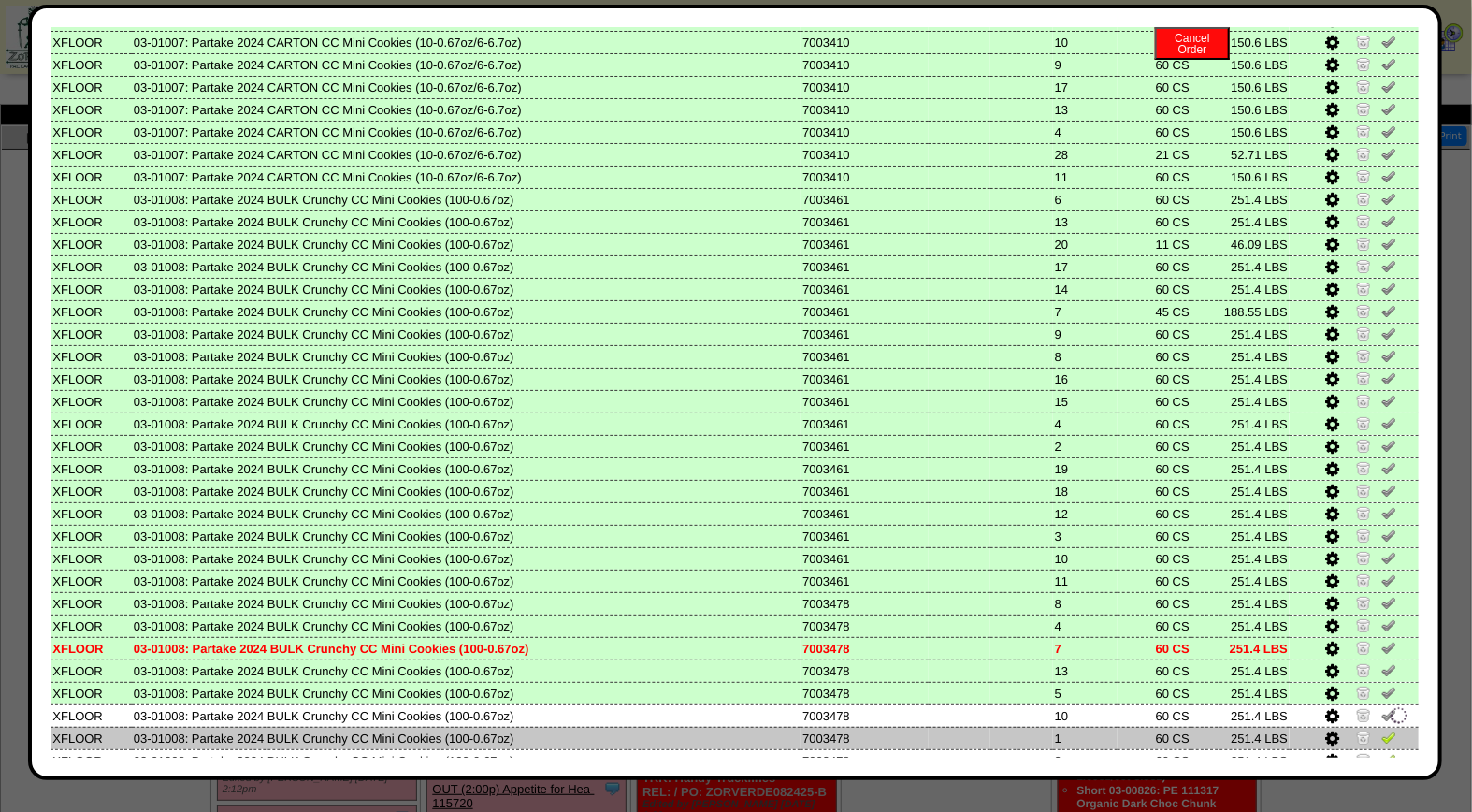
click at [1382, 730] on img at bounding box center [1389, 737] width 15 height 15
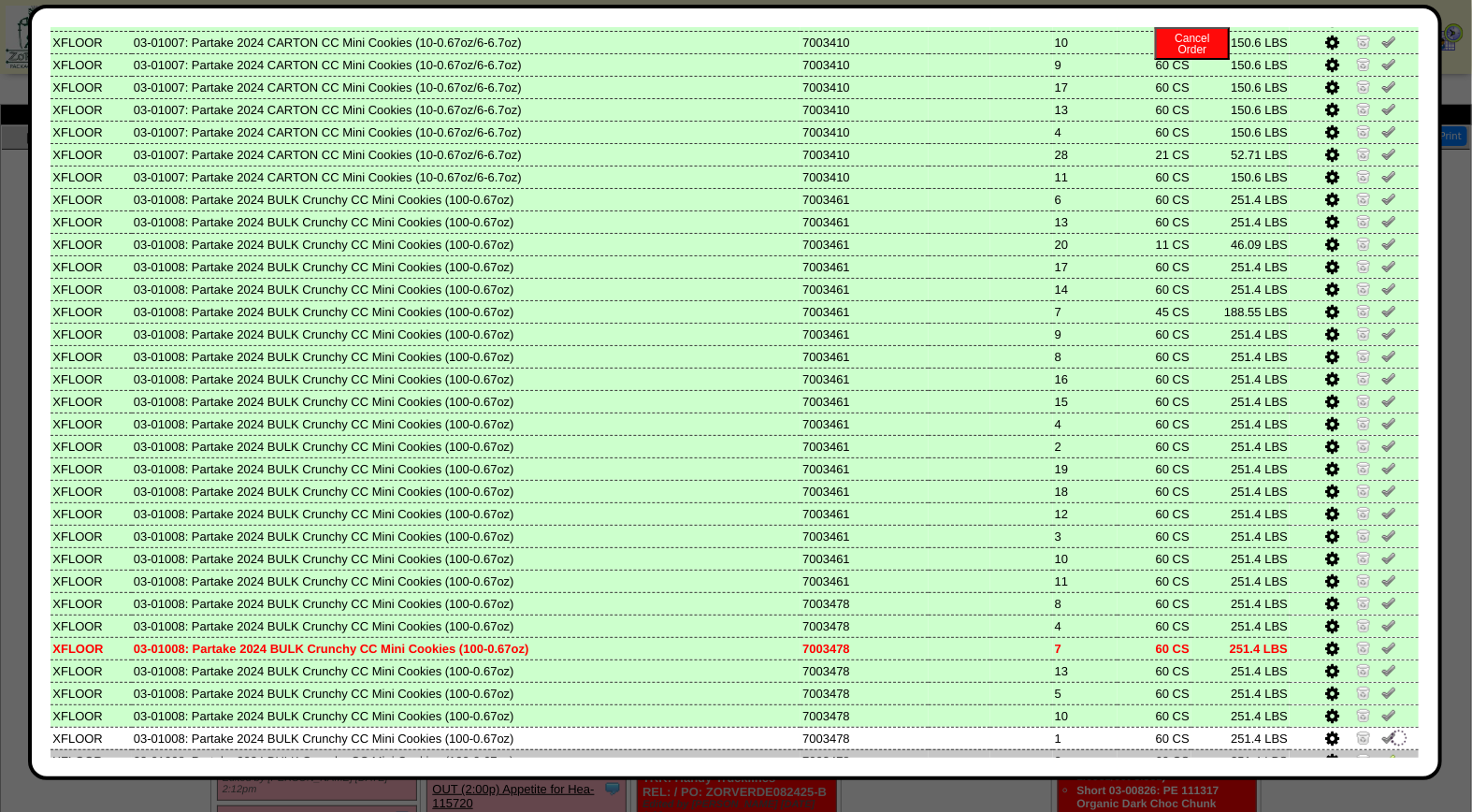
click at [1382, 751] on img at bounding box center [1389, 758] width 15 height 15
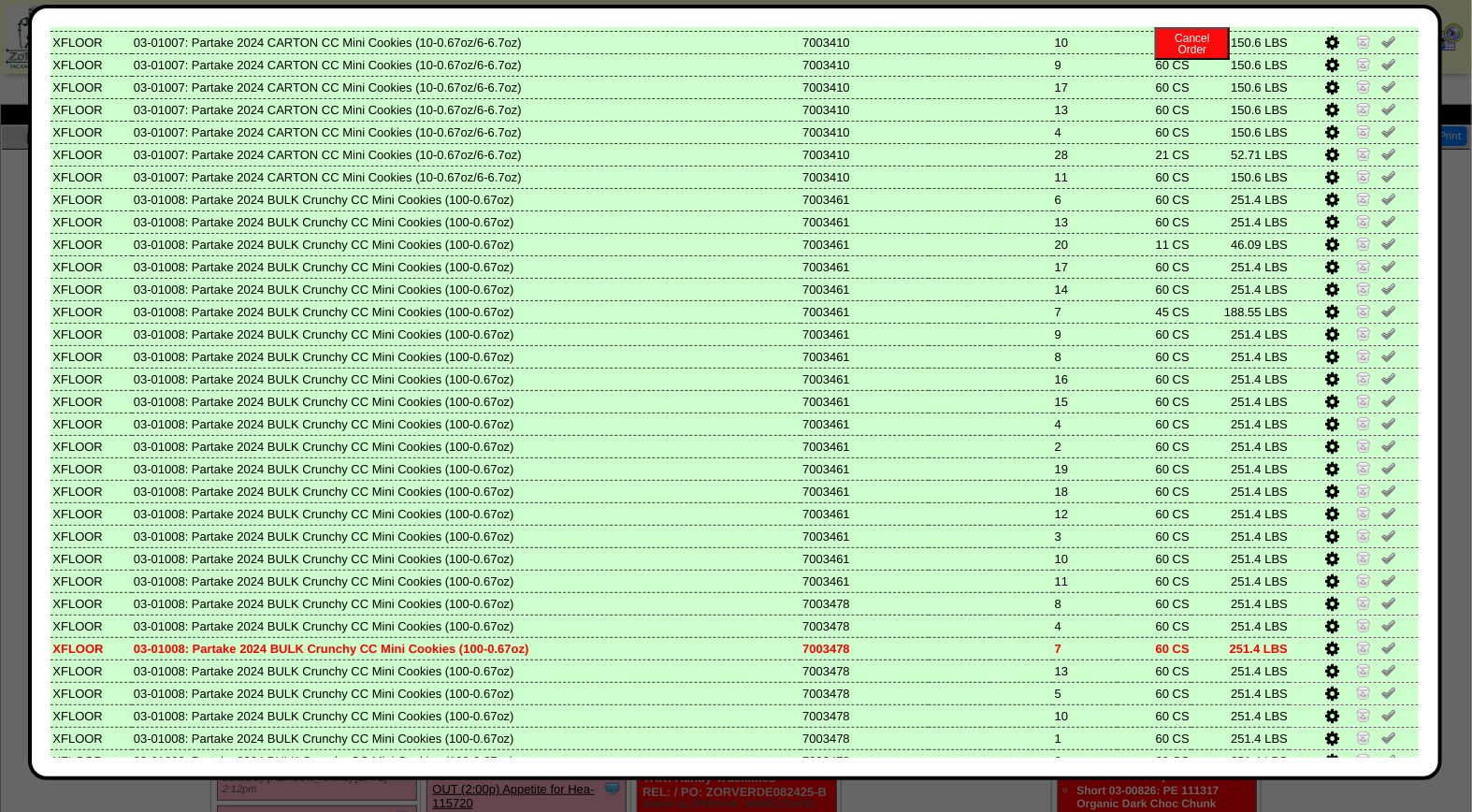
scroll to position [776, 0]
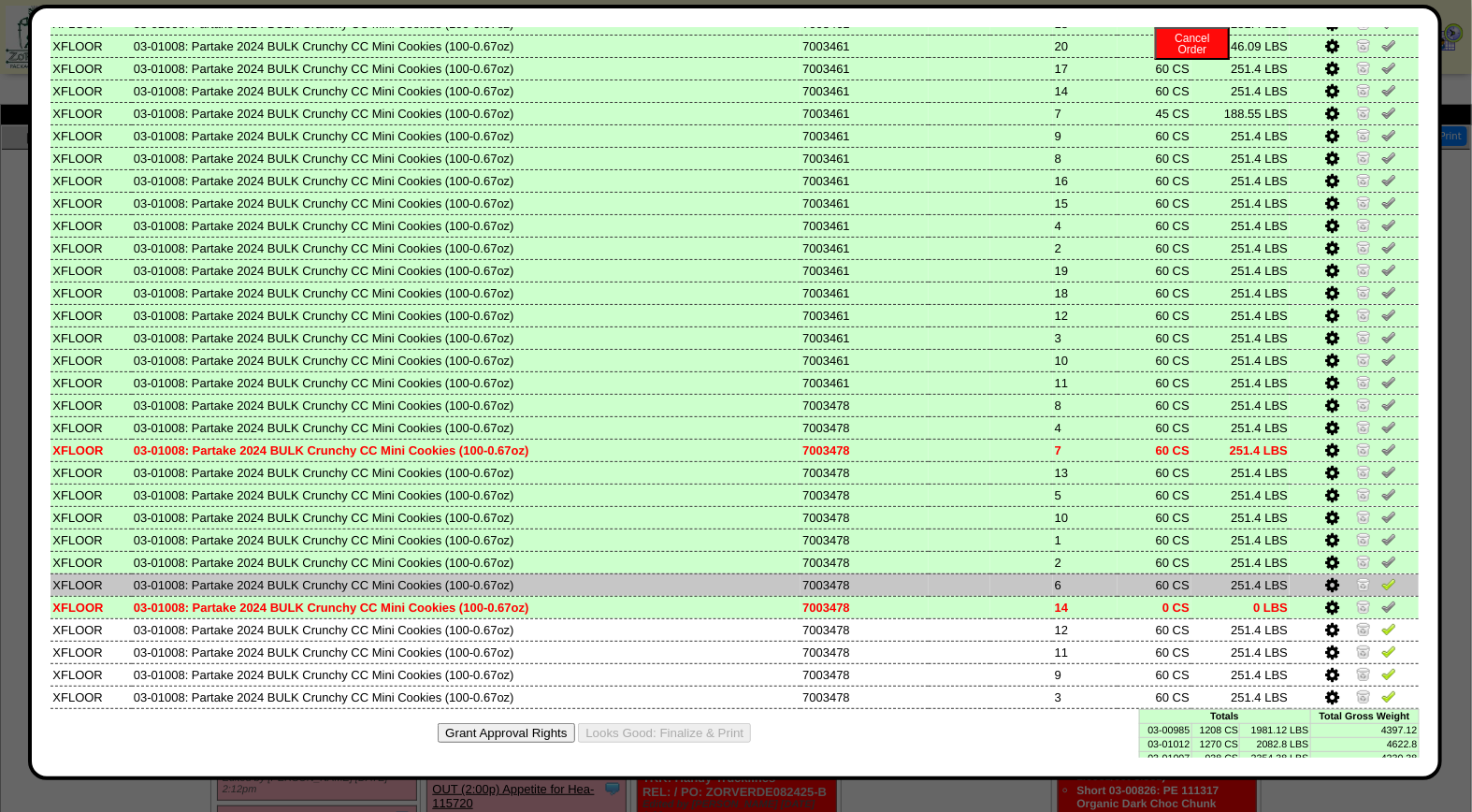
click at [1382, 576] on img at bounding box center [1389, 583] width 15 height 15
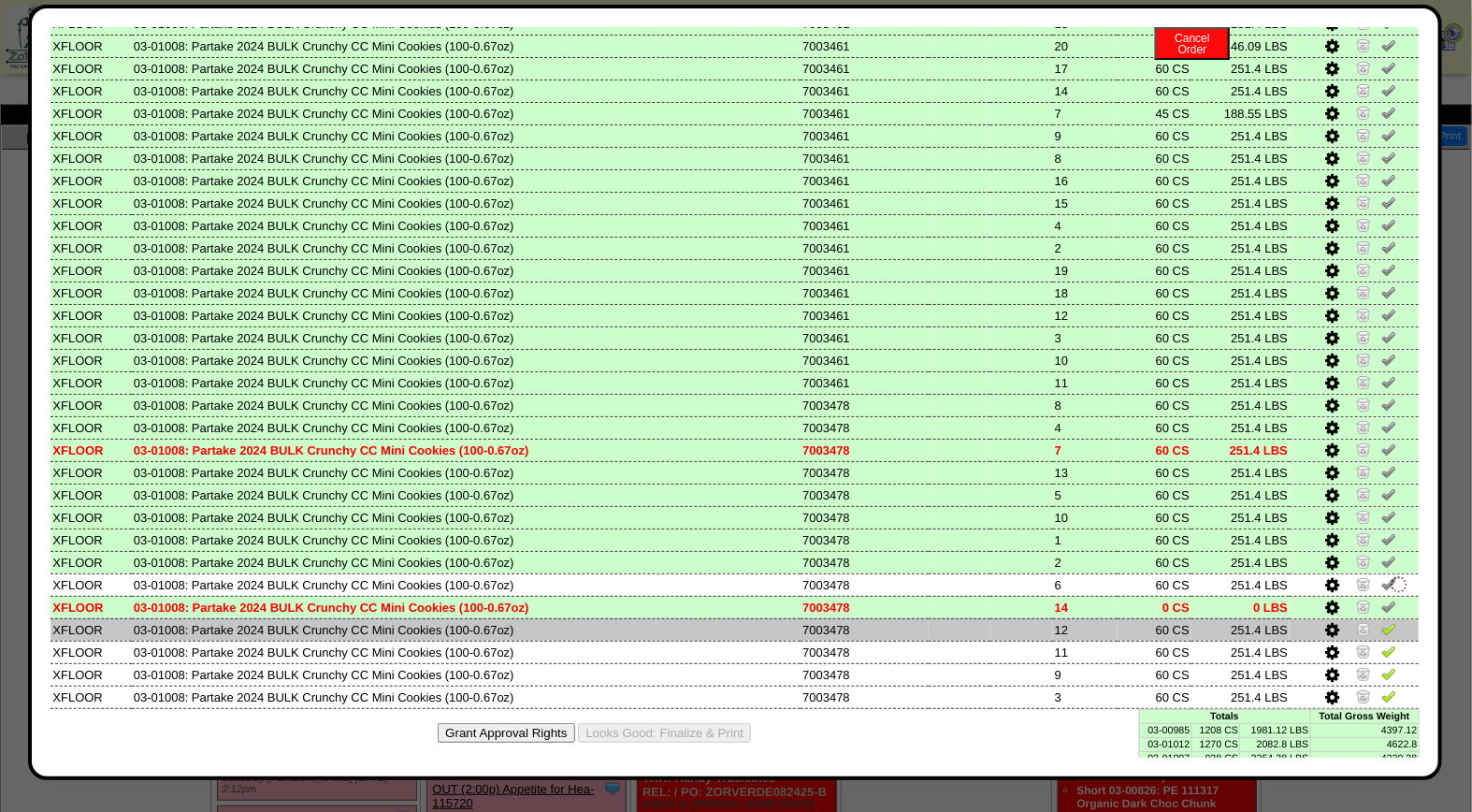
click at [1382, 620] on img at bounding box center [1389, 627] width 15 height 15
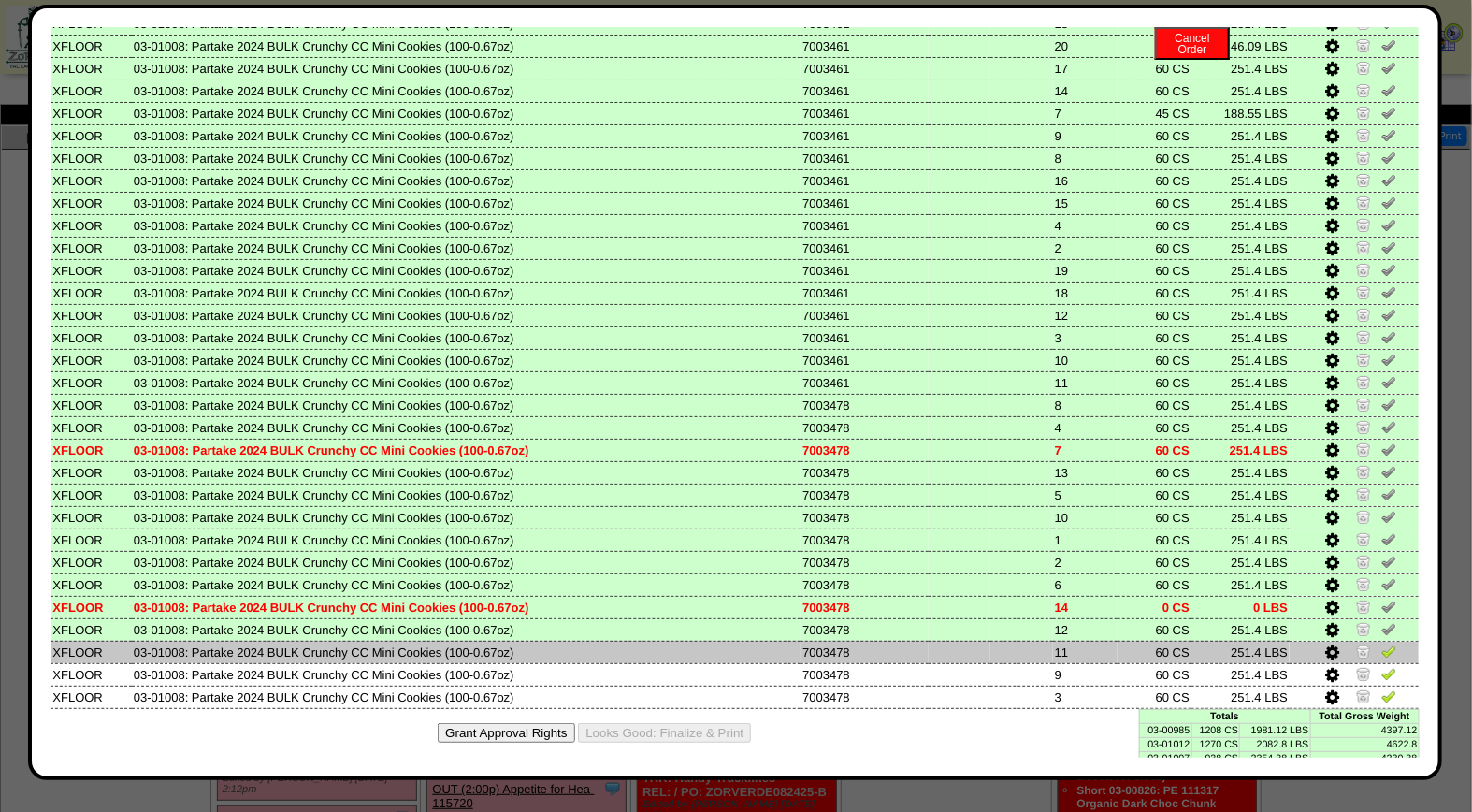
click at [1382, 643] on img at bounding box center [1389, 650] width 15 height 15
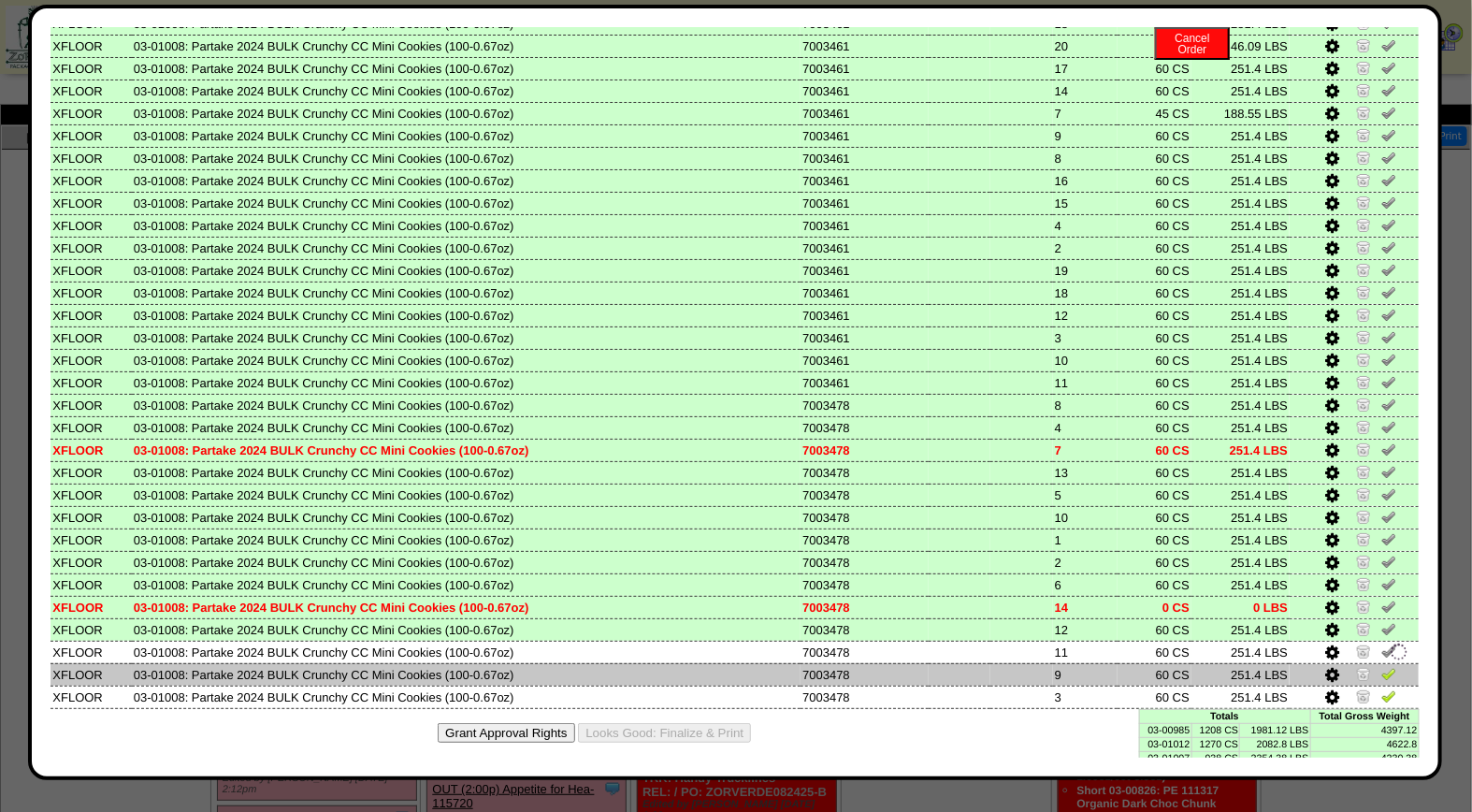
click at [1382, 666] on img at bounding box center [1389, 673] width 15 height 15
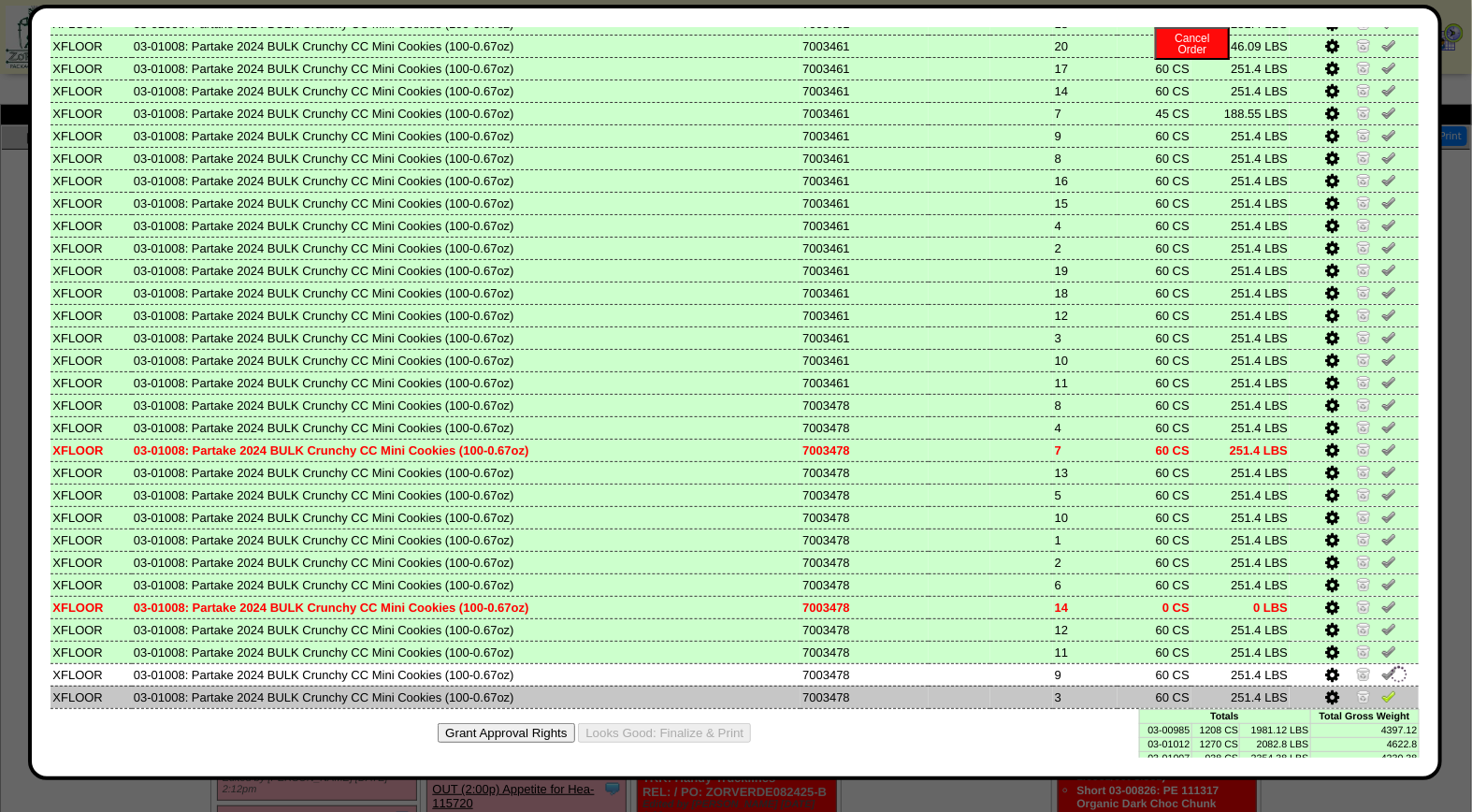
click at [1382, 688] on img at bounding box center [1389, 695] width 15 height 15
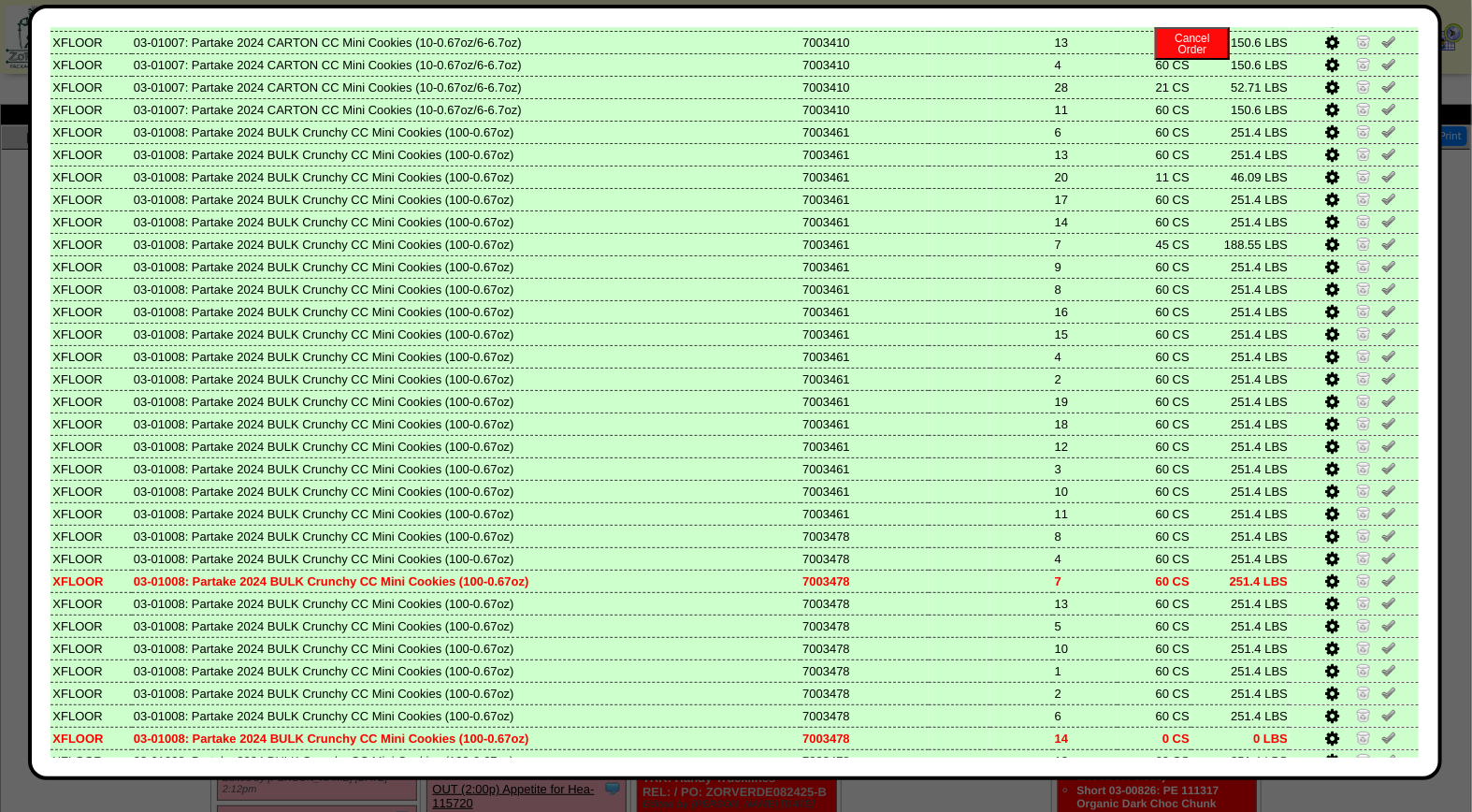
scroll to position [0, 0]
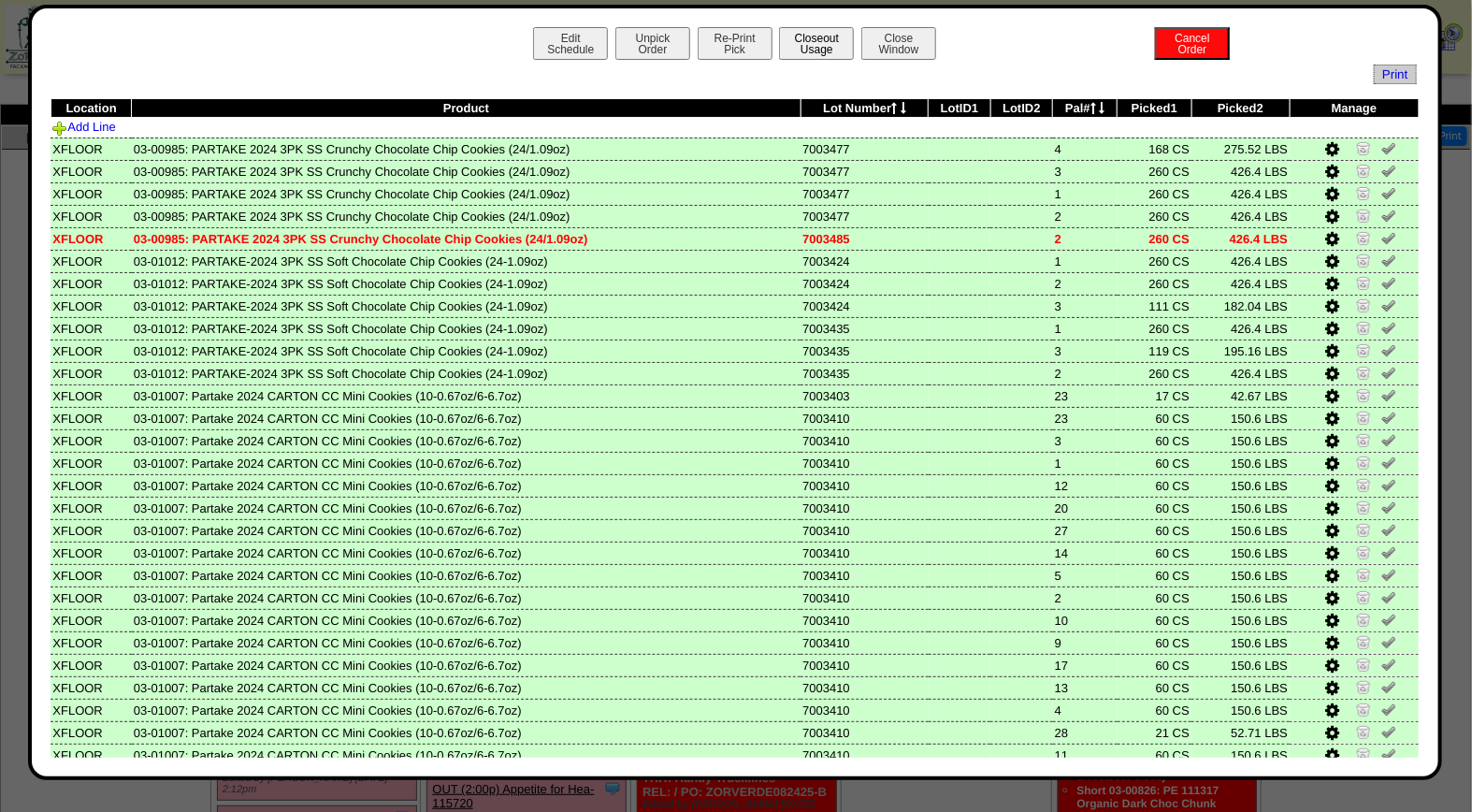
click at [820, 48] on button "Closeout Usage" at bounding box center [816, 43] width 74 height 33
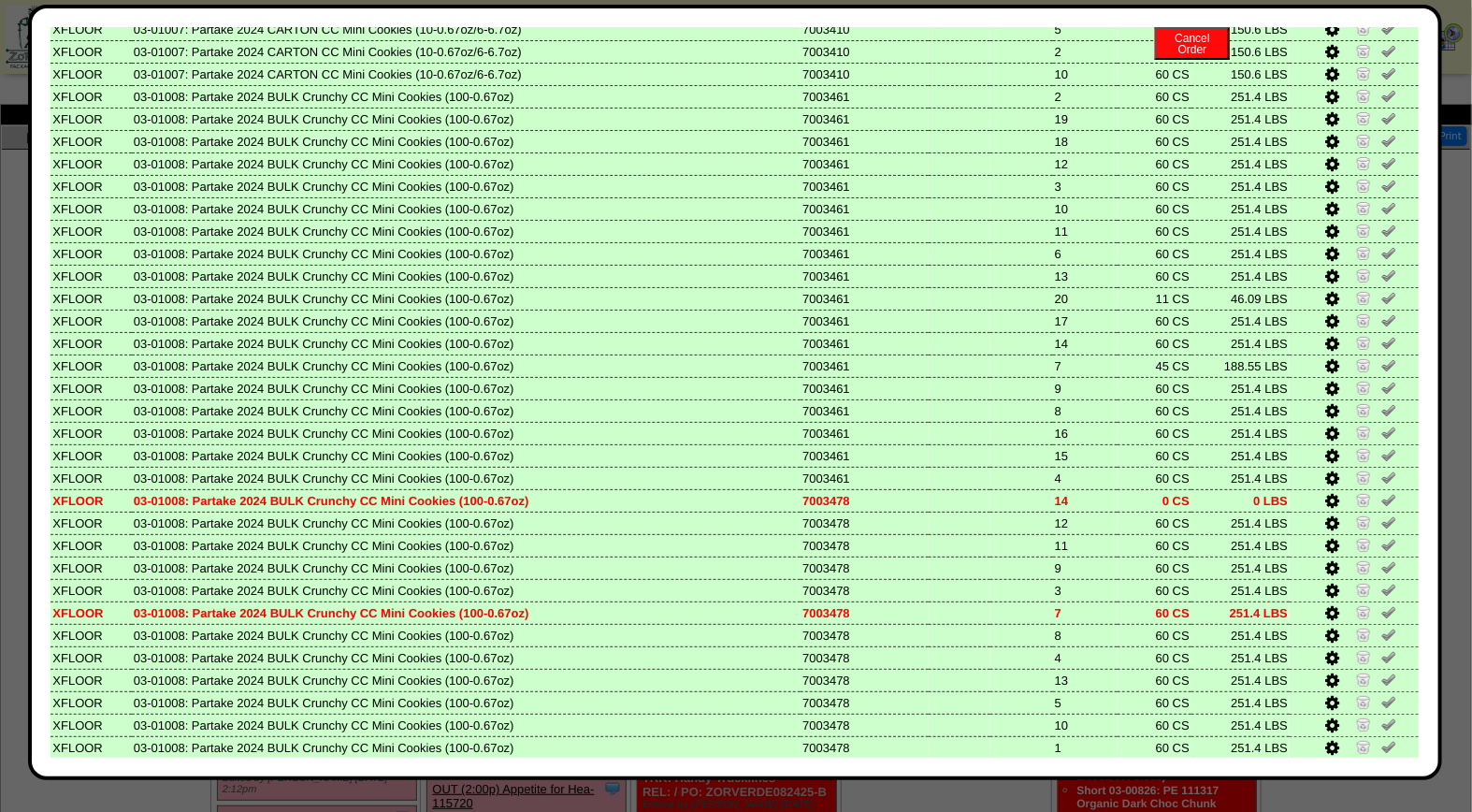
scroll to position [776, 0]
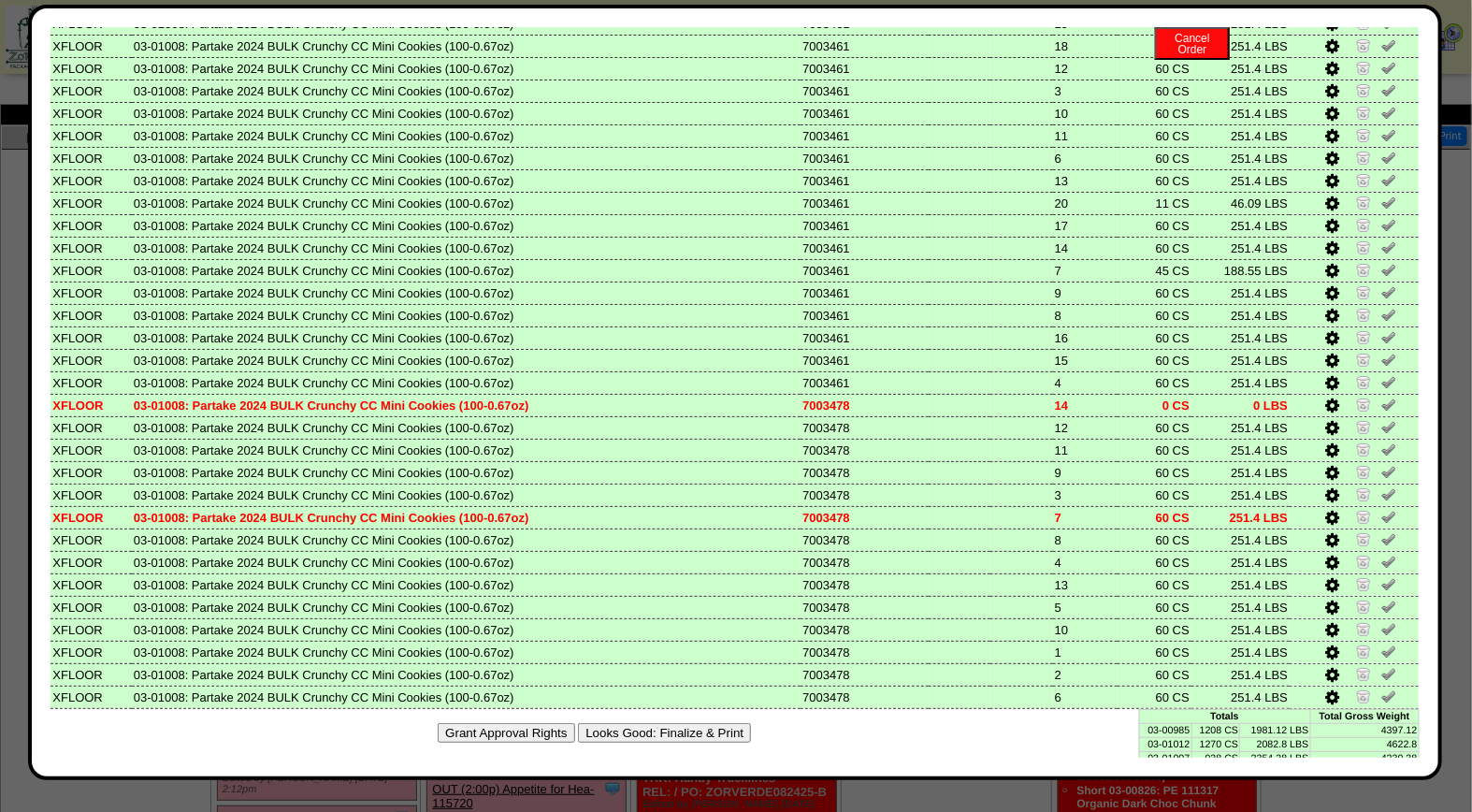
click at [670, 723] on button "Looks Good: Finalize & Print" at bounding box center [664, 733] width 173 height 20
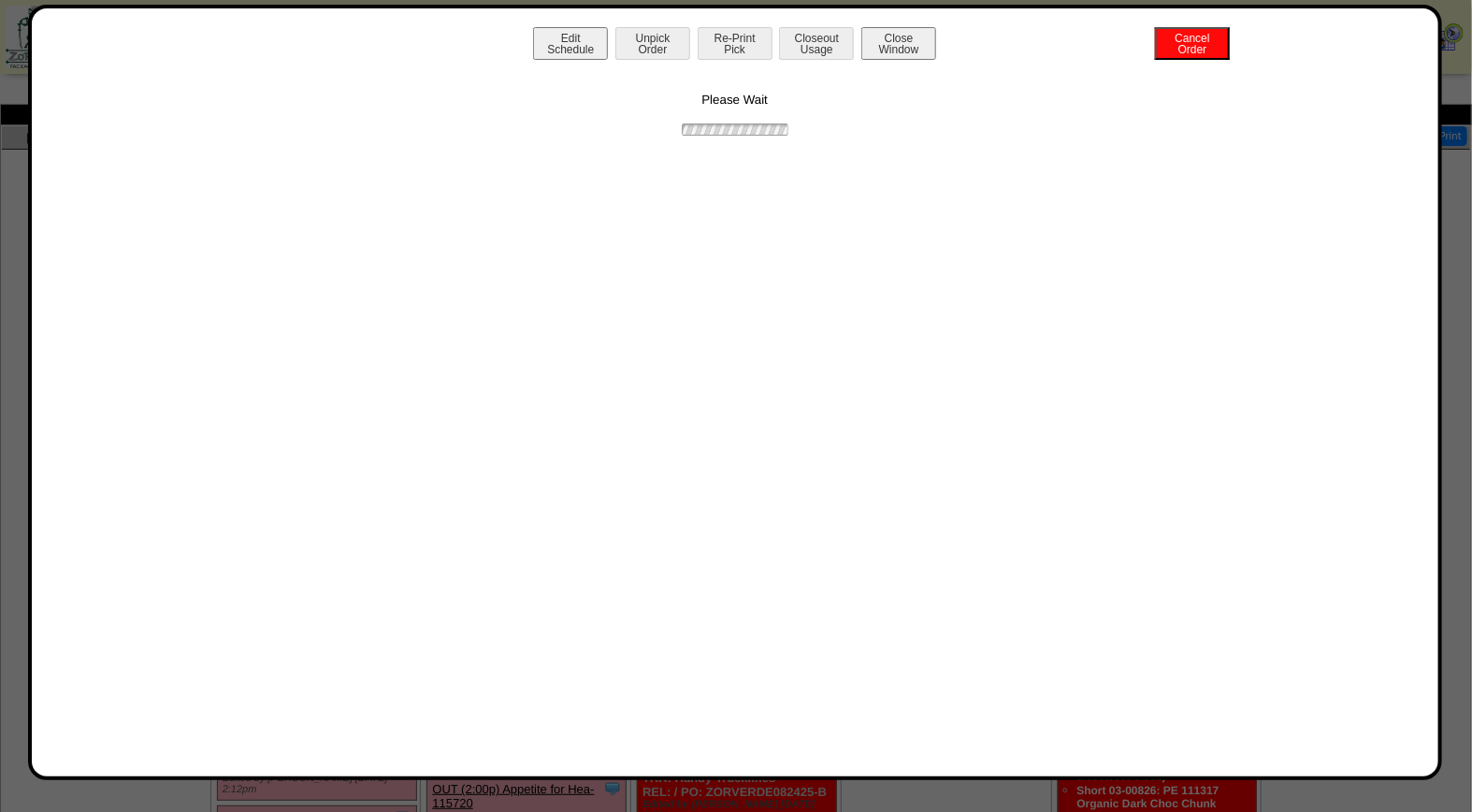
scroll to position [0, 0]
click at [737, 62] on div "Extra Values Packing Slip Print BOL Return Product Close Window" at bounding box center [735, 46] width 1370 height 38
click at [735, 40] on button "Print BOL" at bounding box center [735, 43] width 74 height 33
